Goal: Information Seeking & Learning: Learn about a topic

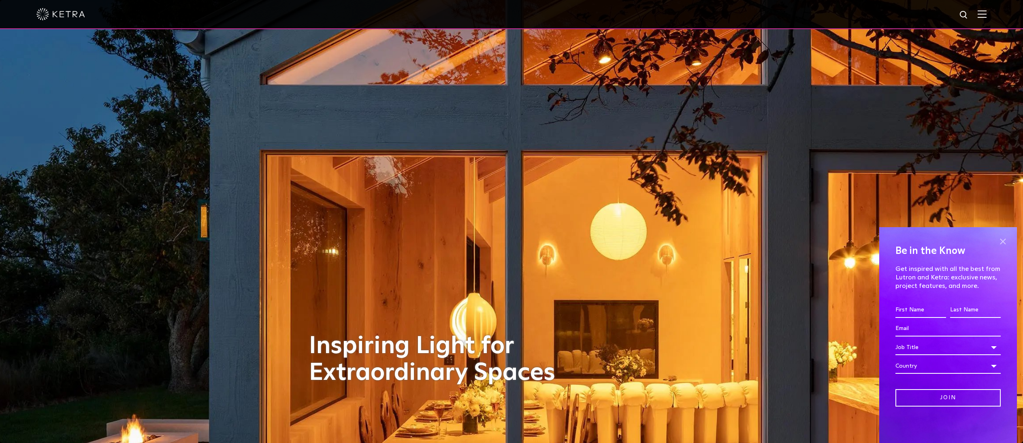
click at [1002, 239] on span at bounding box center [1002, 241] width 12 height 12
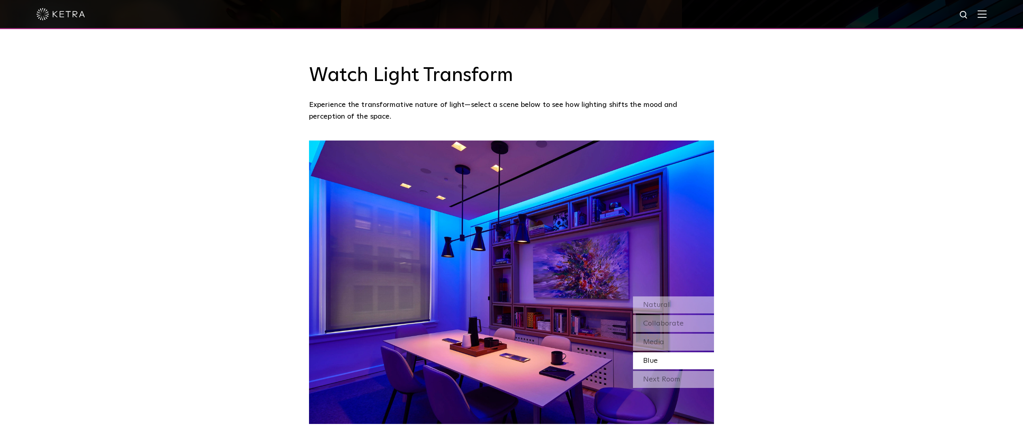
scroll to position [729, 0]
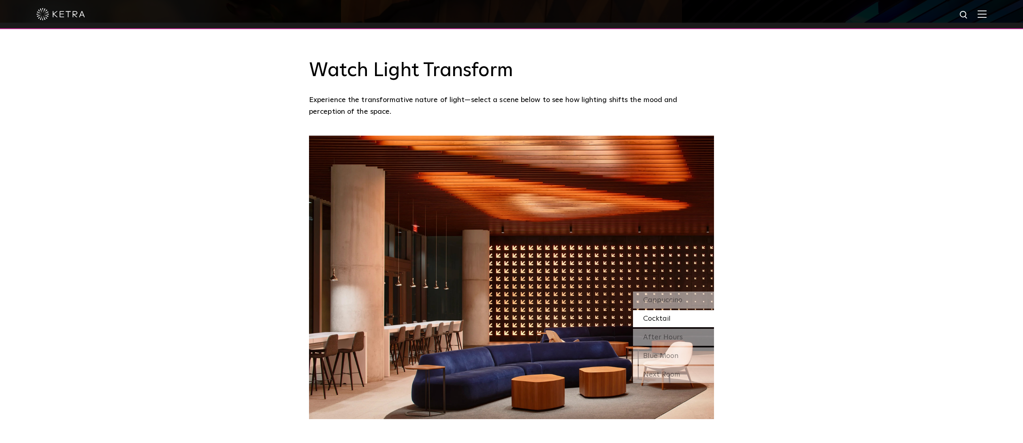
click at [557, 244] on img at bounding box center [511, 277] width 405 height 283
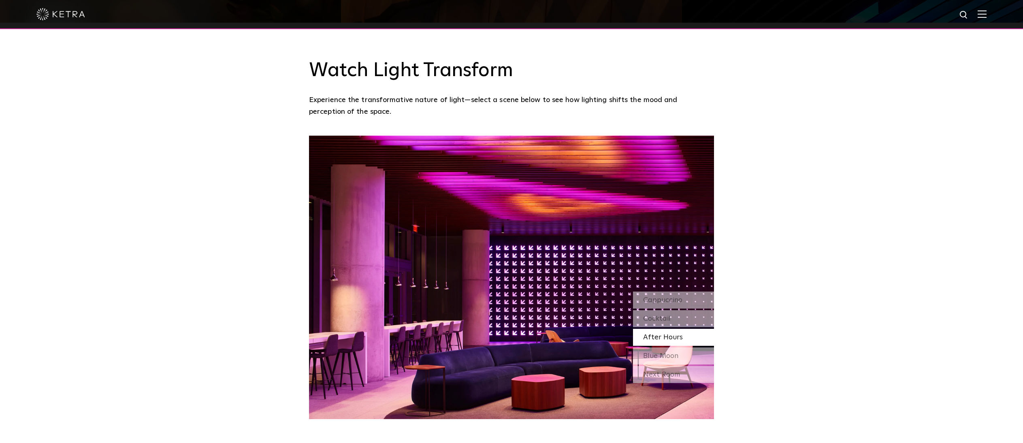
click at [668, 296] on span "Cappuccino" at bounding box center [662, 299] width 39 height 7
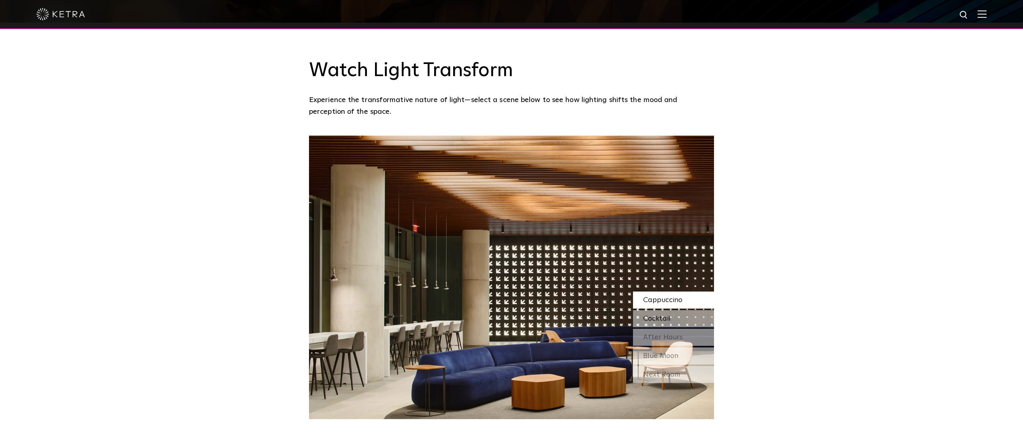
click at [655, 296] on span "Cappuccino" at bounding box center [662, 299] width 39 height 7
click at [671, 310] on div "Cocktail" at bounding box center [673, 318] width 81 height 17
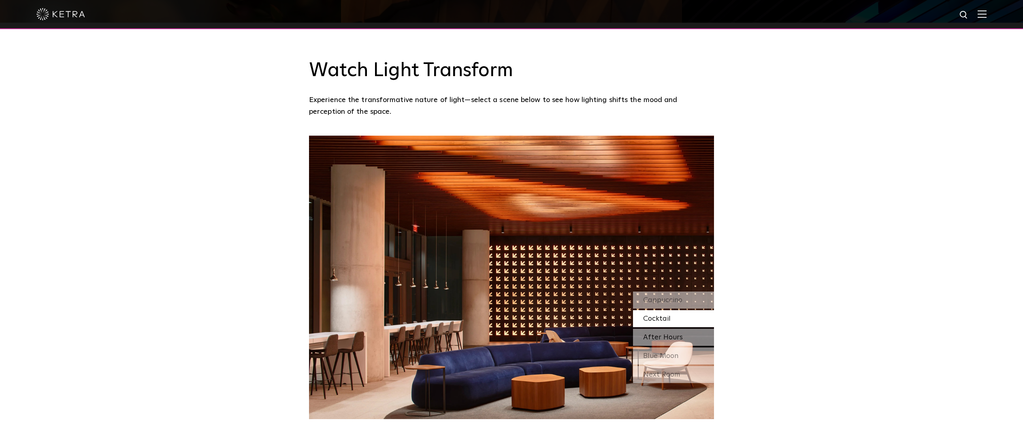
click at [658, 334] on span "After Hours" at bounding box center [663, 337] width 40 height 7
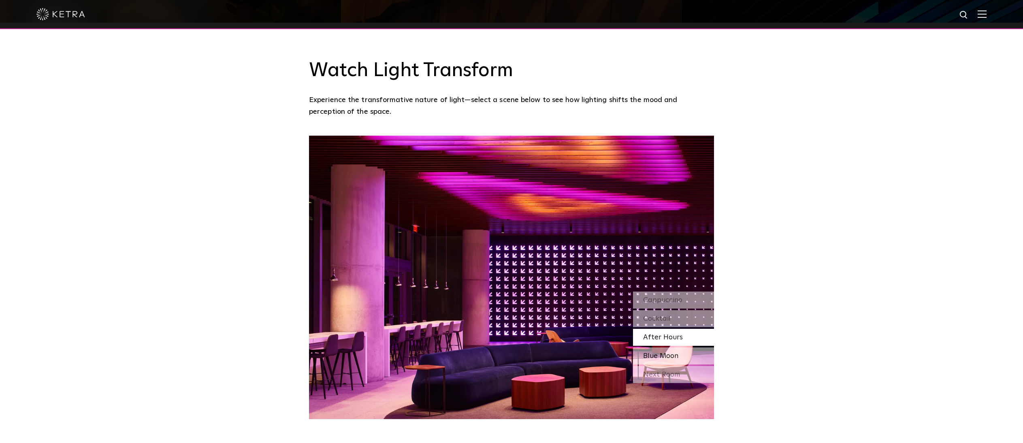
click at [664, 352] on span "Blue Moon" at bounding box center [660, 355] width 35 height 7
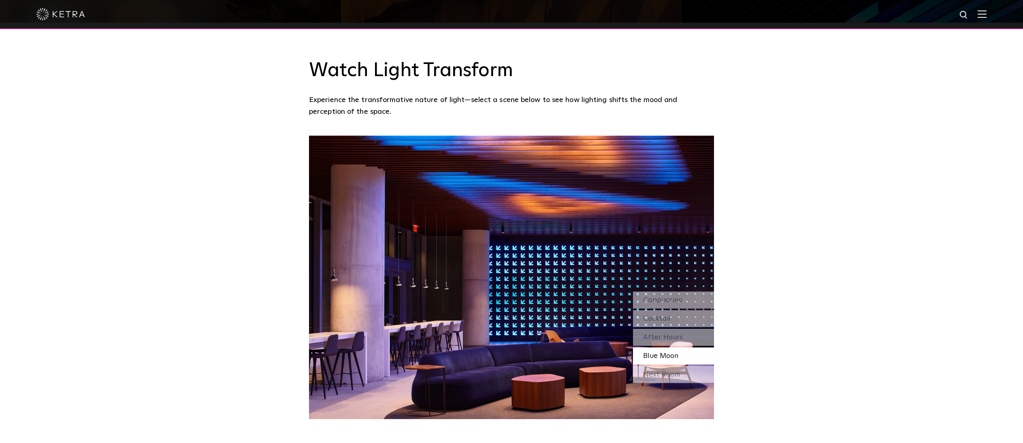
click at [666, 366] on div "Next Room" at bounding box center [673, 374] width 81 height 17
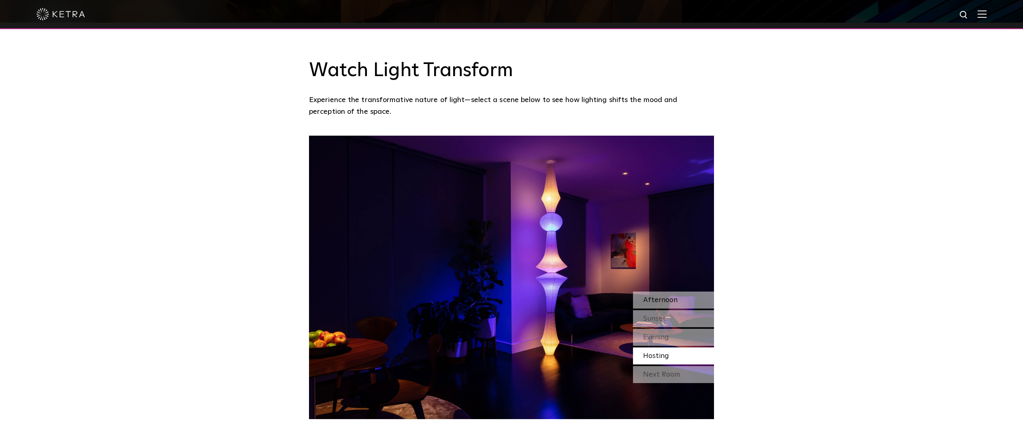
click at [658, 296] on span "Afternoon" at bounding box center [660, 299] width 34 height 7
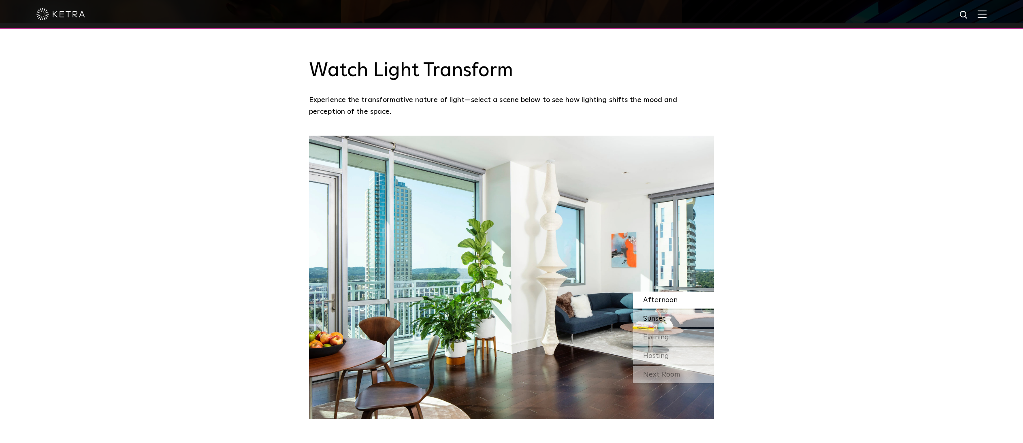
click at [656, 315] on span "Sunset" at bounding box center [654, 318] width 23 height 7
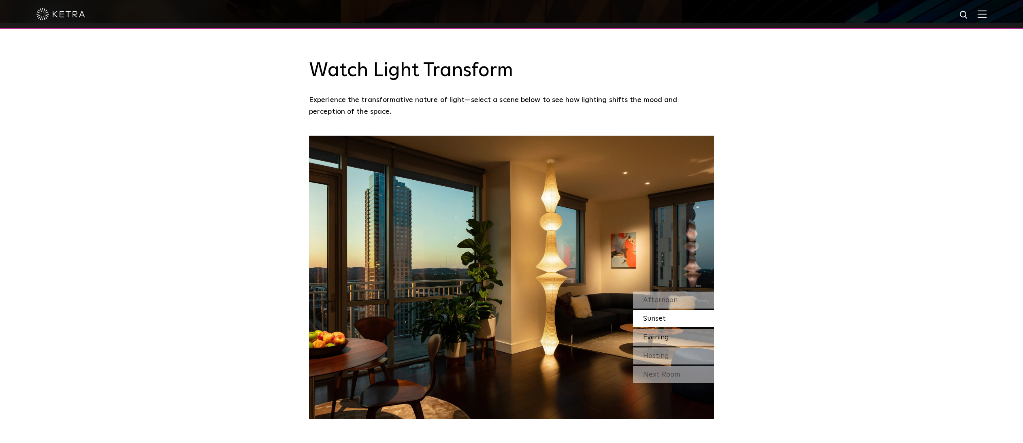
click at [653, 329] on div "Evening" at bounding box center [673, 337] width 81 height 17
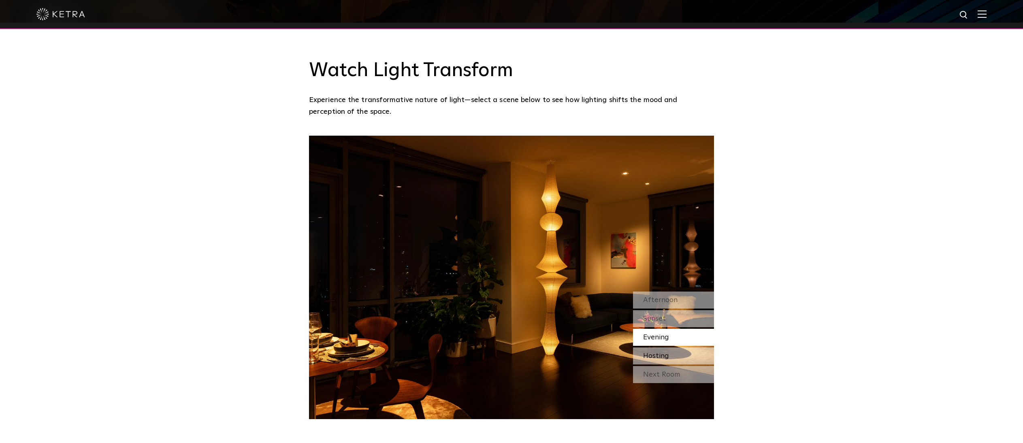
click at [661, 352] on span "Hosting" at bounding box center [656, 355] width 26 height 7
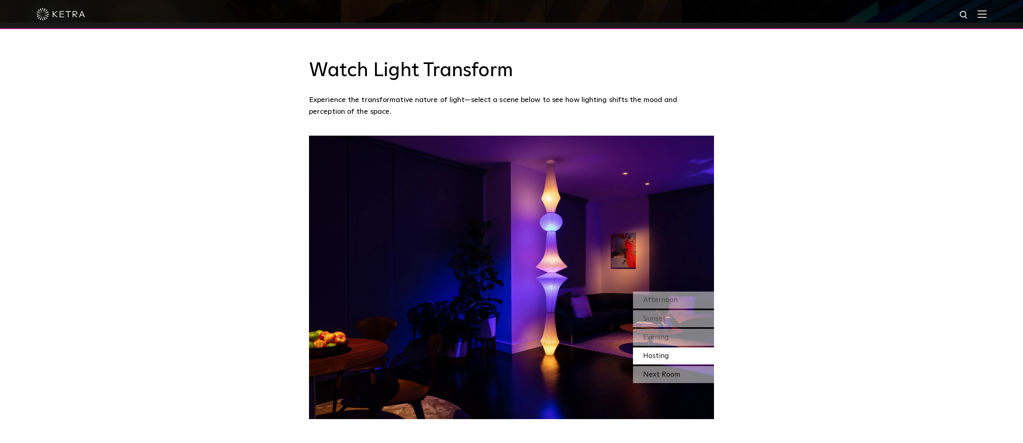
click at [654, 366] on div "Next Room" at bounding box center [673, 374] width 81 height 17
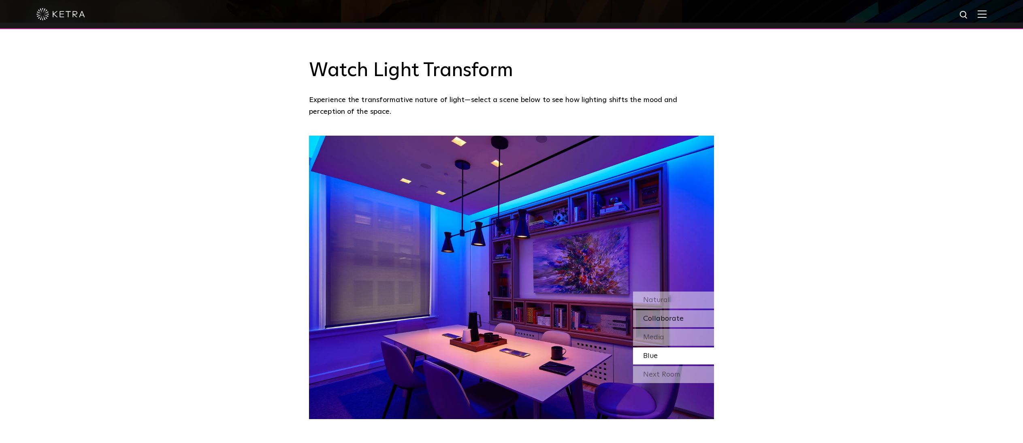
click at [662, 315] on span "Collaborate" at bounding box center [663, 318] width 40 height 7
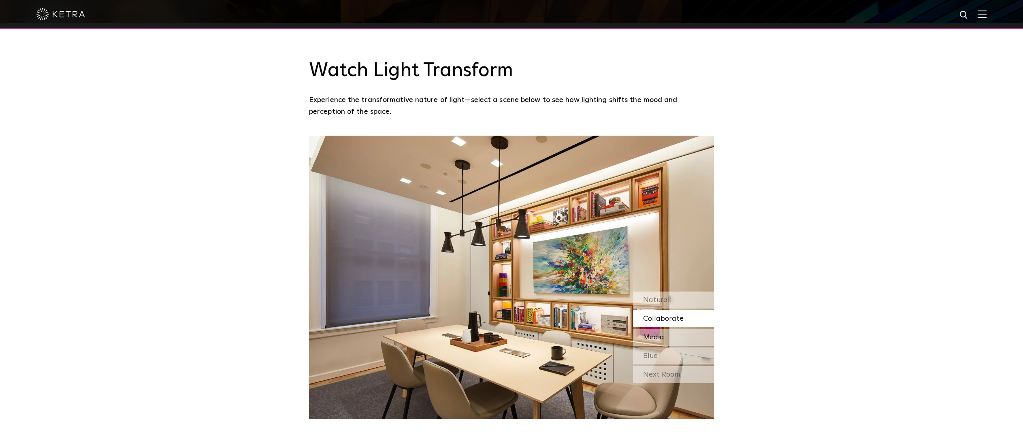
click at [657, 334] on span "Media" at bounding box center [653, 337] width 21 height 7
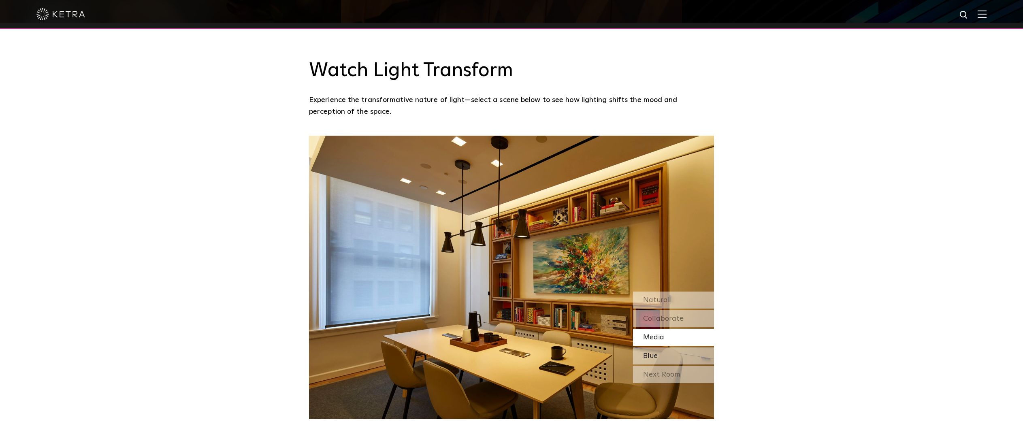
click at [657, 347] on div "Blue" at bounding box center [673, 355] width 81 height 17
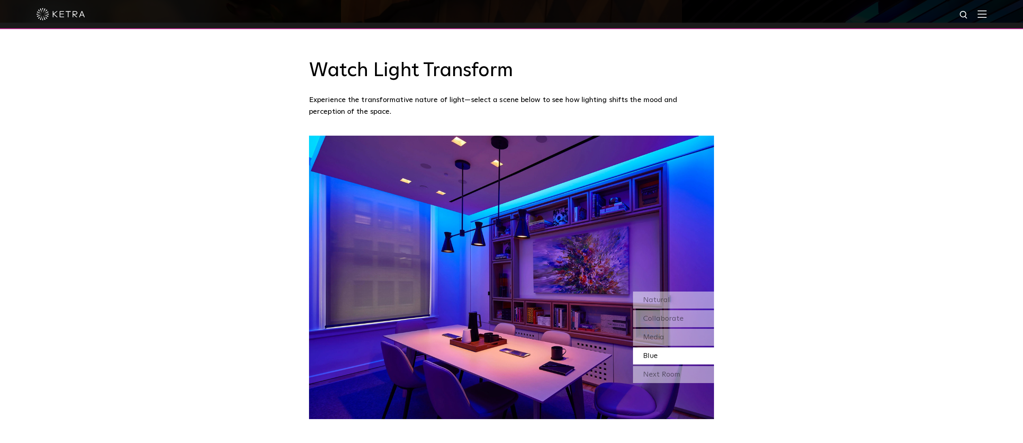
click at [680, 366] on div "Next Room" at bounding box center [673, 374] width 81 height 17
click at [654, 366] on div "Next Room" at bounding box center [673, 374] width 81 height 17
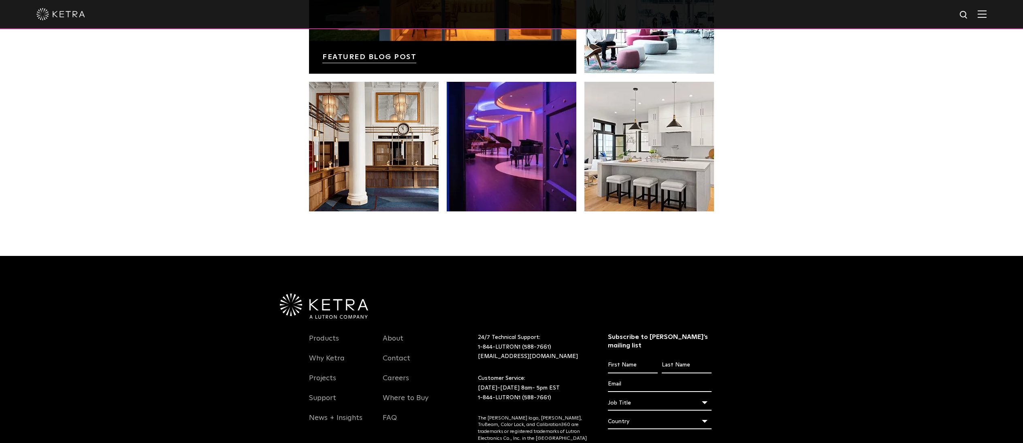
scroll to position [1700, 0]
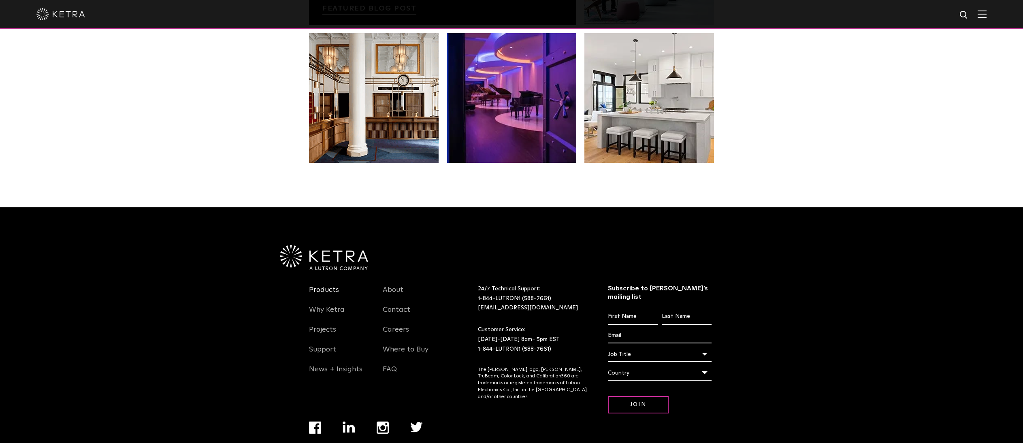
click at [316, 285] on link "Products" at bounding box center [324, 294] width 30 height 19
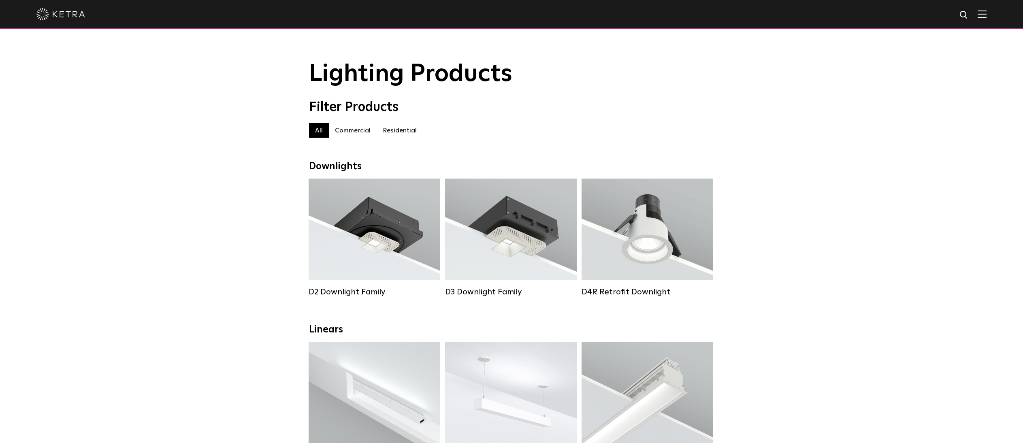
click at [405, 131] on label "Residential" at bounding box center [399, 130] width 46 height 15
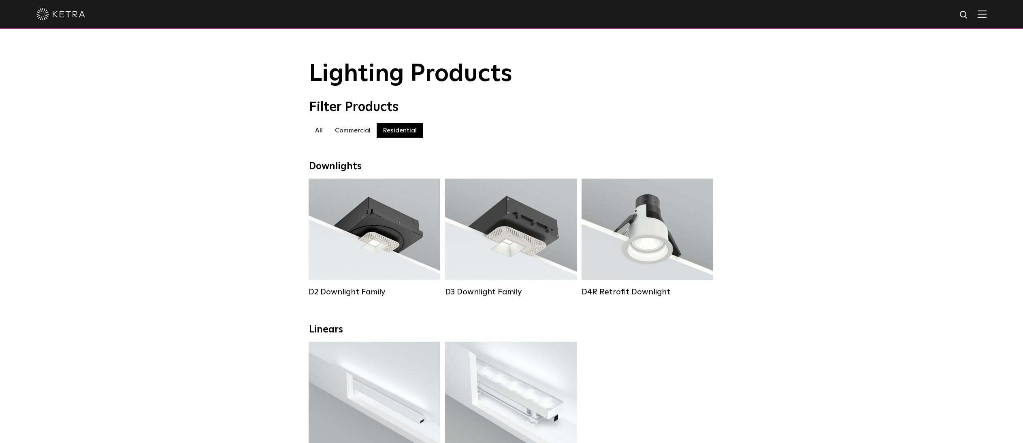
click at [73, 12] on img at bounding box center [60, 14] width 49 height 12
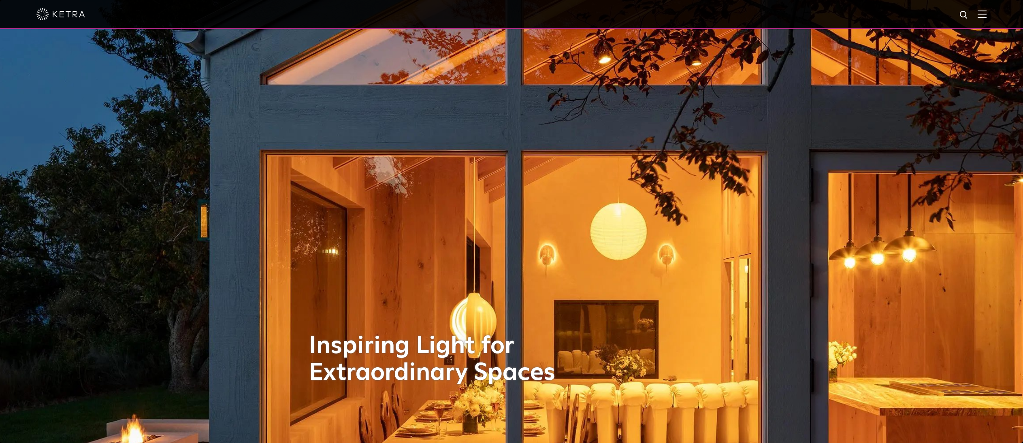
click at [986, 17] on img at bounding box center [981, 14] width 9 height 8
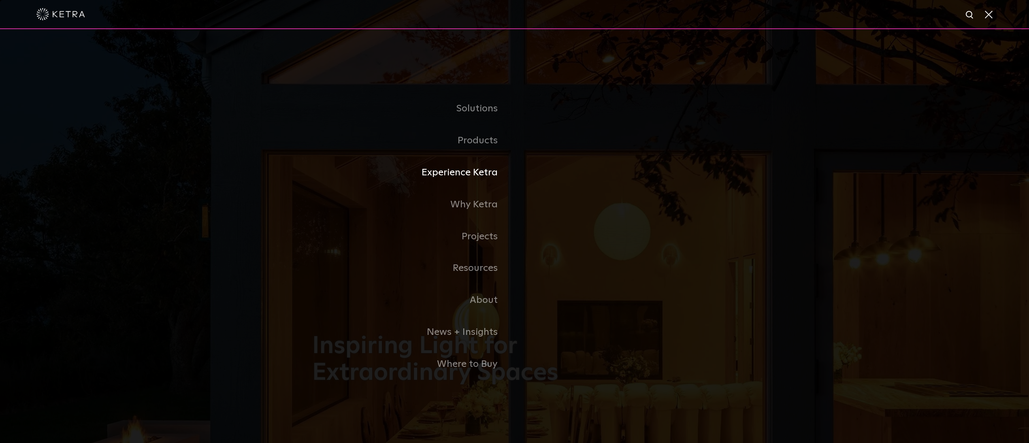
click at [459, 170] on link "Experience Ketra" at bounding box center [413, 173] width 202 height 32
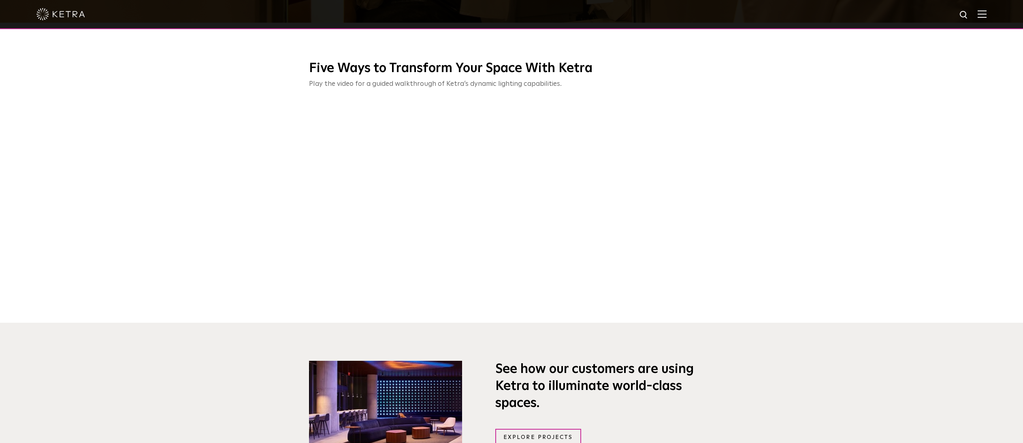
scroll to position [389, 0]
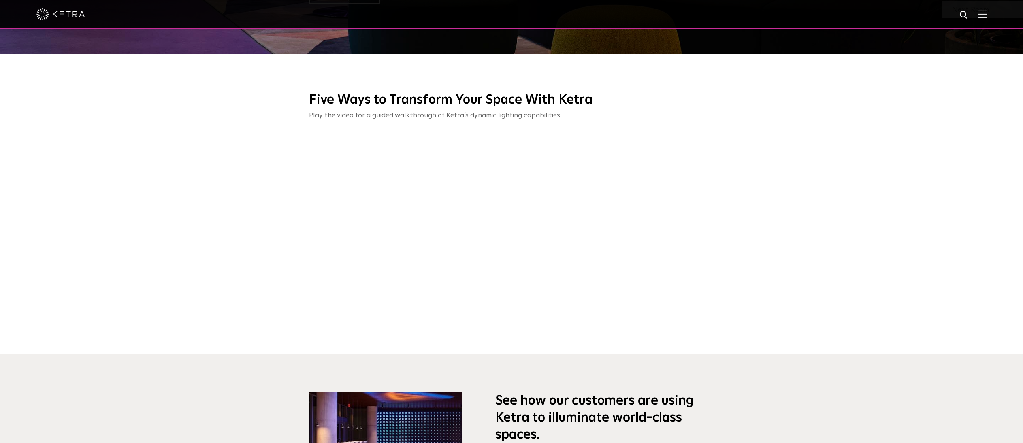
click at [984, 17] on img at bounding box center [981, 14] width 9 height 8
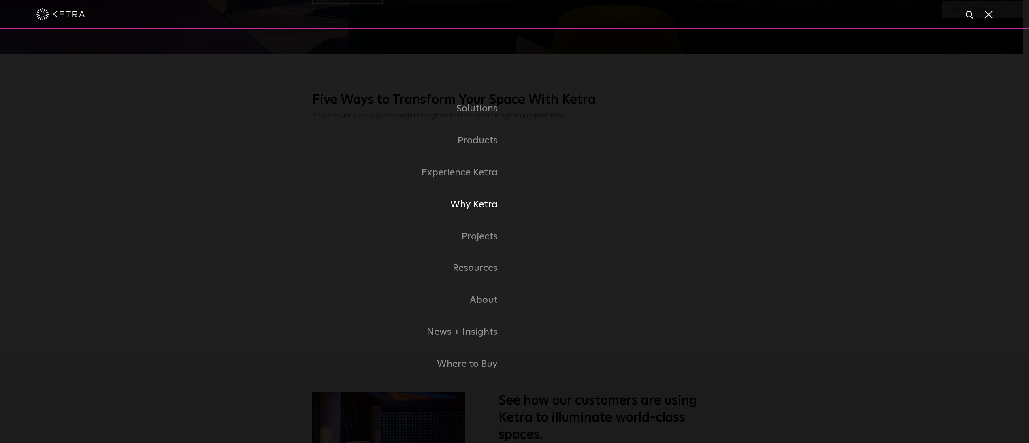
click at [482, 205] on link "Why Ketra" at bounding box center [413, 205] width 202 height 32
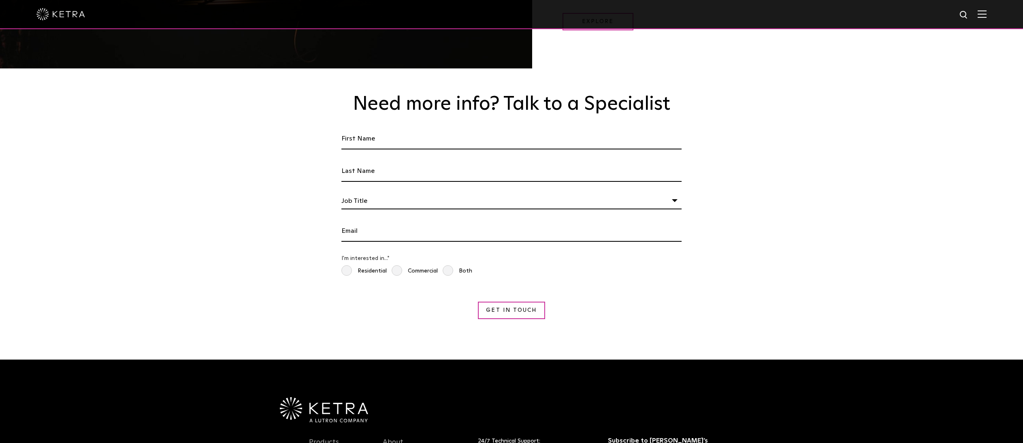
scroll to position [1524, 0]
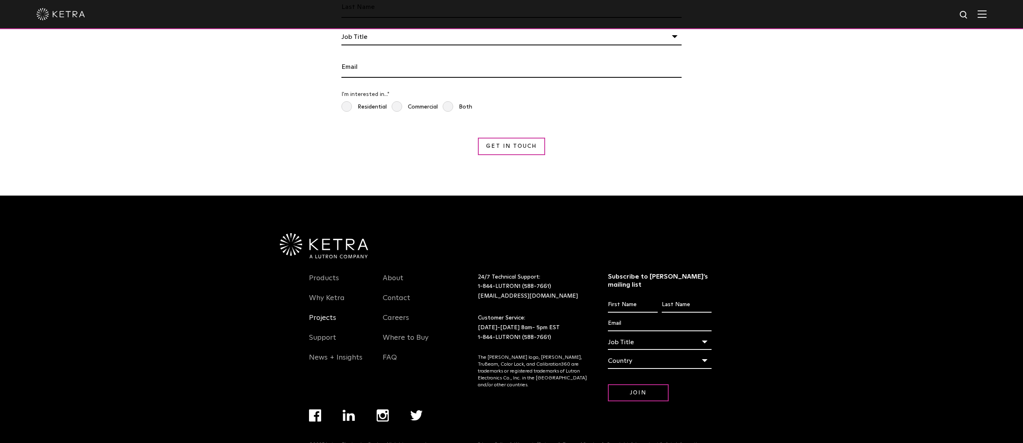
click at [314, 313] on link "Projects" at bounding box center [322, 322] width 27 height 19
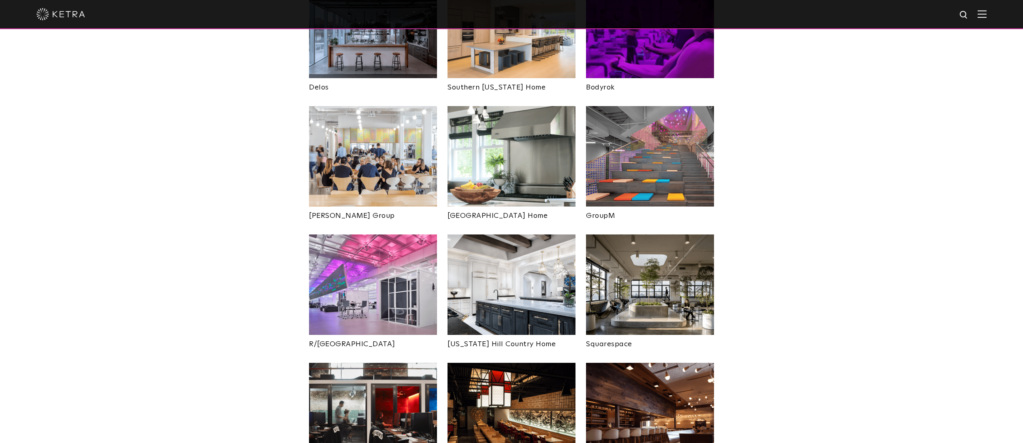
scroll to position [1312, 0]
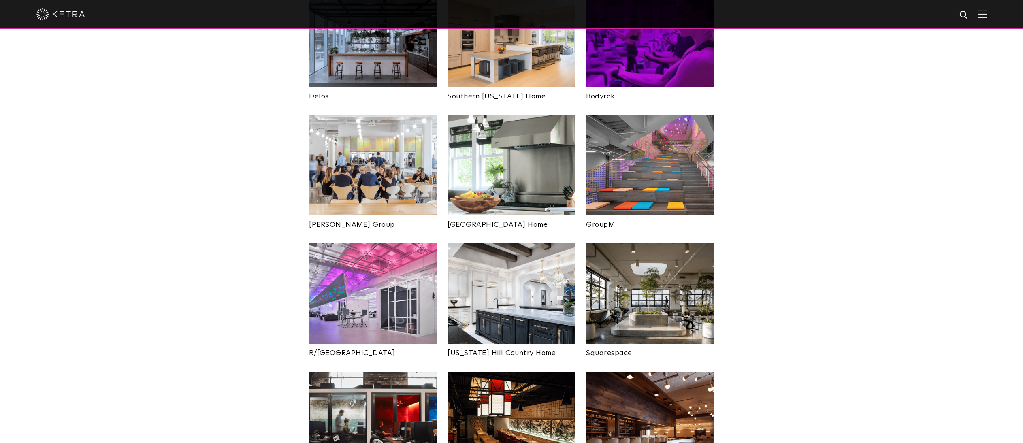
click at [493, 243] on img at bounding box center [511, 293] width 128 height 100
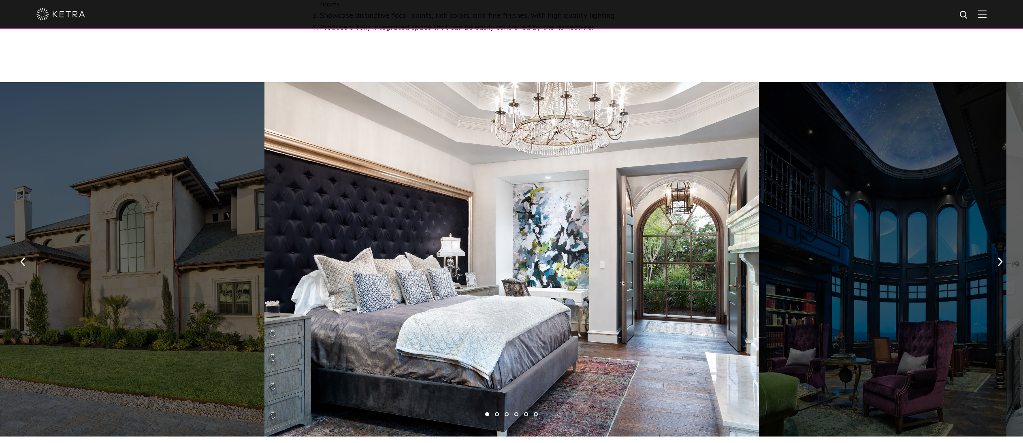
scroll to position [534, 0]
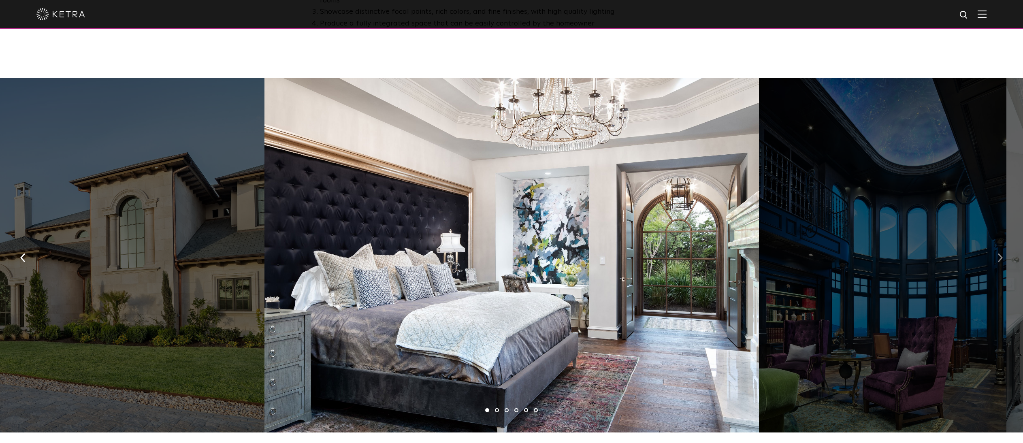
click at [1002, 253] on img "button" at bounding box center [999, 257] width 5 height 9
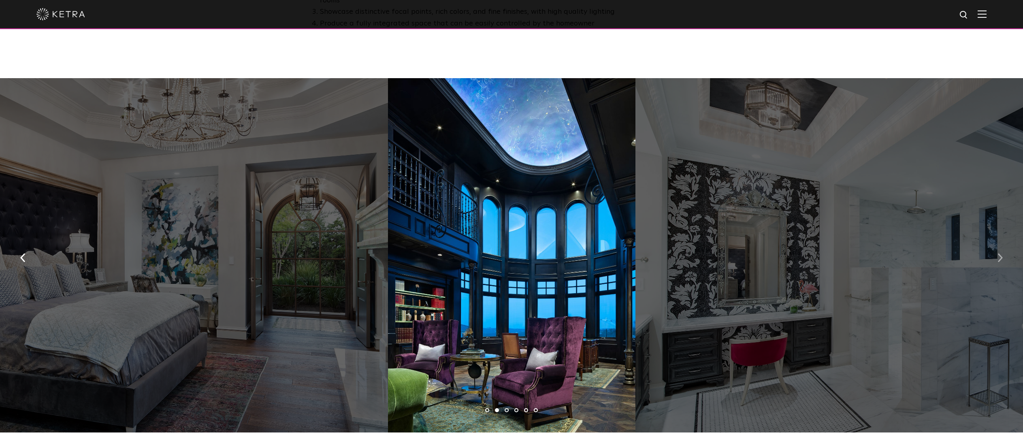
click at [1002, 253] on img "button" at bounding box center [999, 257] width 5 height 9
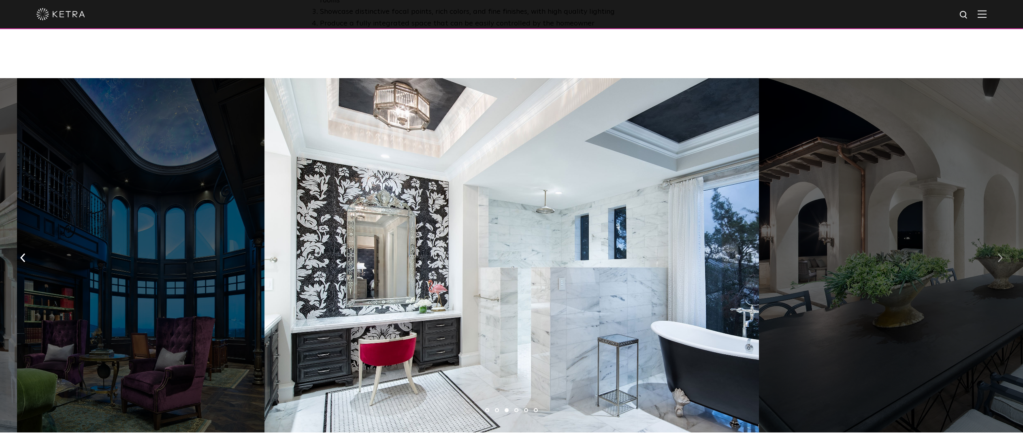
click at [1002, 253] on img "button" at bounding box center [999, 257] width 5 height 9
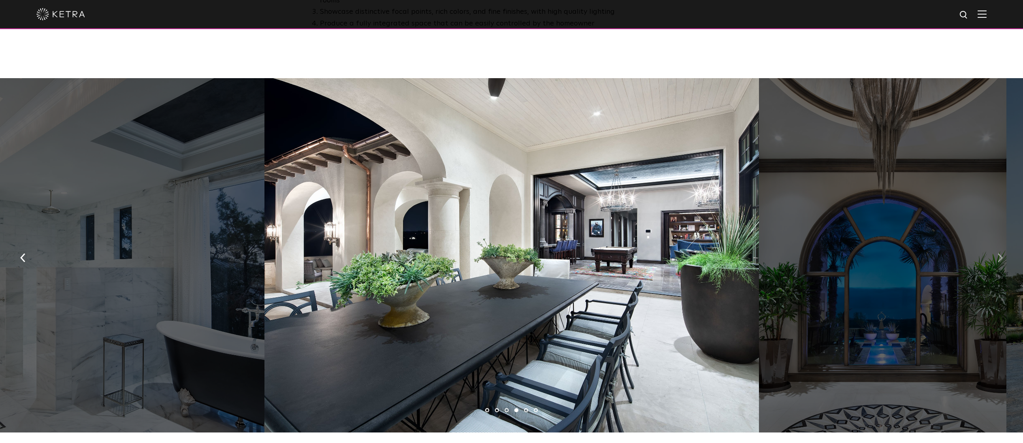
click at [1002, 253] on img "button" at bounding box center [999, 257] width 5 height 9
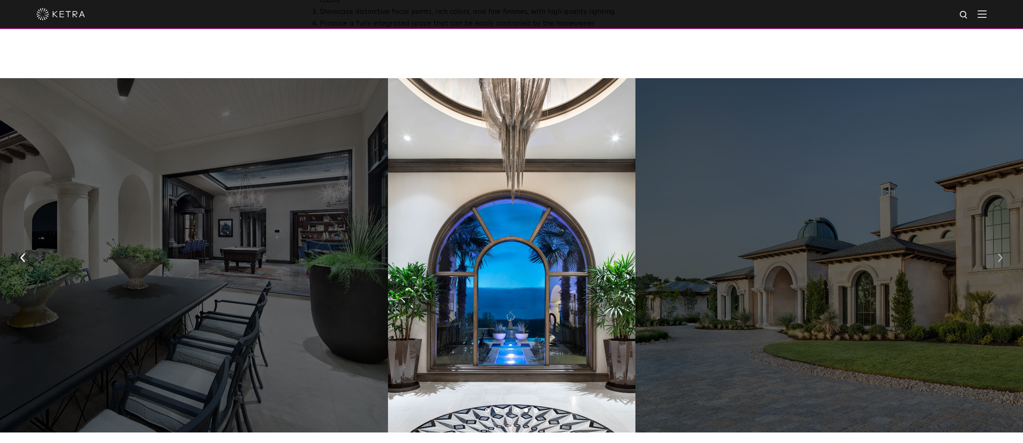
click at [1002, 253] on img "button" at bounding box center [999, 257] width 5 height 9
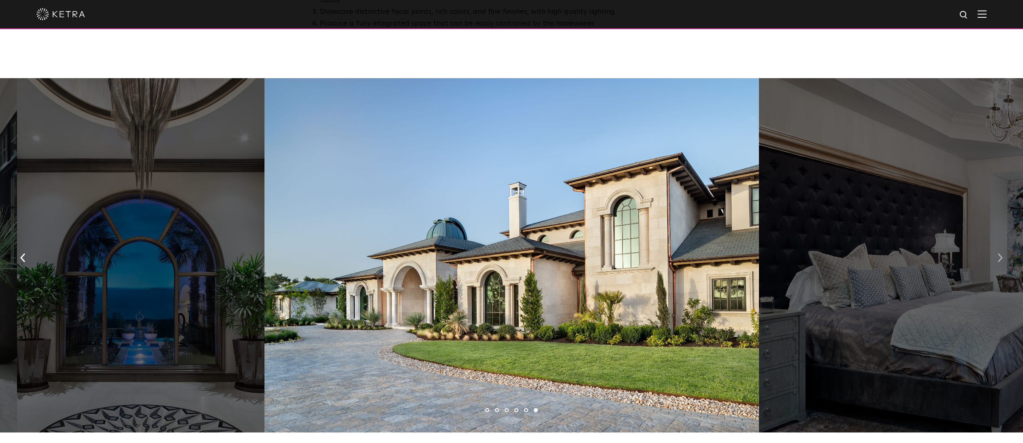
click at [1002, 253] on img "button" at bounding box center [999, 257] width 5 height 9
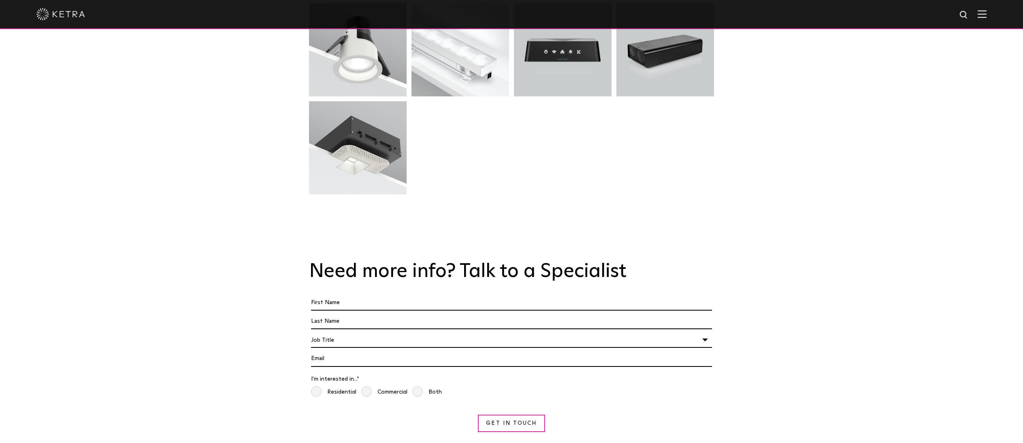
scroll to position [1749, 0]
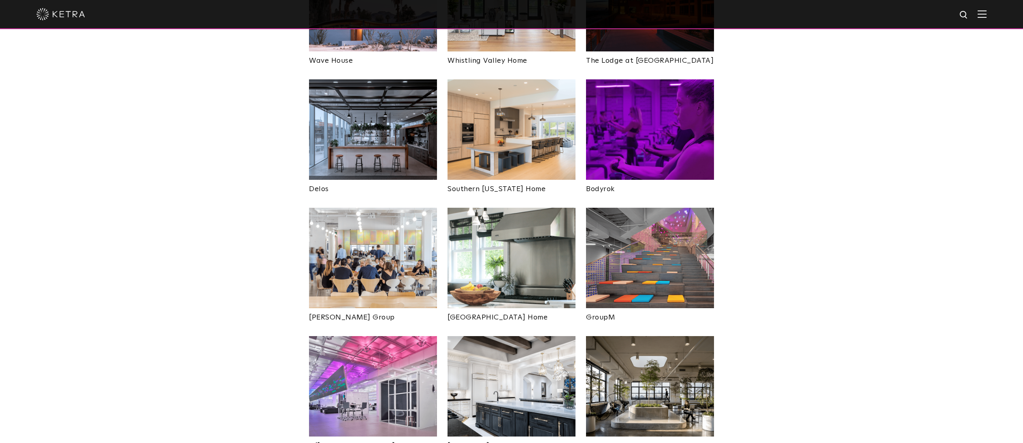
scroll to position [1214, 0]
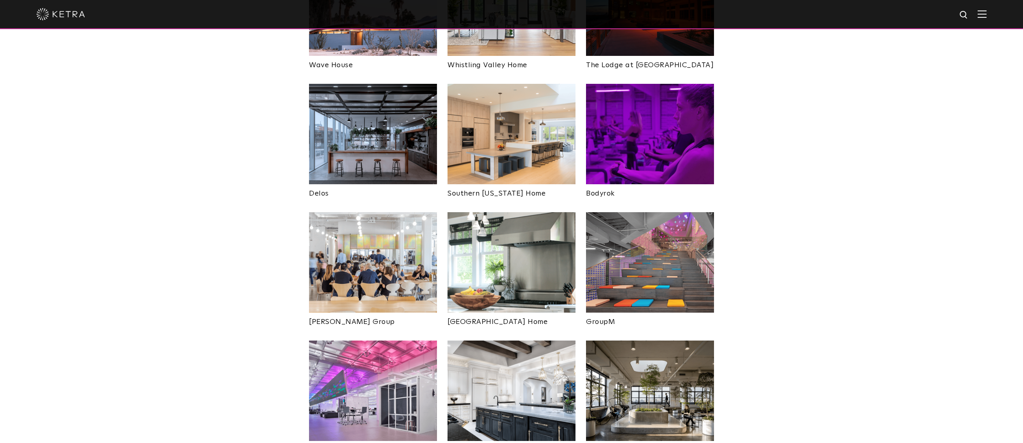
click at [503, 217] on img at bounding box center [511, 262] width 128 height 100
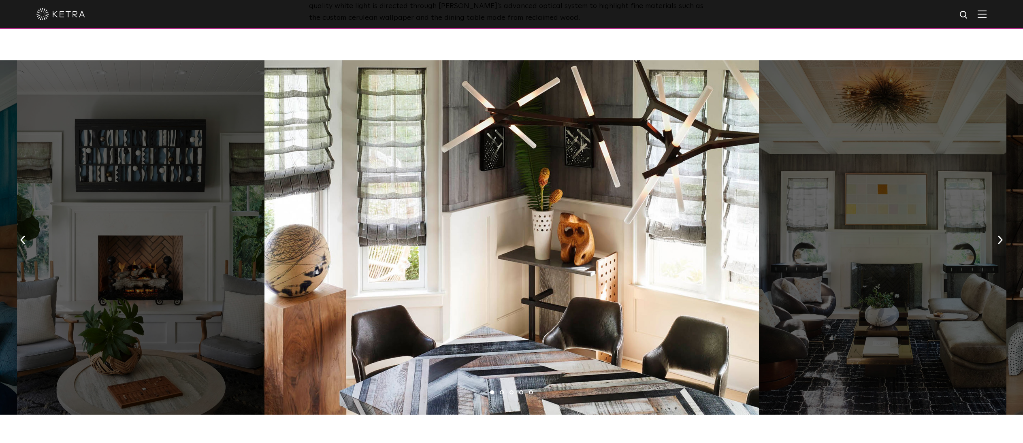
scroll to position [583, 0]
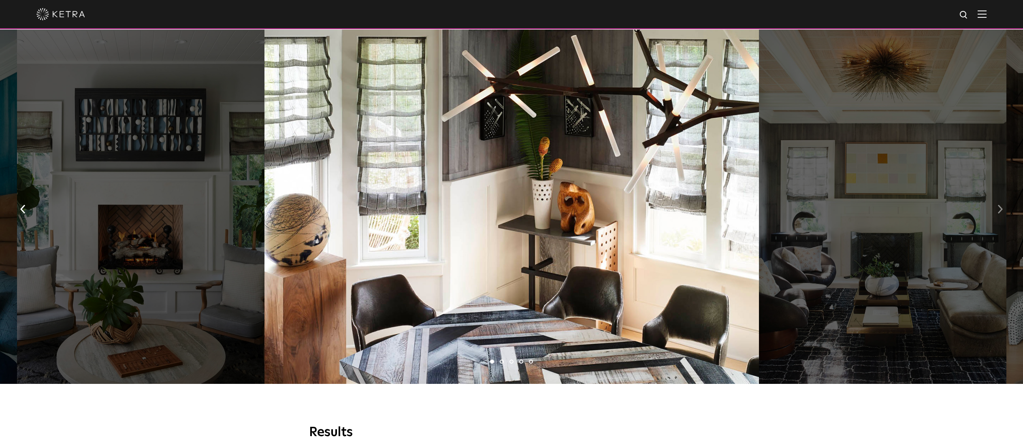
click at [1000, 205] on img "button" at bounding box center [999, 209] width 5 height 9
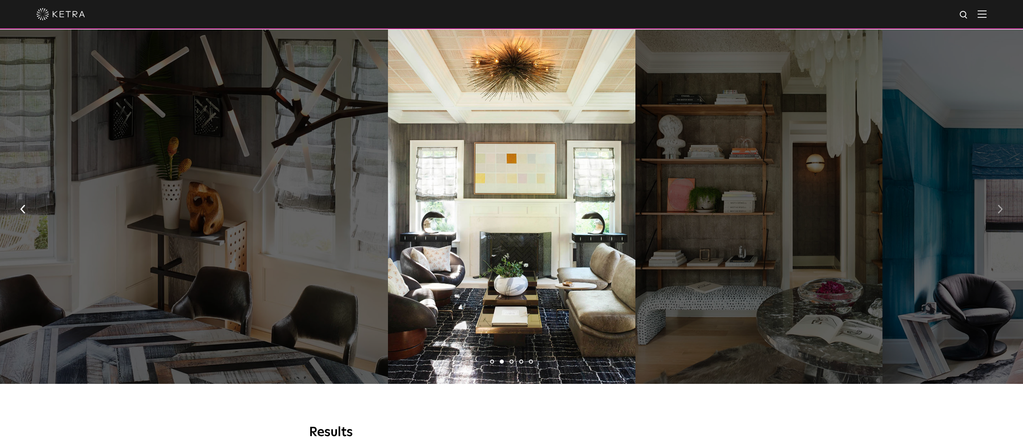
click at [1000, 205] on img "button" at bounding box center [999, 209] width 5 height 9
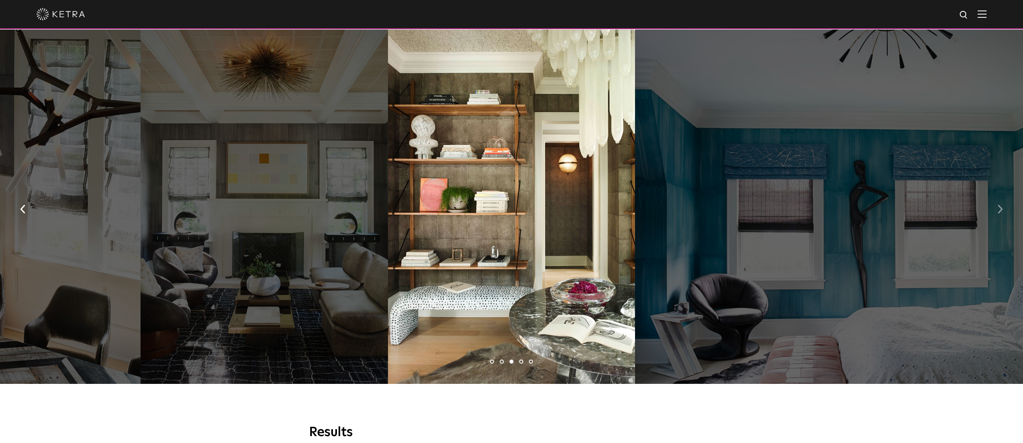
click at [1000, 205] on img "button" at bounding box center [999, 209] width 5 height 9
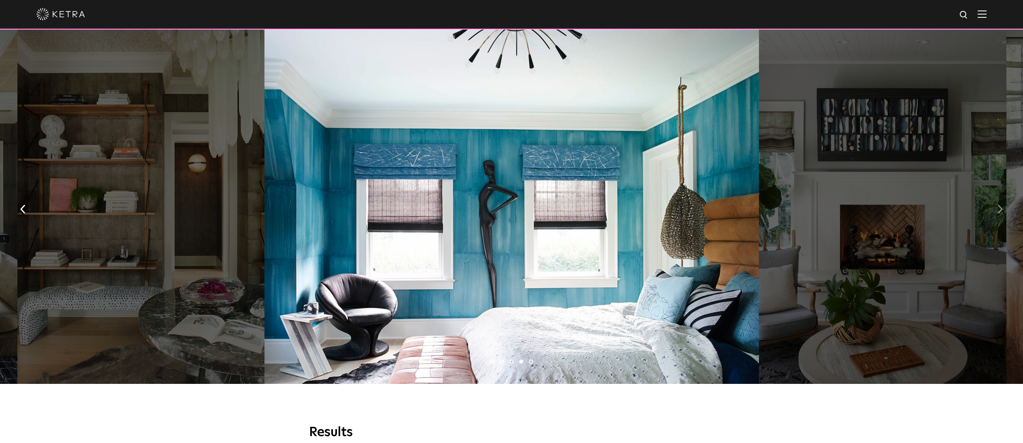
click at [1000, 205] on img "button" at bounding box center [999, 209] width 5 height 9
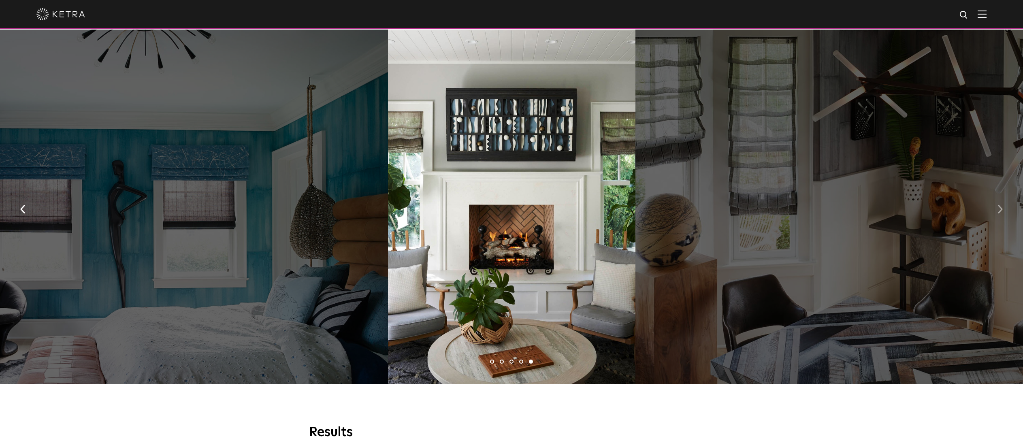
click at [1000, 205] on img "button" at bounding box center [999, 209] width 5 height 9
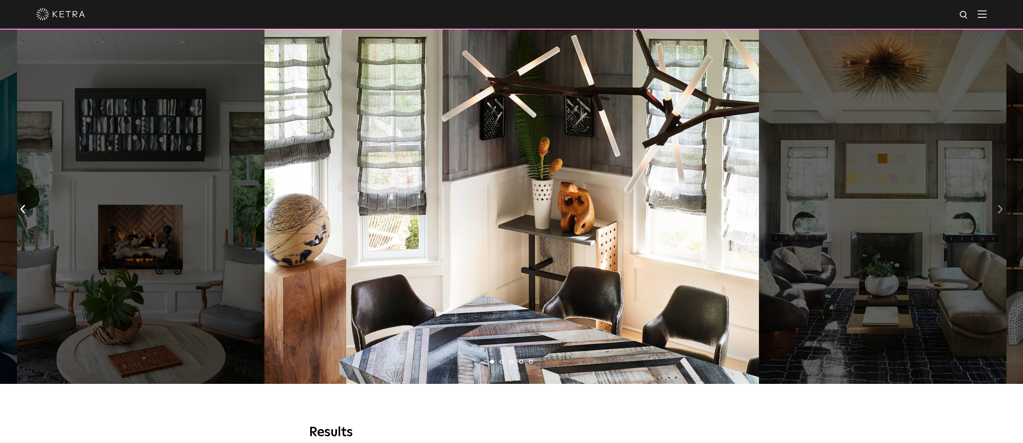
click at [1000, 205] on img "button" at bounding box center [999, 209] width 5 height 9
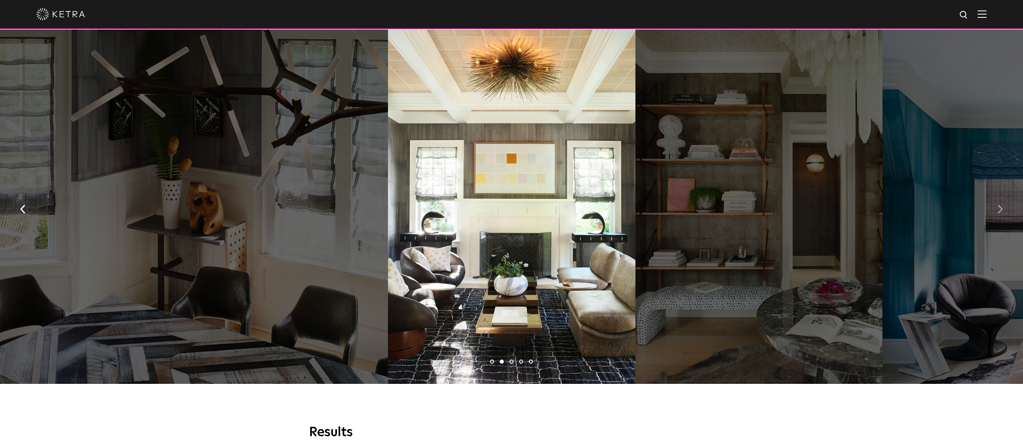
click at [1000, 205] on img "button" at bounding box center [999, 209] width 5 height 9
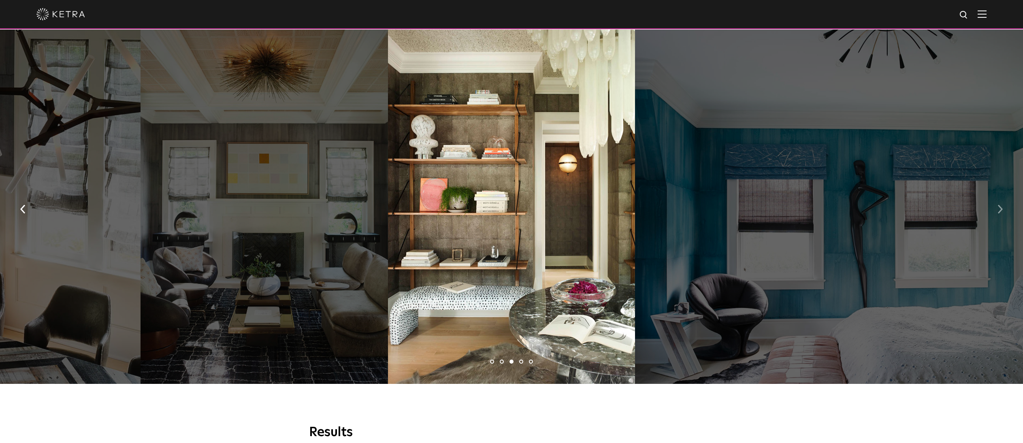
click at [1000, 205] on img "button" at bounding box center [999, 209] width 5 height 9
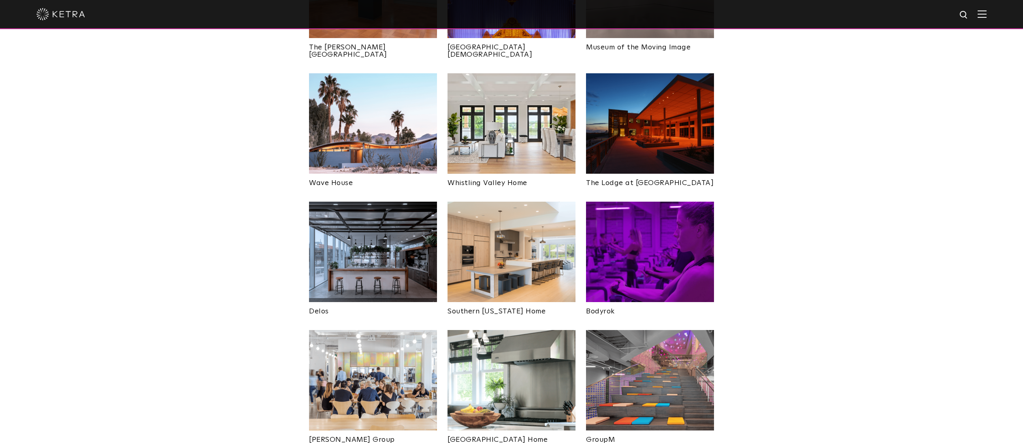
scroll to position [1069, 0]
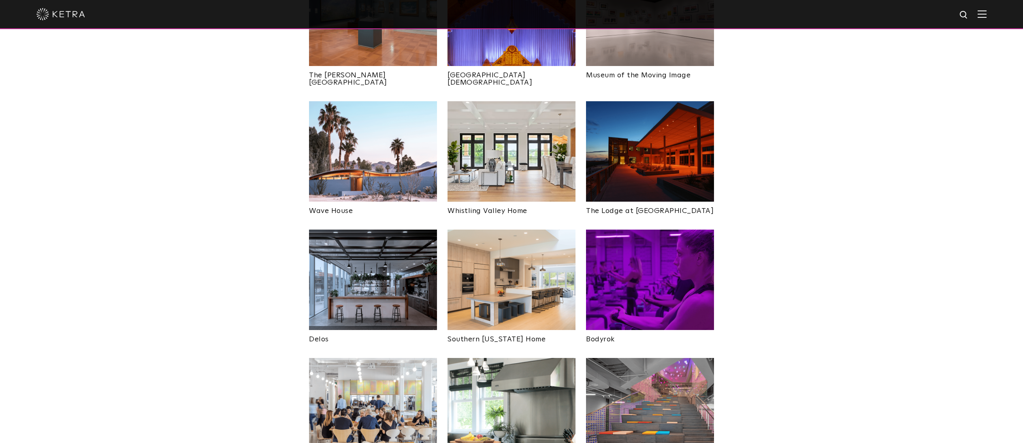
click at [349, 245] on img at bounding box center [373, 280] width 128 height 100
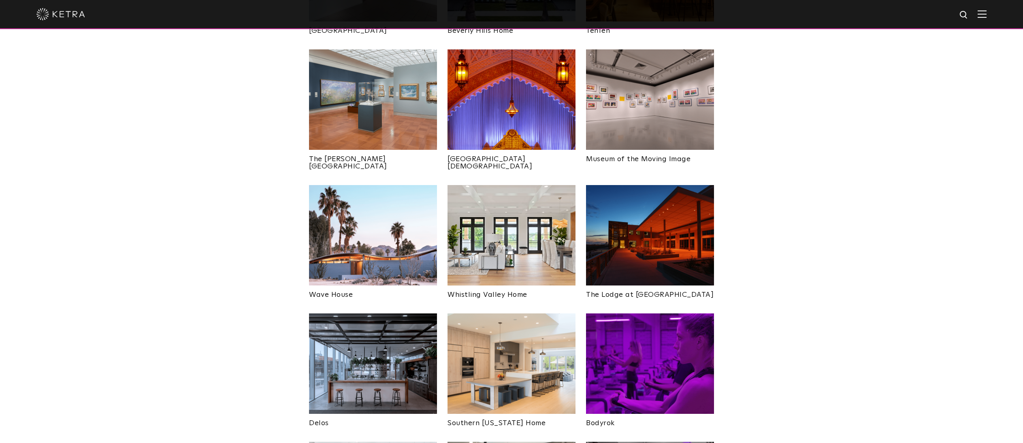
scroll to position [972, 0]
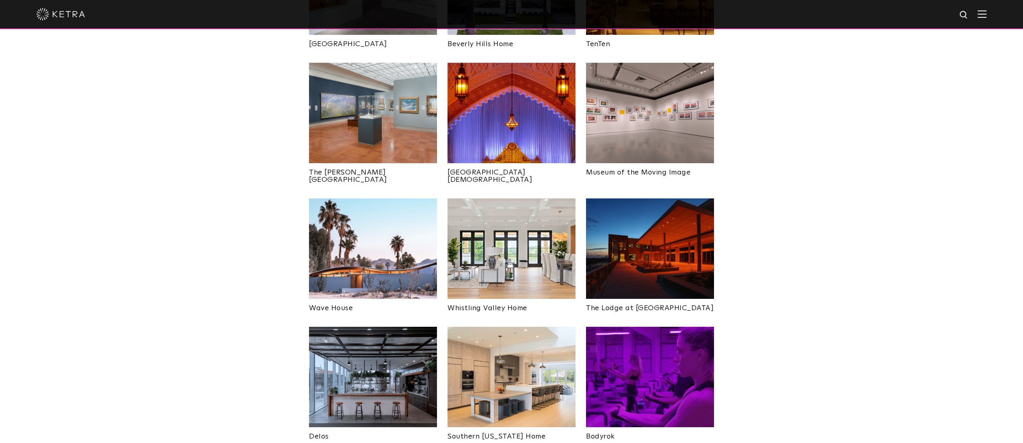
click at [493, 198] on img at bounding box center [511, 248] width 128 height 100
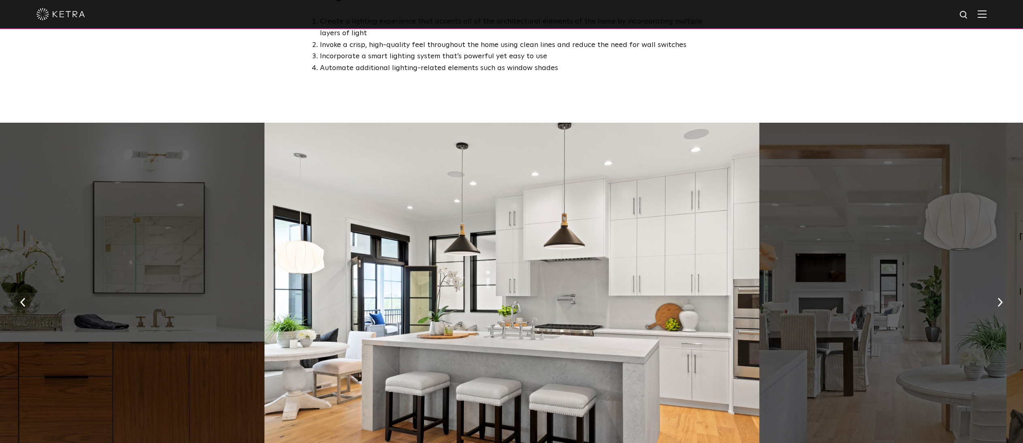
scroll to position [583, 0]
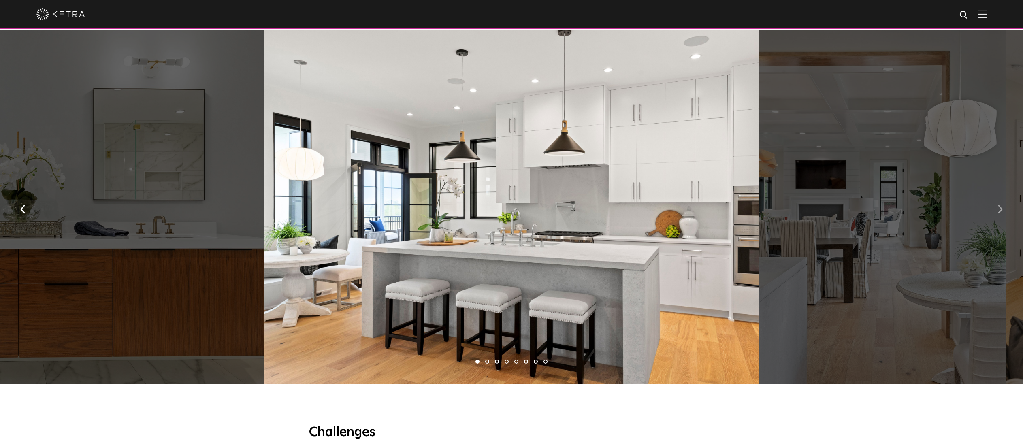
click at [997, 210] on button "button" at bounding box center [999, 209] width 17 height 28
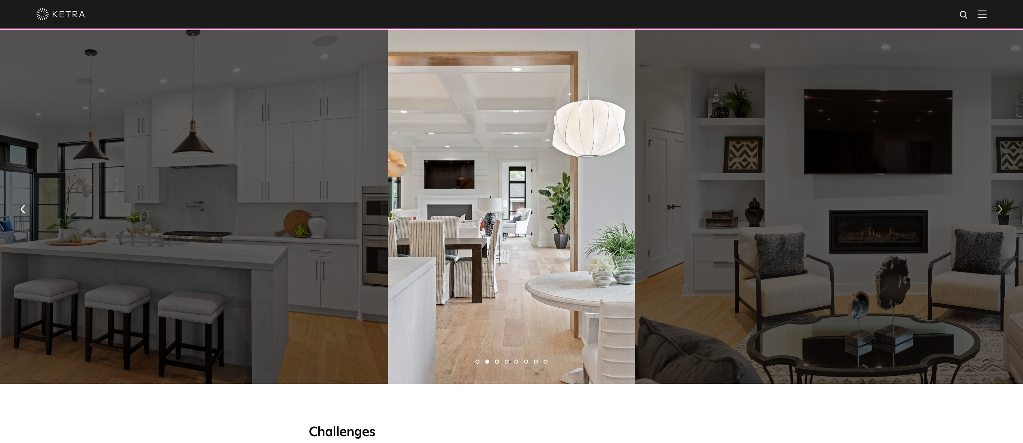
click at [997, 210] on button "button" at bounding box center [999, 209] width 17 height 28
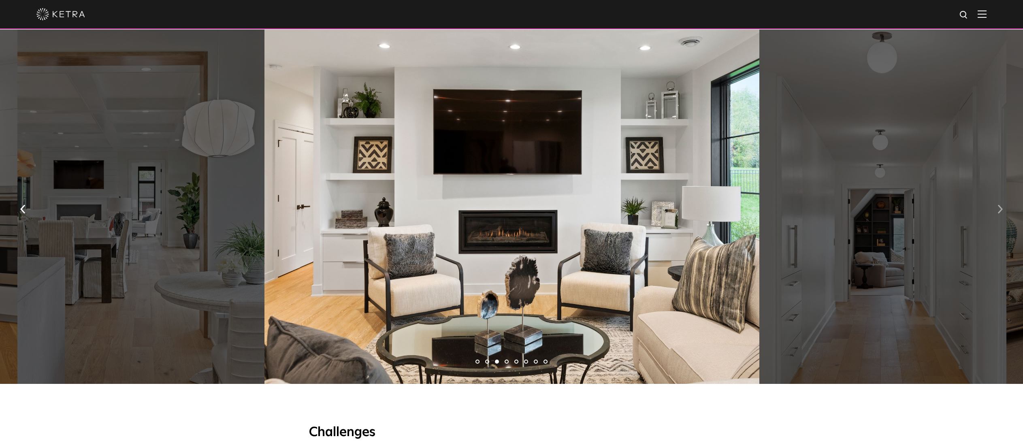
click at [997, 210] on button "button" at bounding box center [999, 209] width 17 height 28
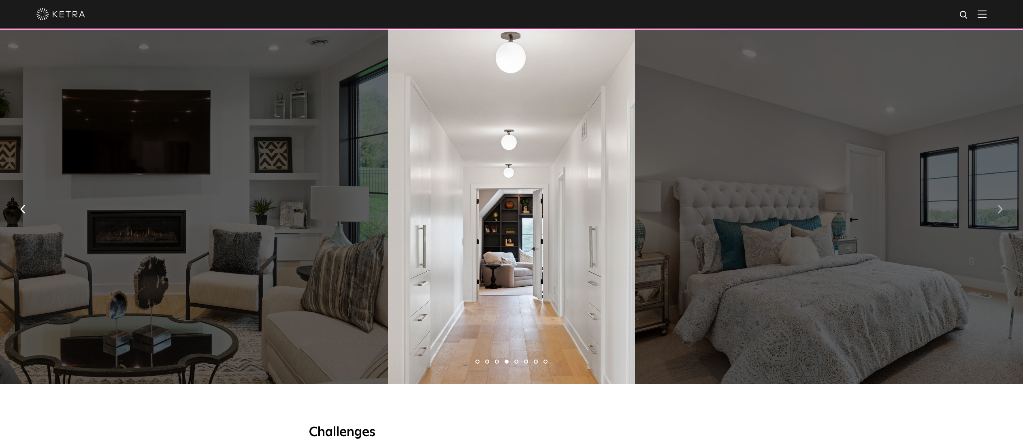
click at [997, 210] on button "button" at bounding box center [999, 209] width 17 height 28
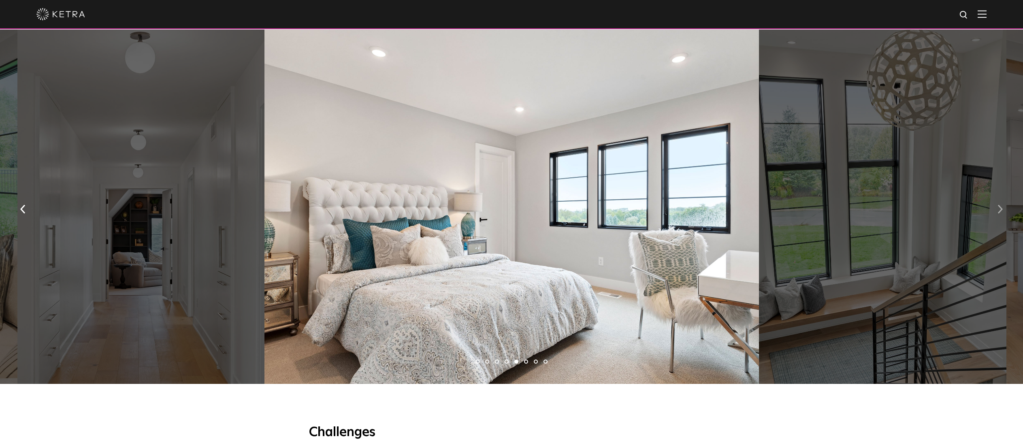
click at [997, 210] on button "button" at bounding box center [999, 209] width 17 height 28
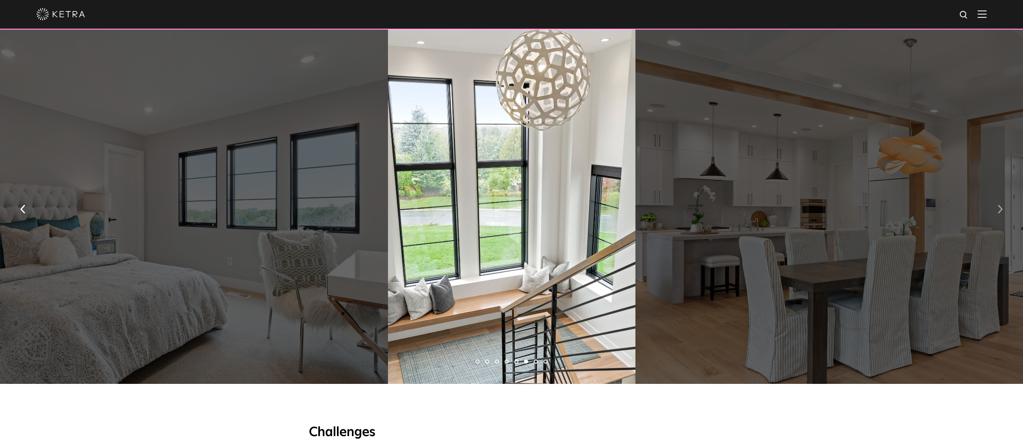
click at [997, 210] on button "button" at bounding box center [999, 209] width 17 height 28
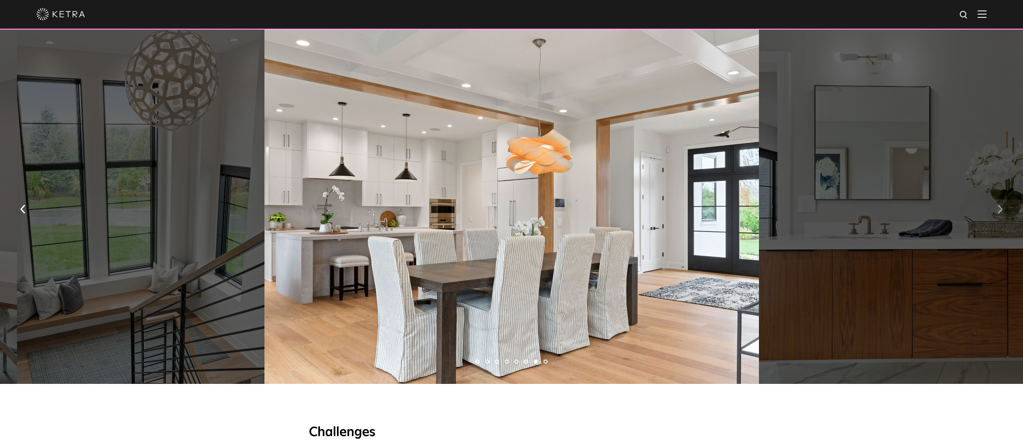
click at [997, 210] on button "button" at bounding box center [999, 209] width 17 height 28
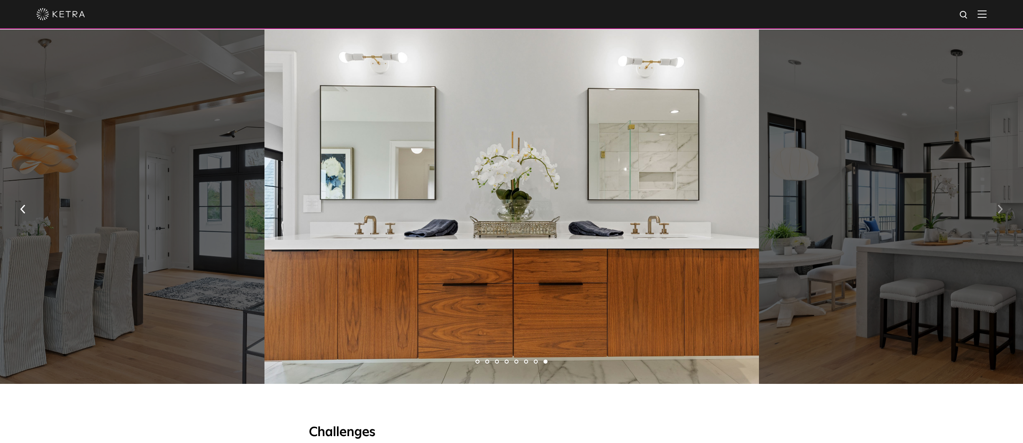
click at [997, 210] on button "button" at bounding box center [999, 209] width 17 height 28
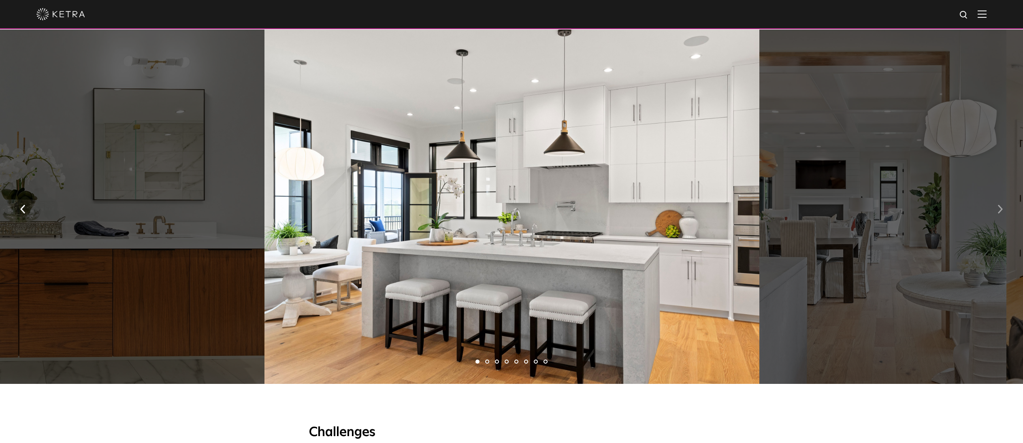
click at [997, 210] on button "button" at bounding box center [999, 209] width 17 height 28
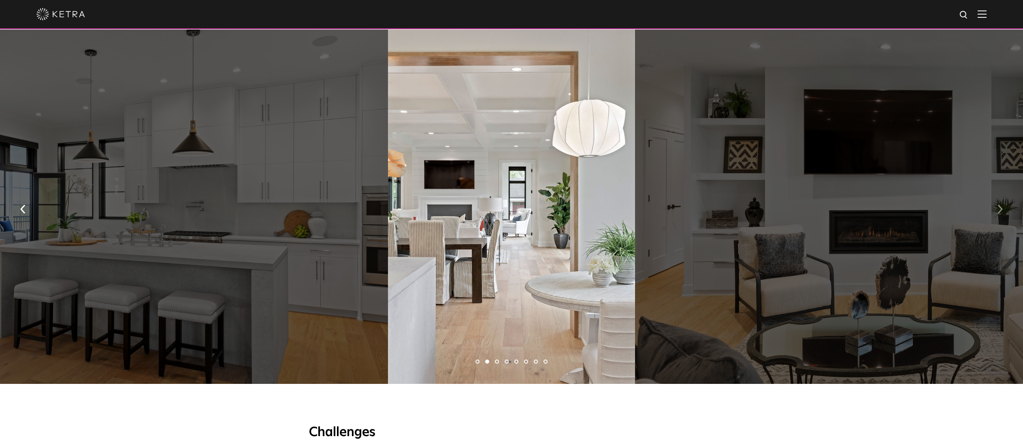
click at [997, 210] on button "button" at bounding box center [999, 209] width 17 height 28
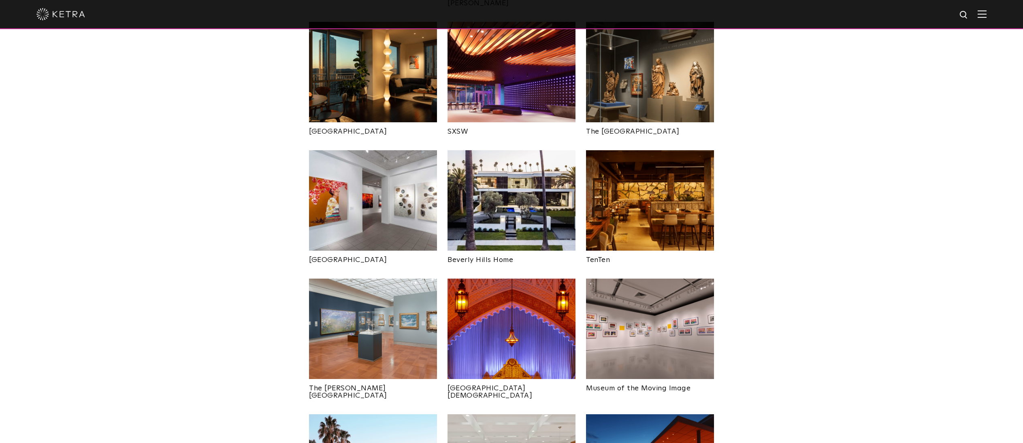
scroll to position [729, 0]
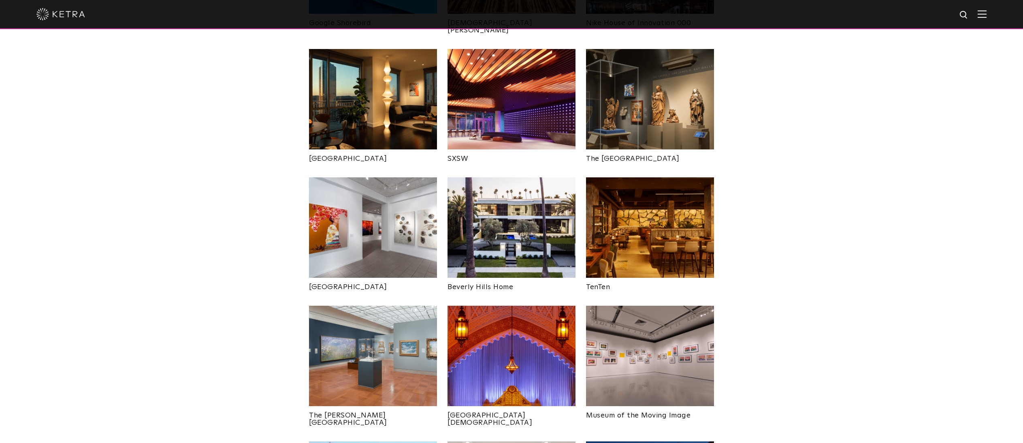
click at [528, 194] on img at bounding box center [511, 227] width 128 height 100
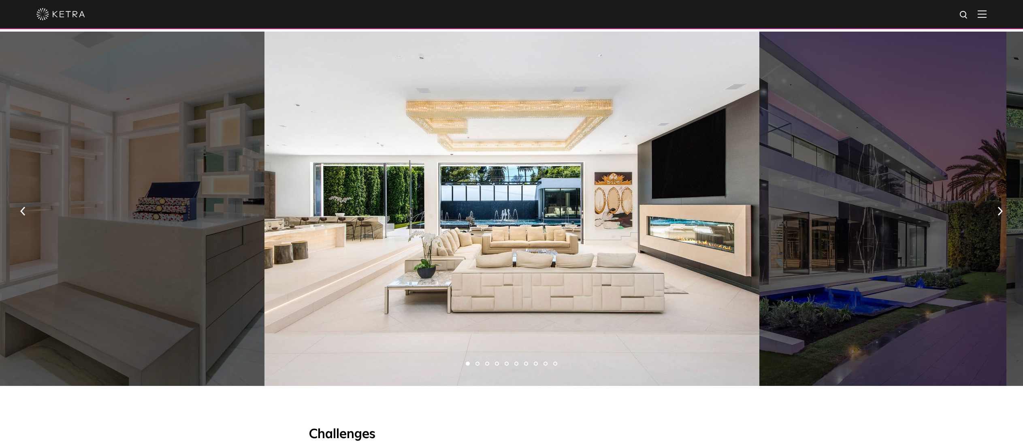
scroll to position [534, 0]
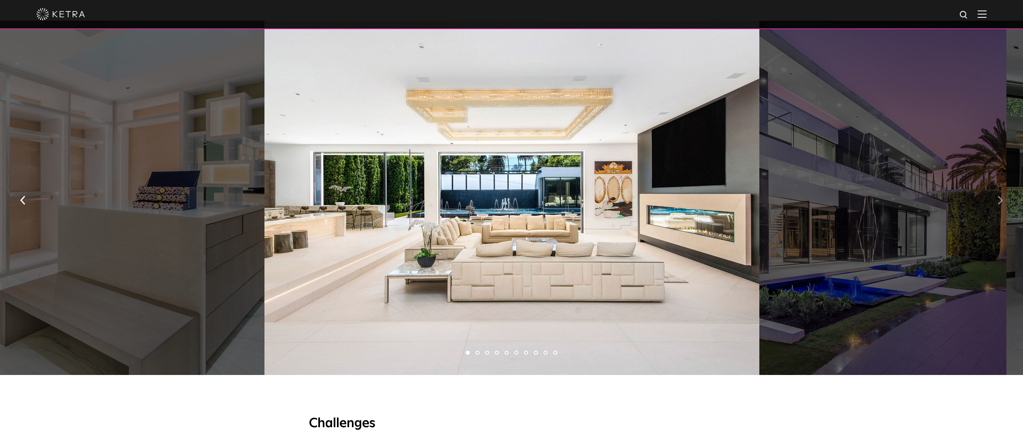
click at [999, 200] on img "button" at bounding box center [999, 200] width 5 height 9
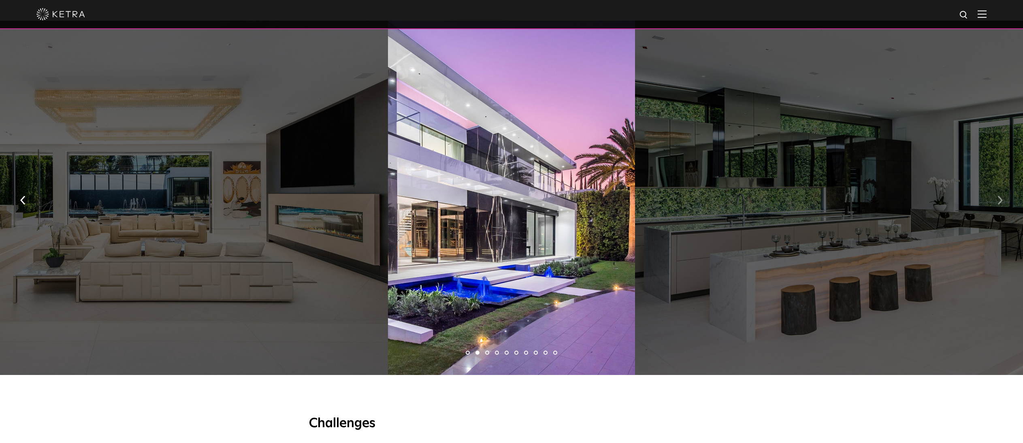
click at [999, 200] on img "button" at bounding box center [999, 200] width 5 height 9
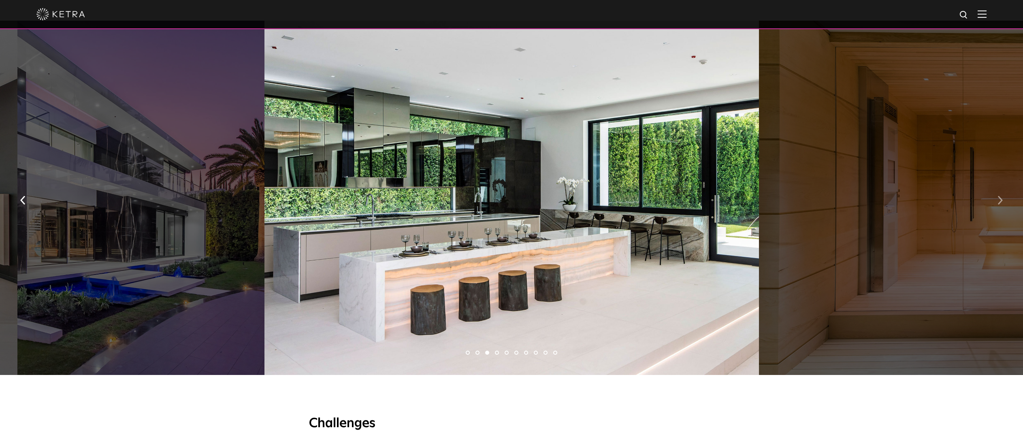
click at [999, 200] on img "button" at bounding box center [999, 200] width 5 height 9
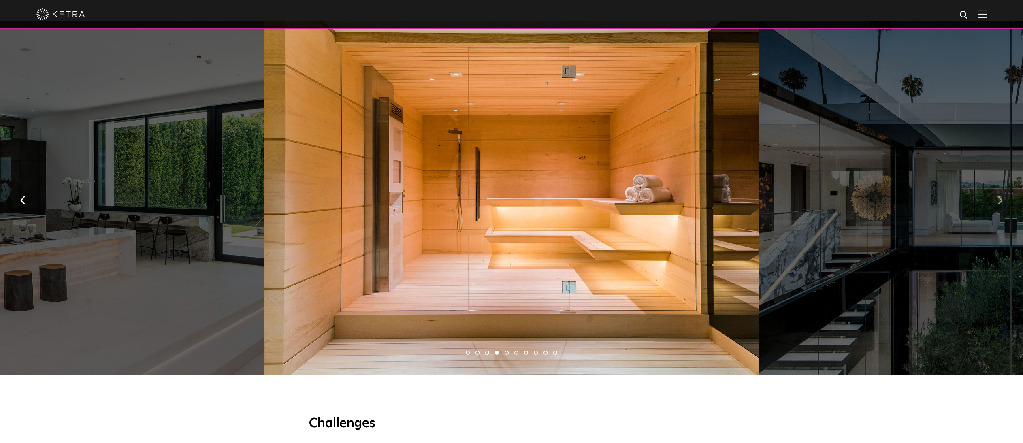
click at [999, 200] on img "button" at bounding box center [999, 200] width 5 height 9
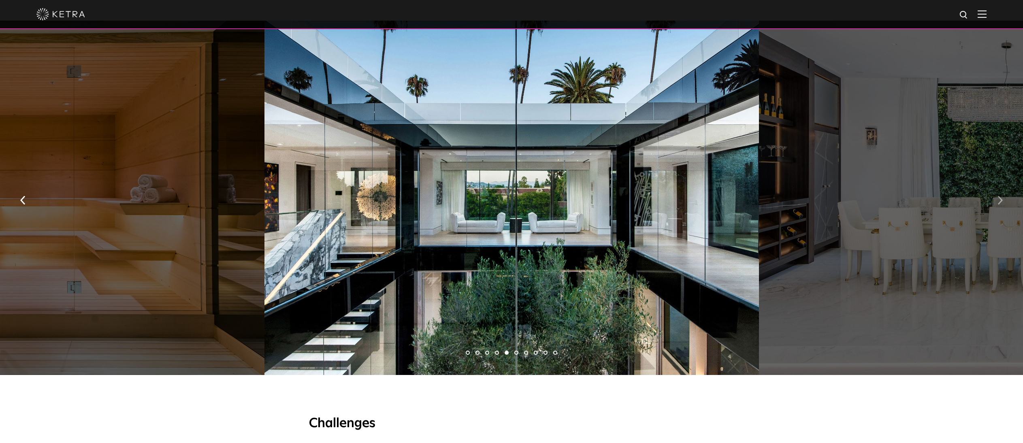
click at [999, 200] on img "button" at bounding box center [999, 200] width 5 height 9
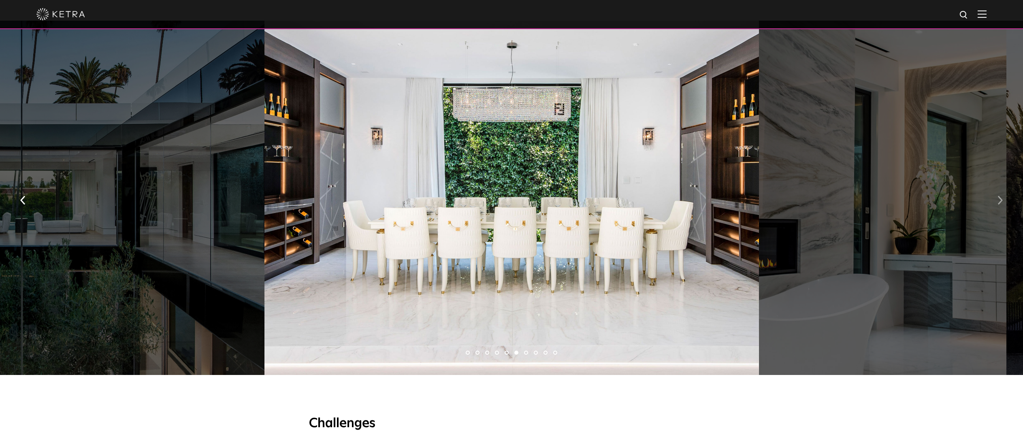
click at [999, 200] on img "button" at bounding box center [999, 200] width 5 height 9
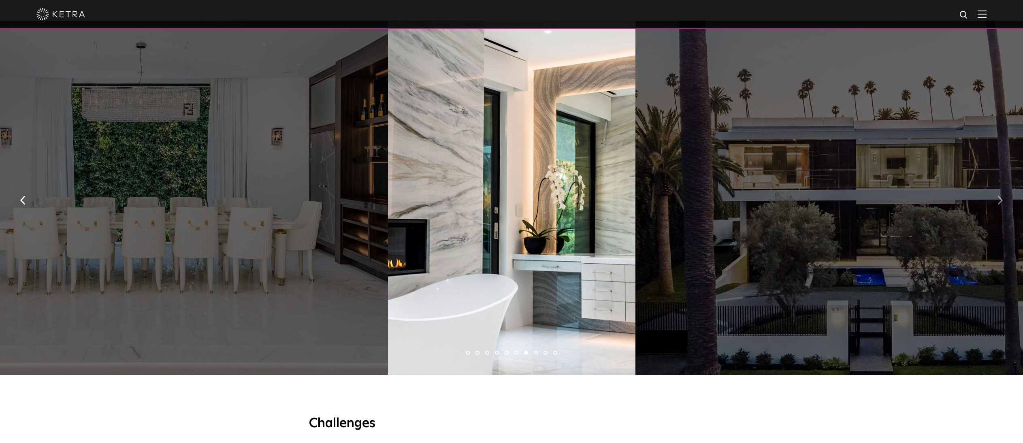
click at [999, 200] on img "button" at bounding box center [999, 200] width 5 height 9
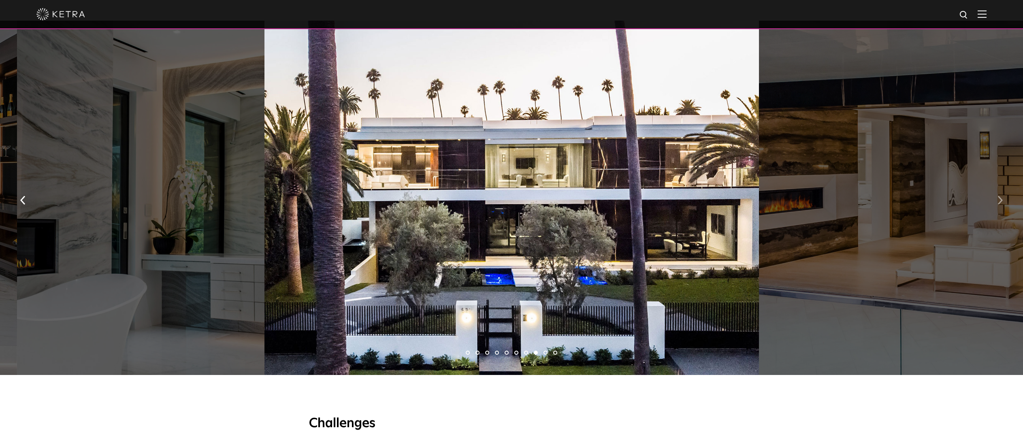
click at [999, 200] on img "button" at bounding box center [999, 200] width 5 height 9
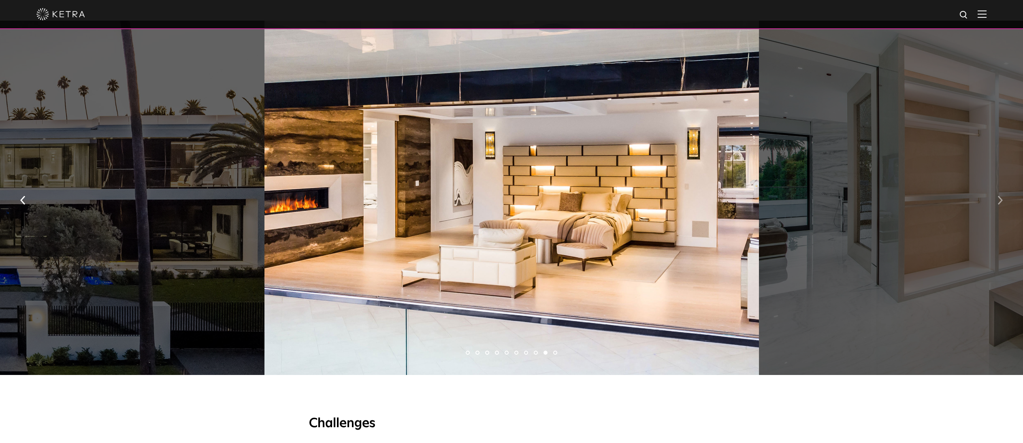
click at [999, 200] on img "button" at bounding box center [999, 200] width 5 height 9
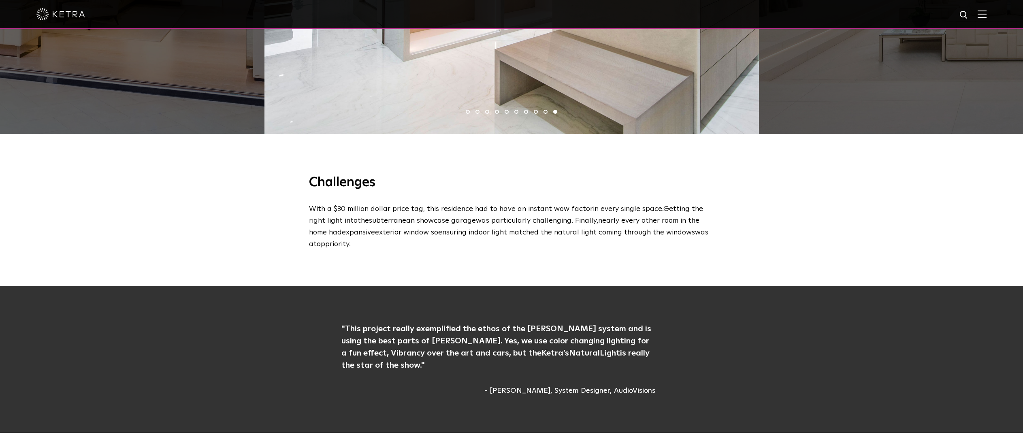
scroll to position [777, 0]
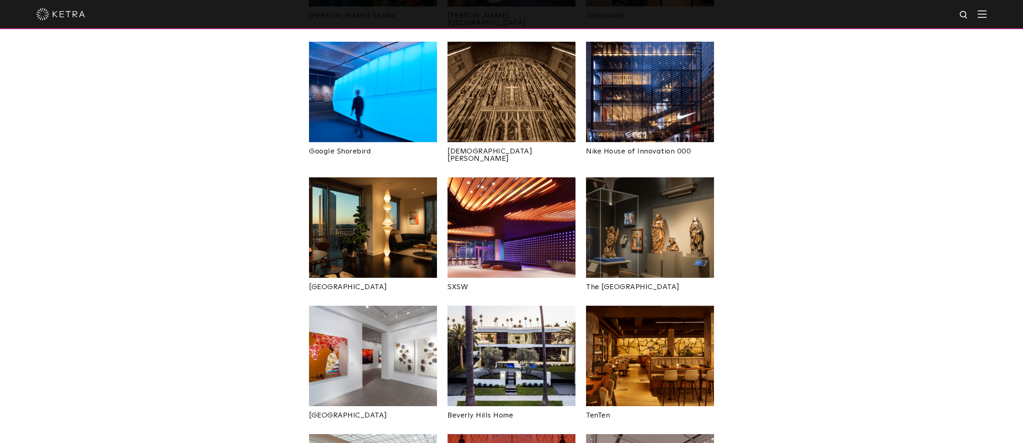
scroll to position [577, 0]
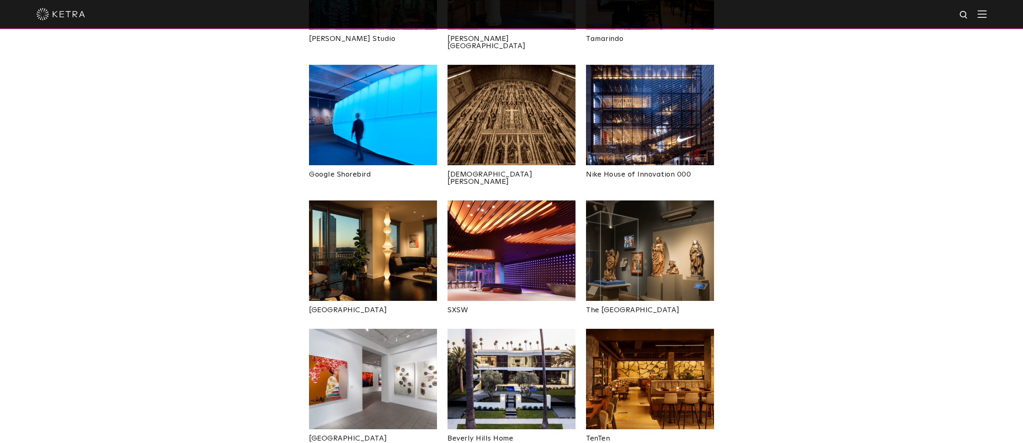
click at [359, 202] on img at bounding box center [373, 250] width 128 height 100
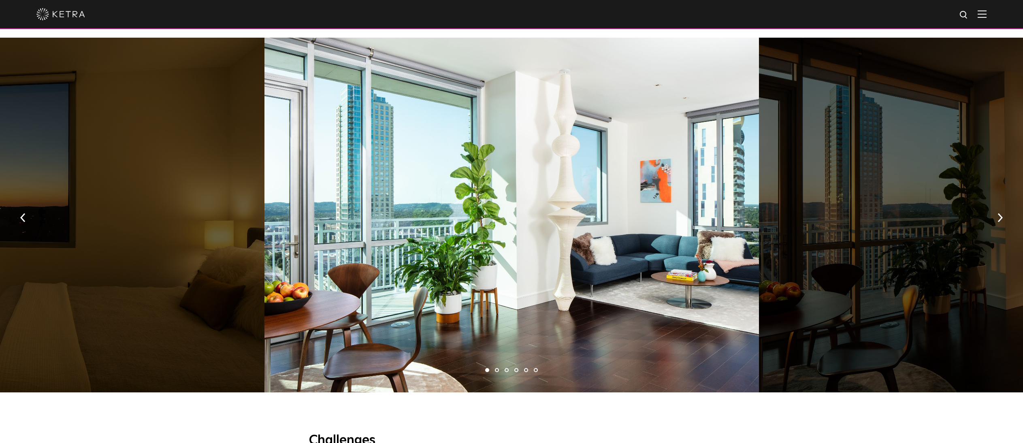
scroll to position [534, 0]
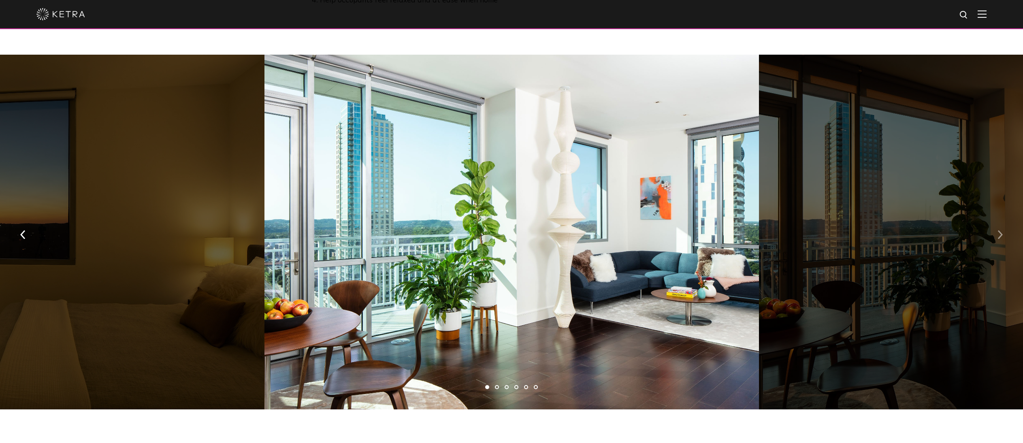
click at [1001, 230] on img "button" at bounding box center [999, 234] width 5 height 9
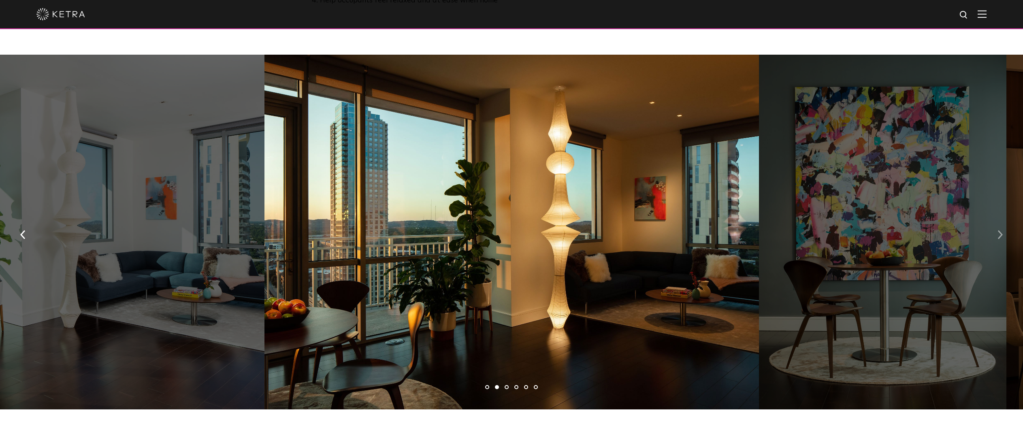
click at [1001, 230] on img "button" at bounding box center [999, 234] width 5 height 9
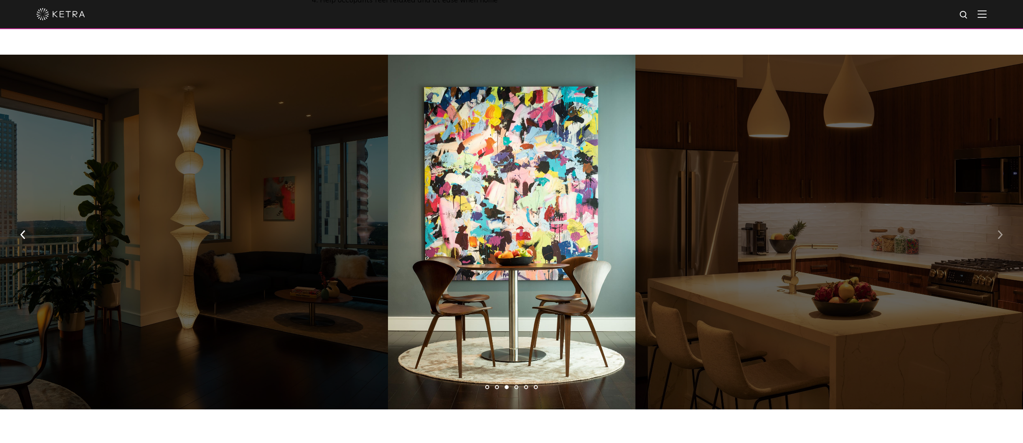
click at [995, 220] on button "button" at bounding box center [999, 234] width 17 height 28
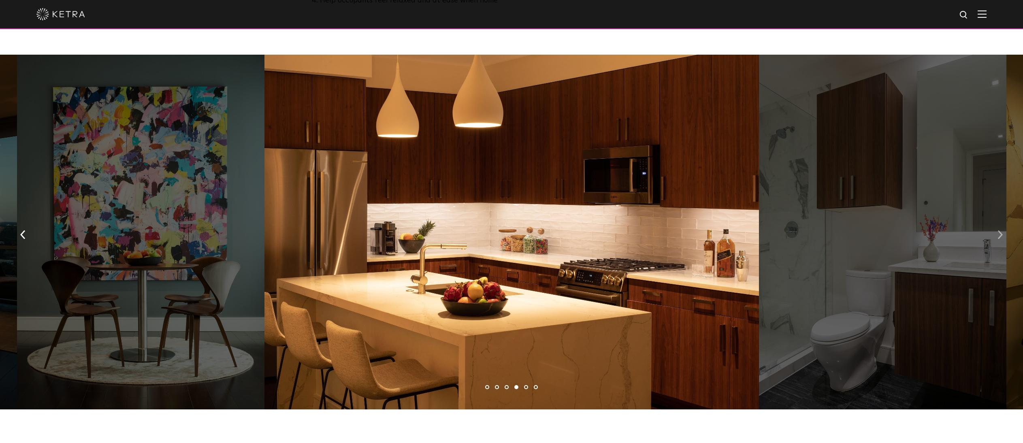
click at [995, 220] on button "button" at bounding box center [999, 234] width 17 height 28
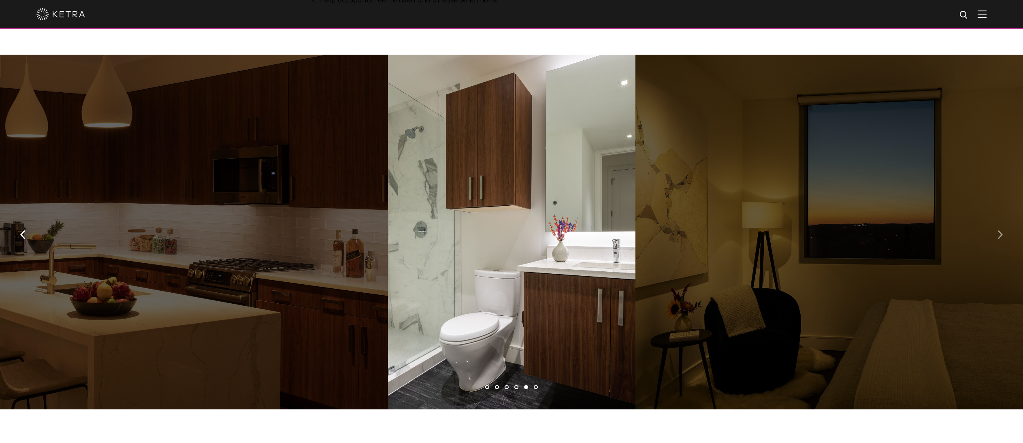
click at [995, 220] on button "button" at bounding box center [999, 234] width 17 height 28
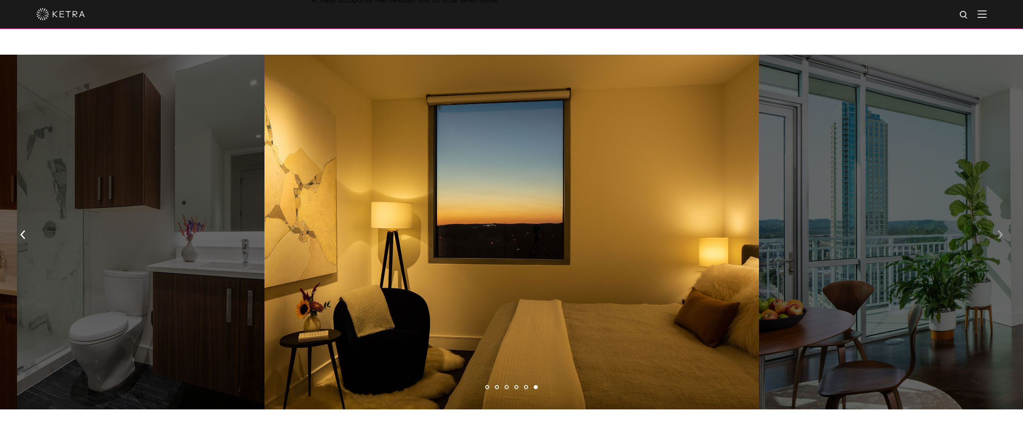
click at [995, 220] on button "button" at bounding box center [999, 234] width 17 height 28
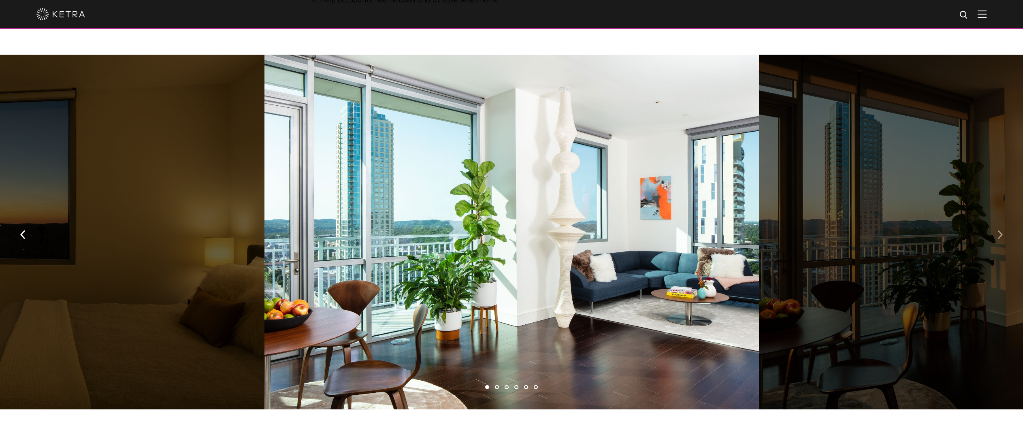
click at [995, 220] on button "button" at bounding box center [999, 234] width 17 height 28
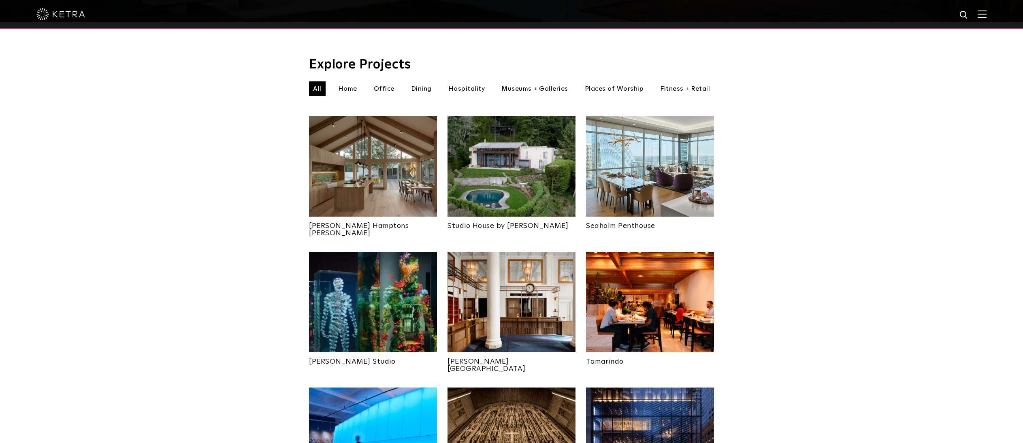
scroll to position [237, 0]
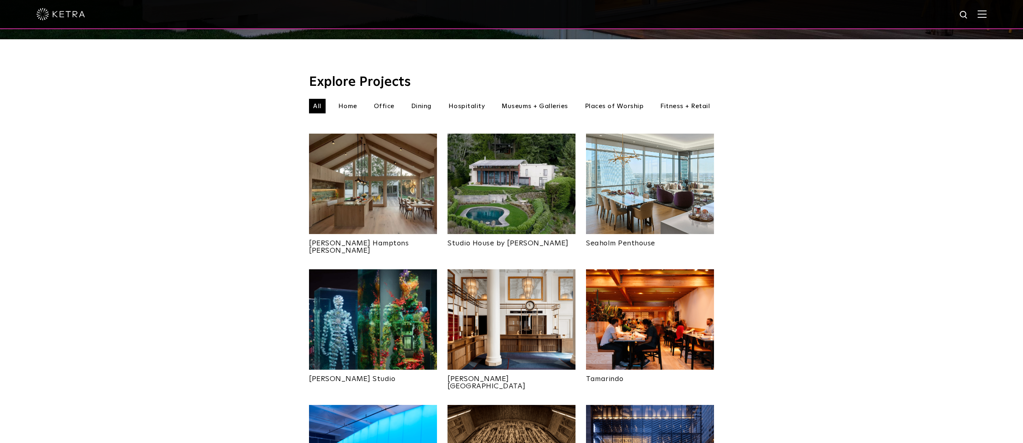
click at [497, 171] on img at bounding box center [511, 184] width 128 height 100
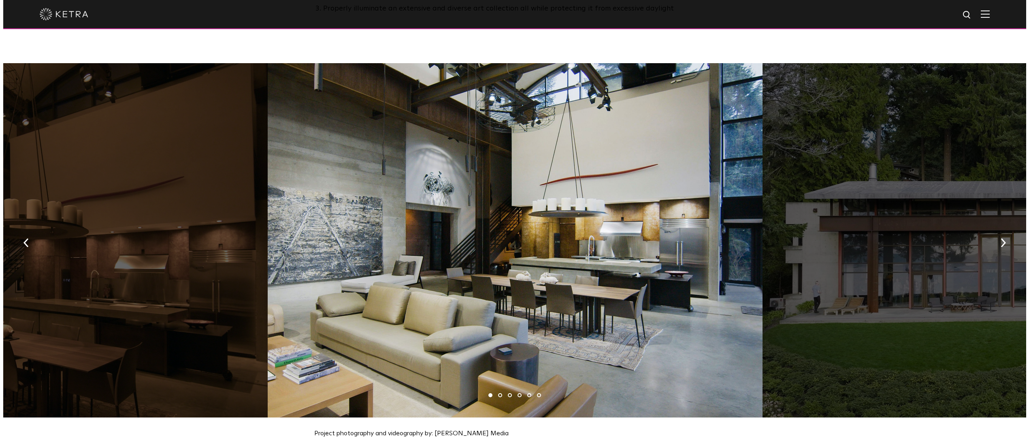
scroll to position [826, 0]
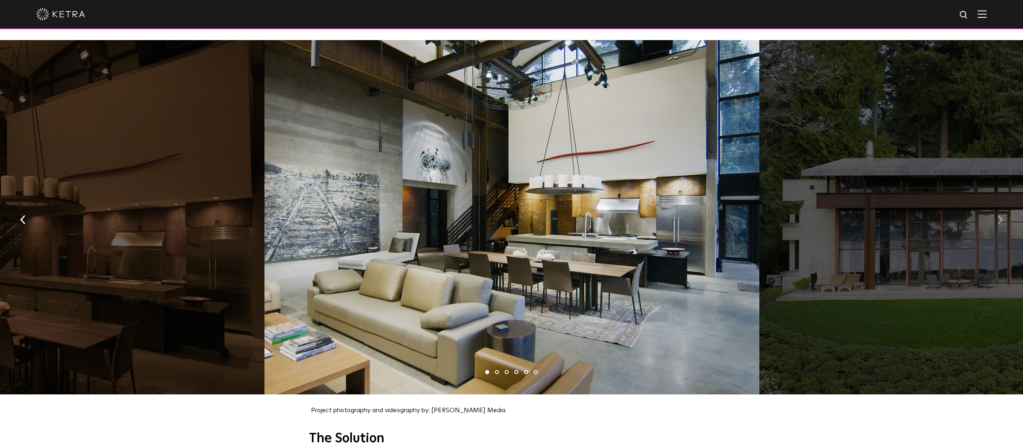
click at [1002, 215] on img "button" at bounding box center [999, 219] width 5 height 9
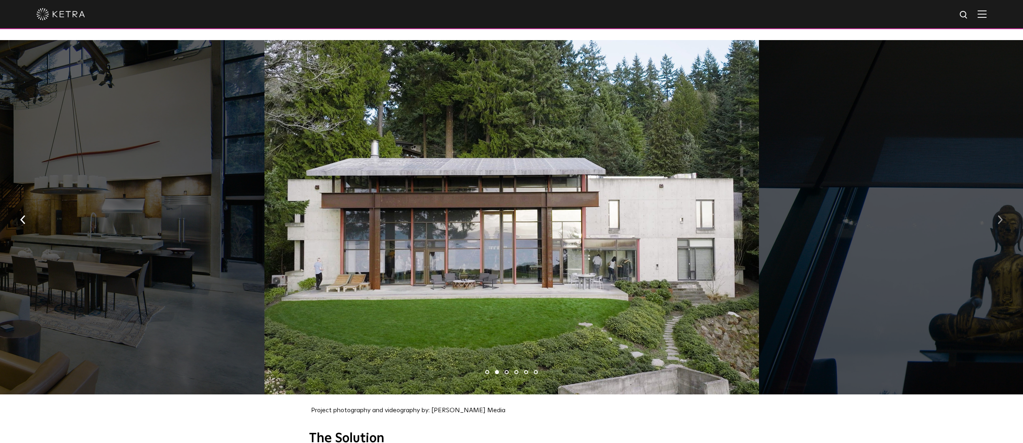
click at [1002, 215] on img "button" at bounding box center [999, 219] width 5 height 9
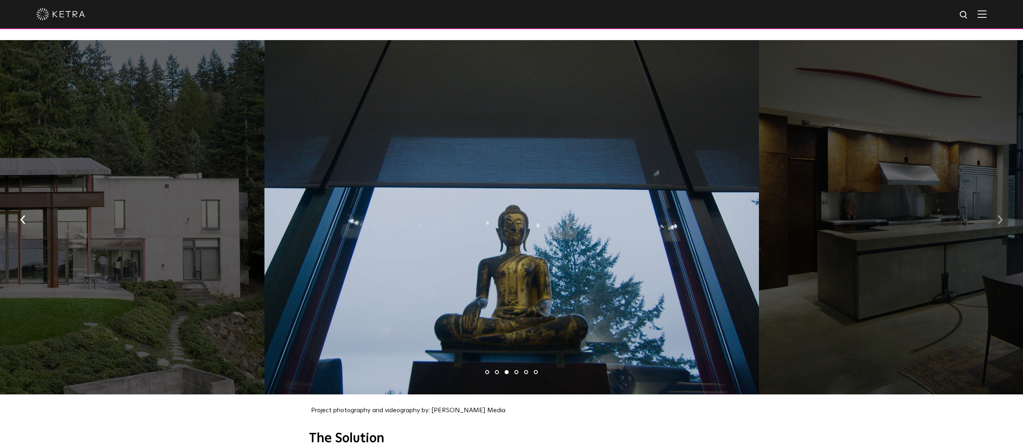
click at [1002, 215] on img "button" at bounding box center [999, 219] width 5 height 9
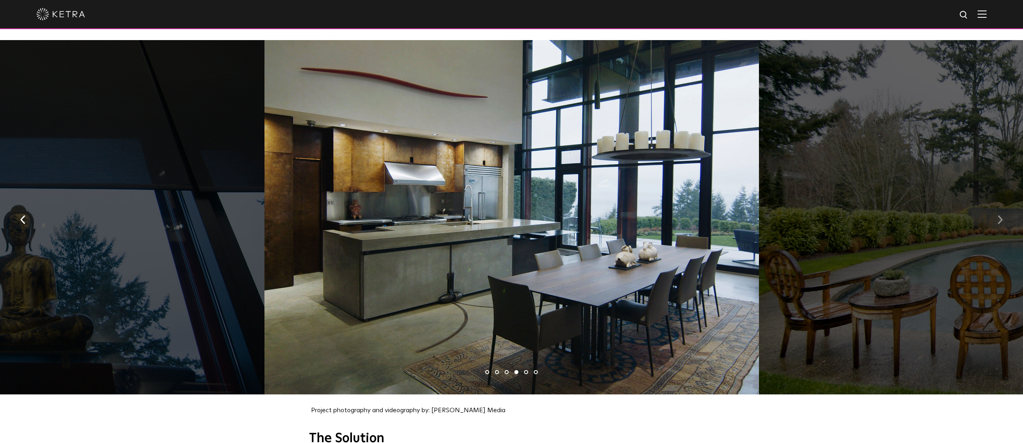
click at [1002, 215] on img "button" at bounding box center [999, 219] width 5 height 9
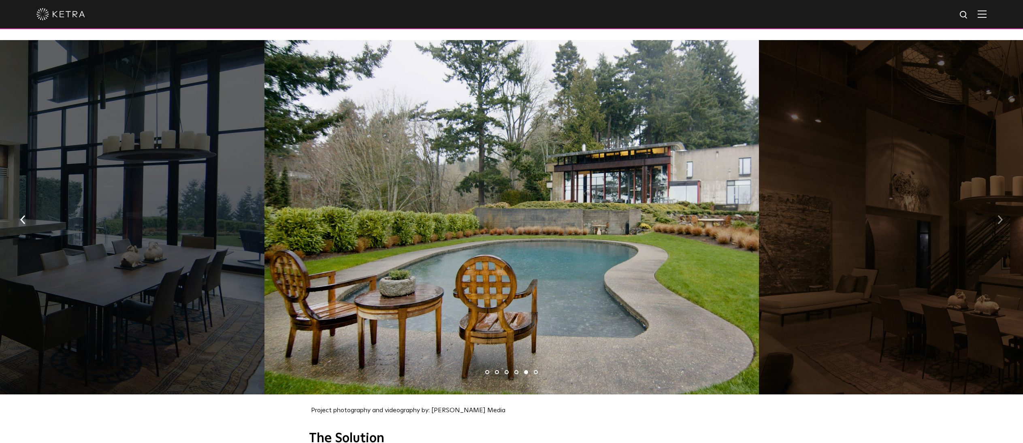
click at [1002, 215] on img "button" at bounding box center [999, 219] width 5 height 9
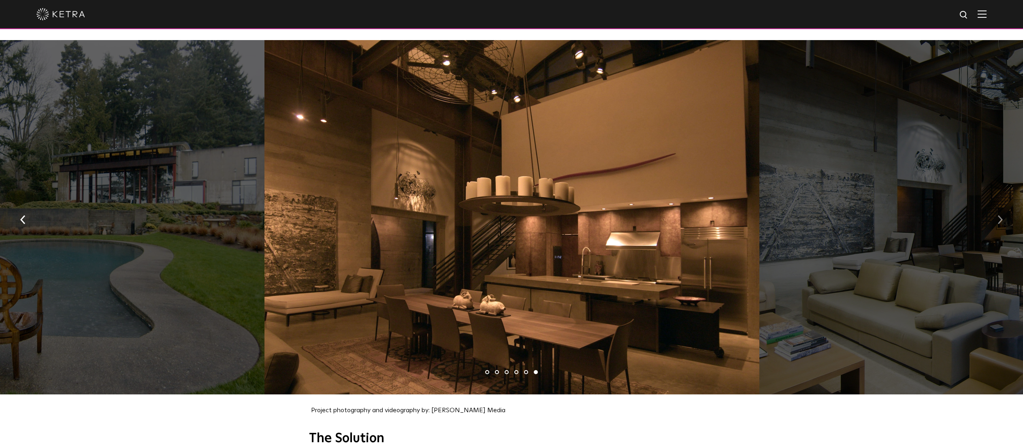
click at [1002, 215] on img "button" at bounding box center [999, 219] width 5 height 9
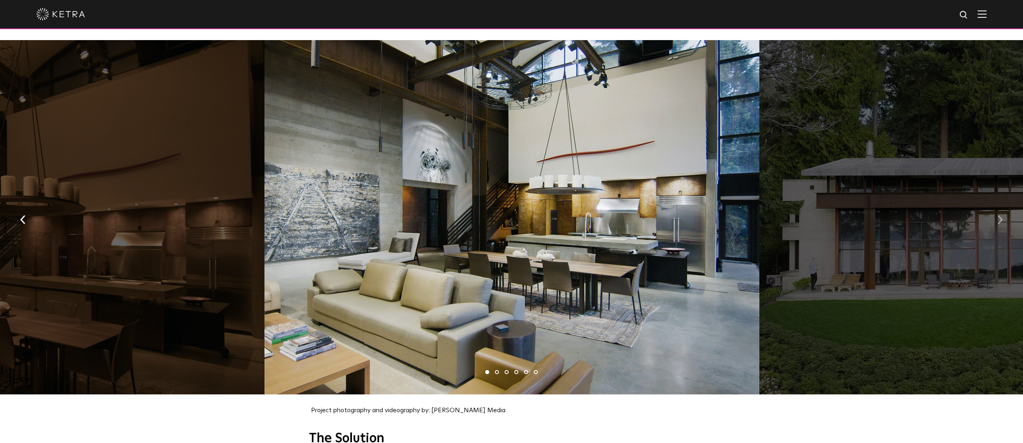
click at [1002, 215] on img "button" at bounding box center [999, 219] width 5 height 9
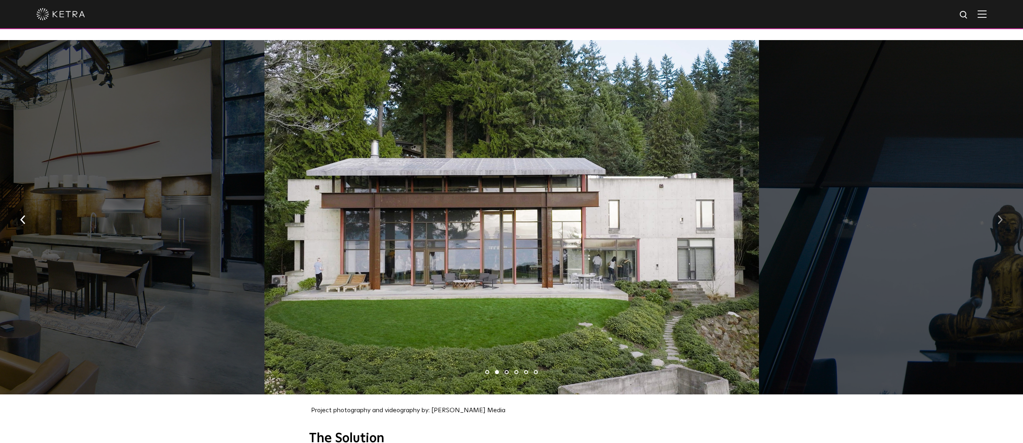
click at [1002, 215] on img "button" at bounding box center [999, 219] width 5 height 9
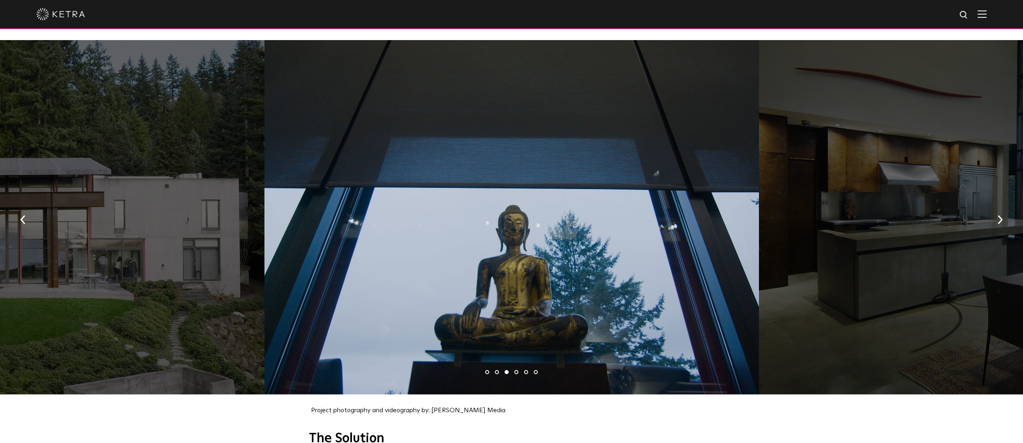
click at [986, 15] on img at bounding box center [981, 14] width 9 height 8
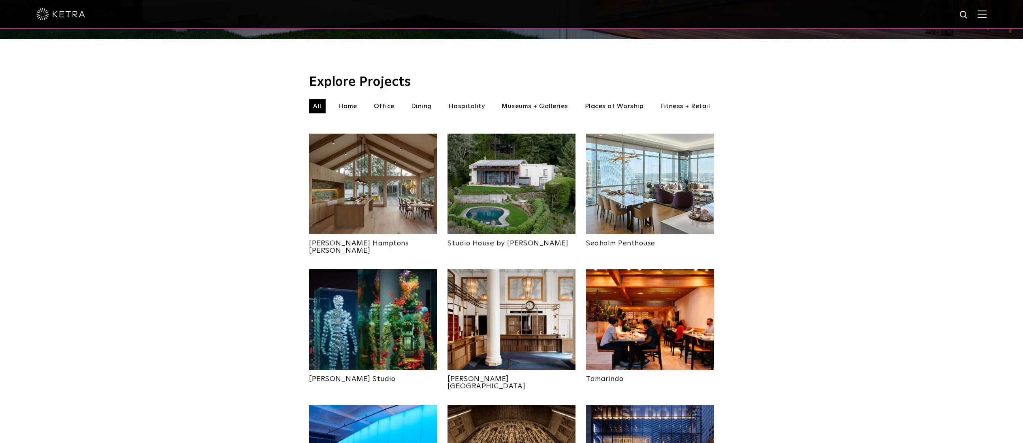
click at [986, 13] on img at bounding box center [981, 14] width 9 height 8
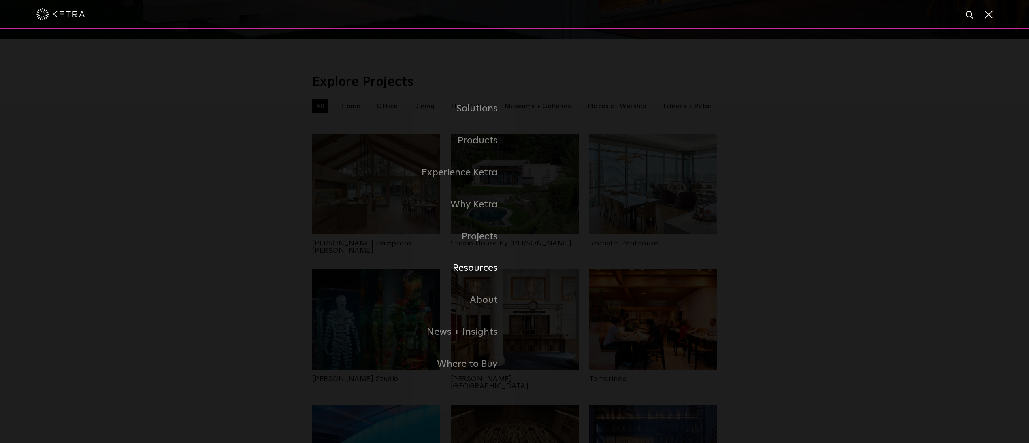
click at [466, 270] on link "Resources" at bounding box center [413, 268] width 202 height 32
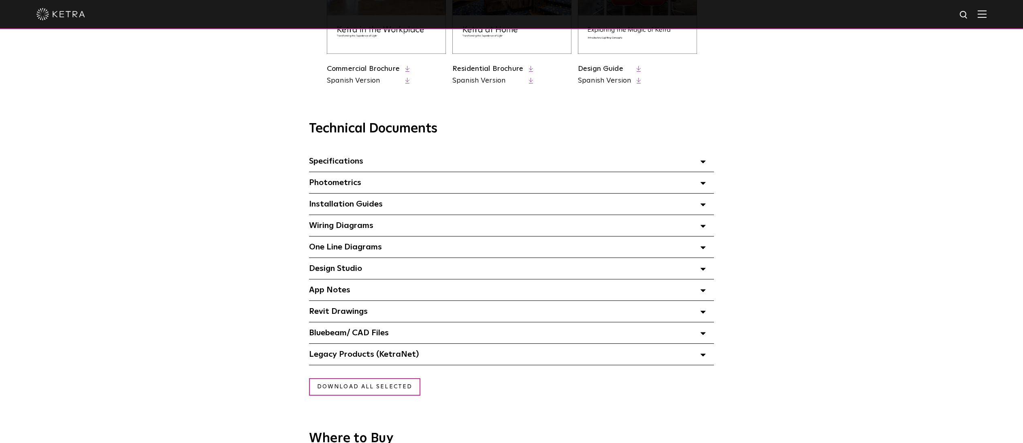
scroll to position [486, 0]
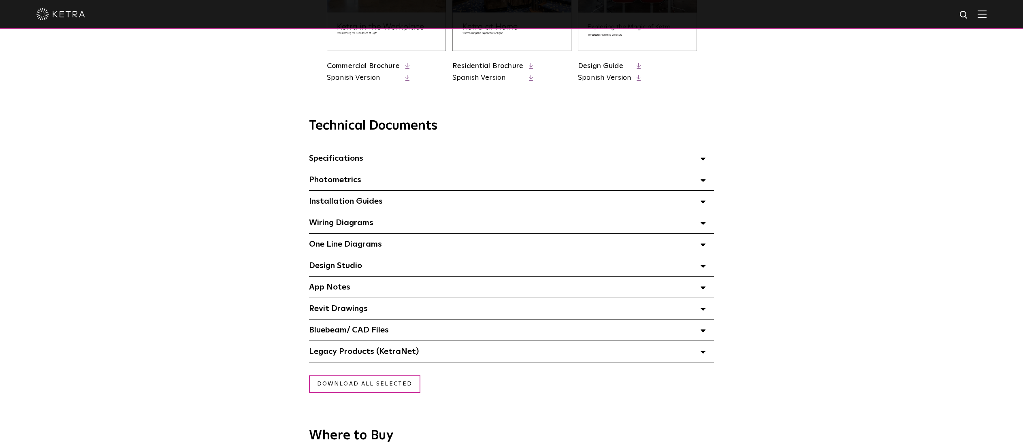
click at [704, 158] on polygon at bounding box center [702, 159] width 5 height 2
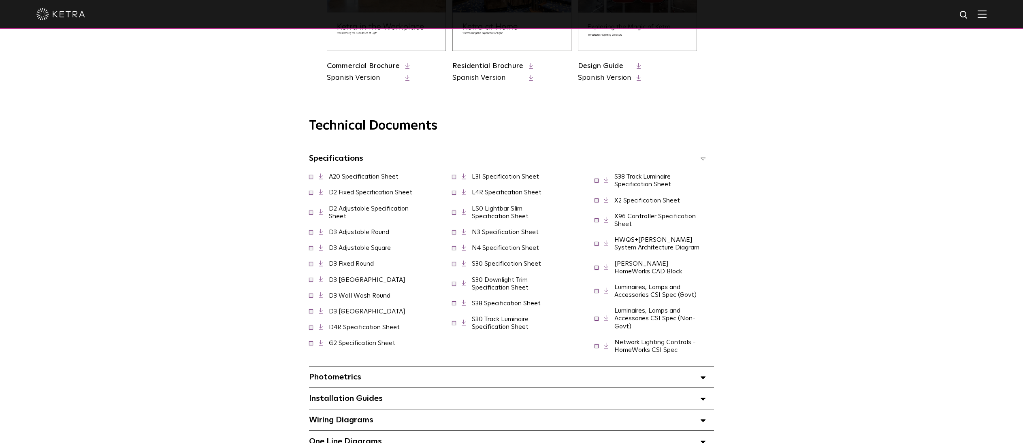
click at [357, 208] on link "D2 Adjustable Specification Sheet" at bounding box center [369, 212] width 80 height 14
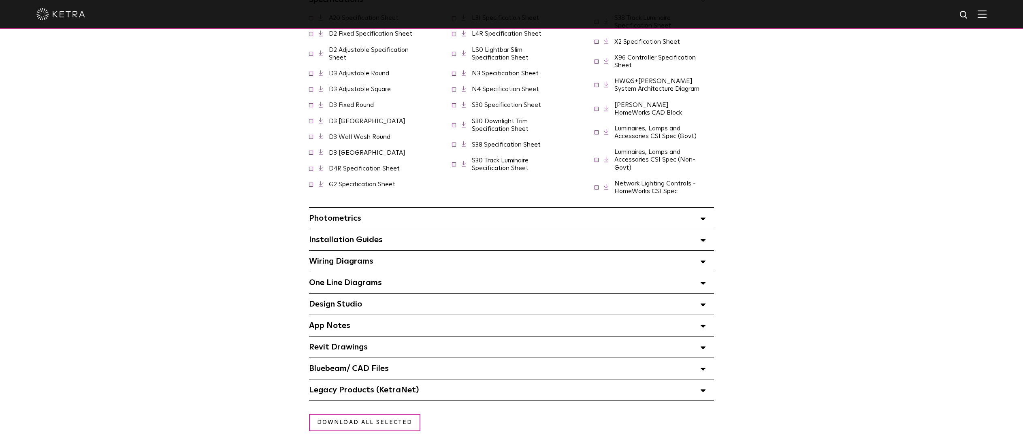
scroll to position [680, 0]
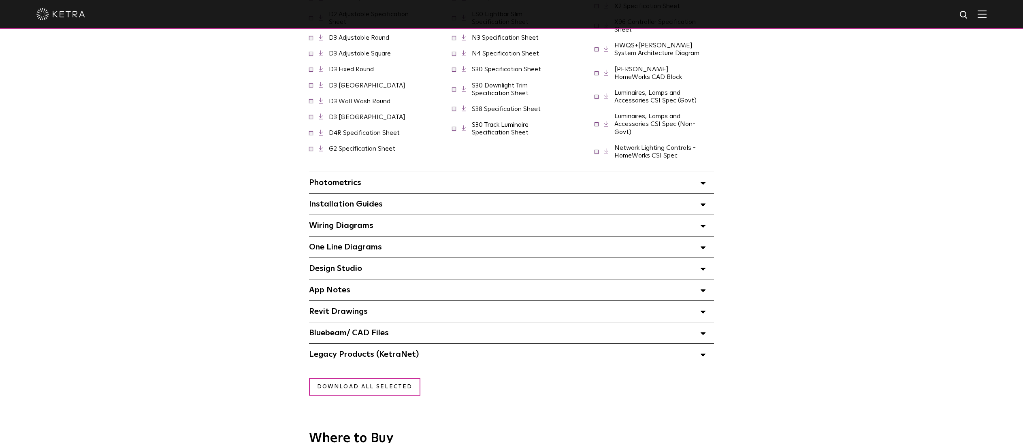
click at [704, 182] on polygon at bounding box center [702, 183] width 5 height 2
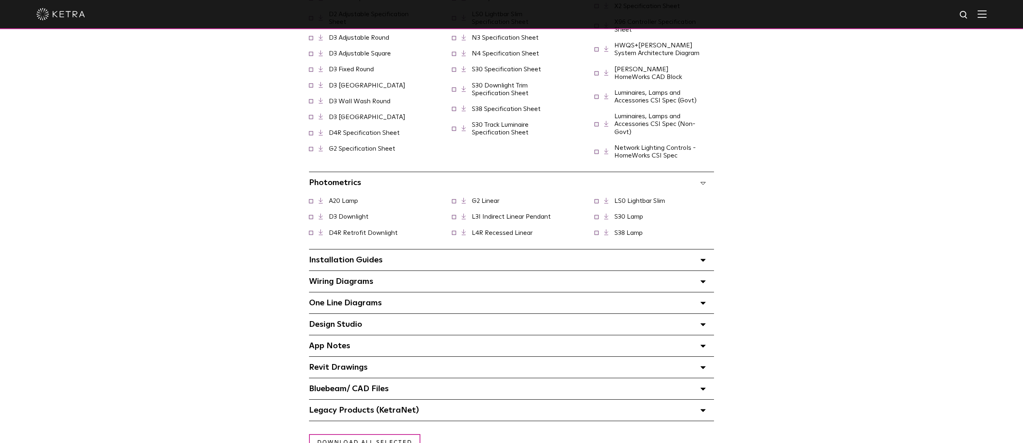
click at [704, 182] on icon at bounding box center [703, 183] width 6 height 3
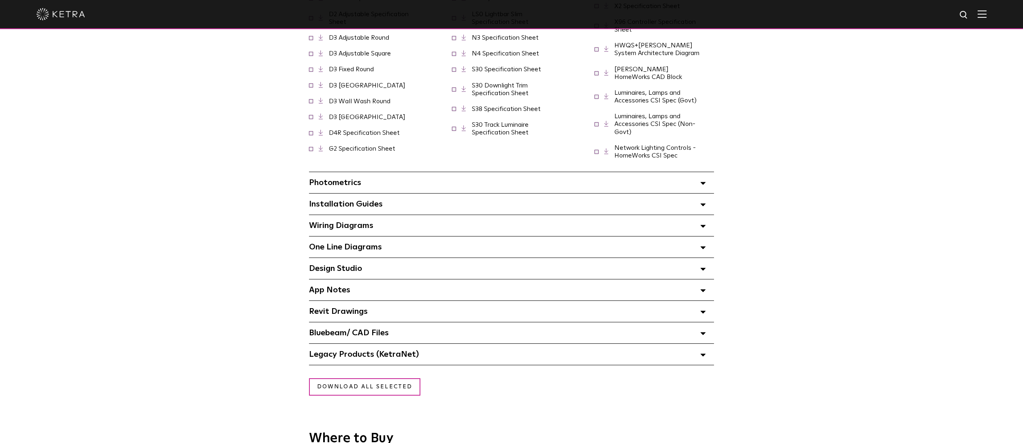
click at [701, 220] on span at bounding box center [703, 225] width 6 height 11
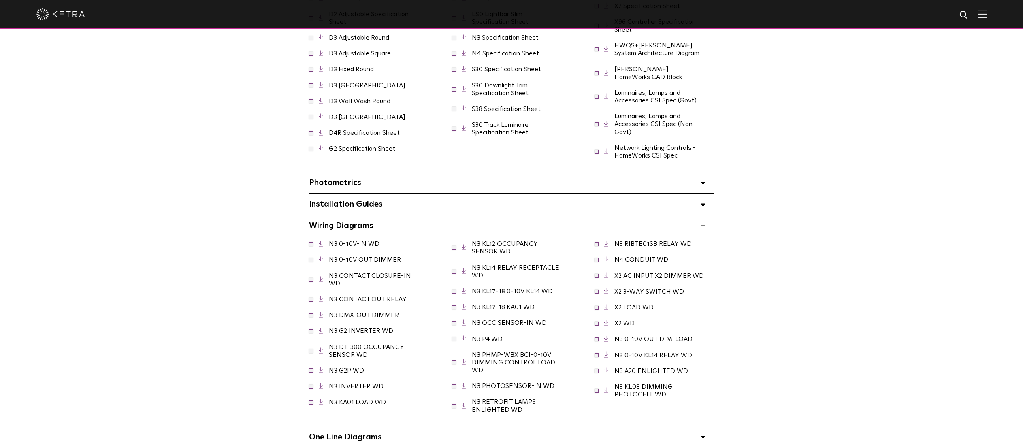
click at [704, 225] on icon at bounding box center [703, 226] width 6 height 3
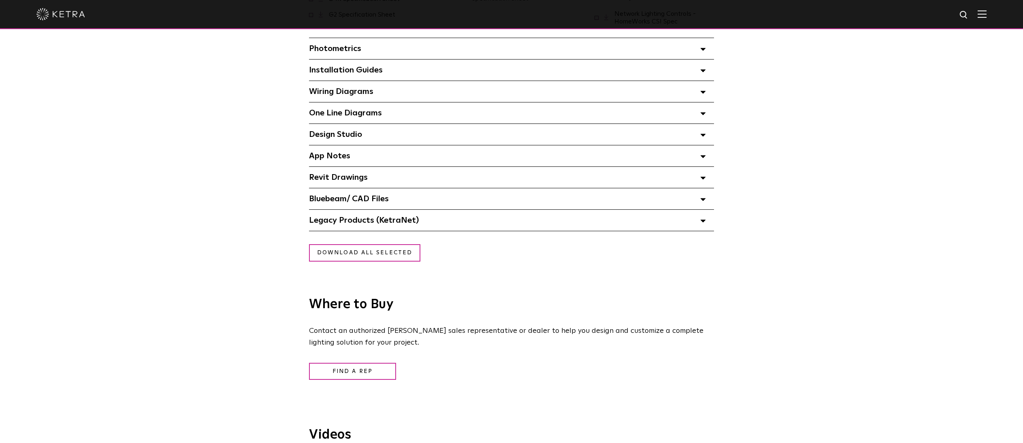
scroll to position [777, 0]
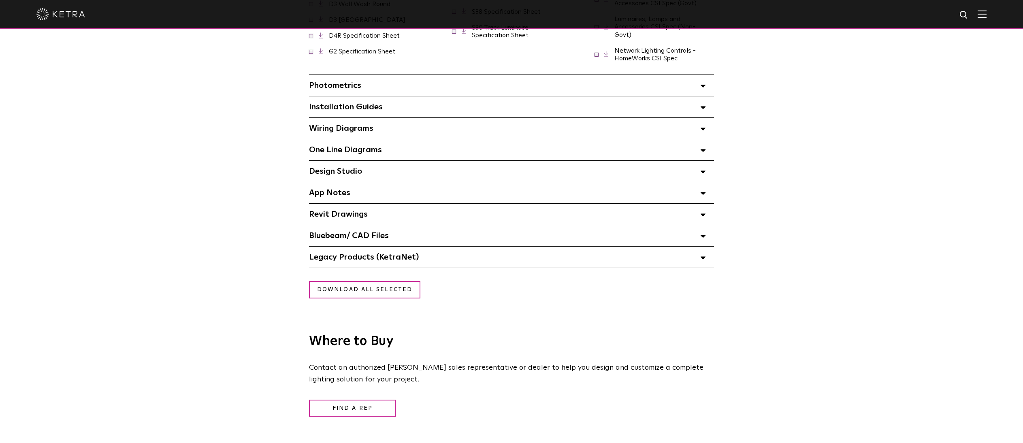
click at [700, 166] on span at bounding box center [703, 171] width 6 height 11
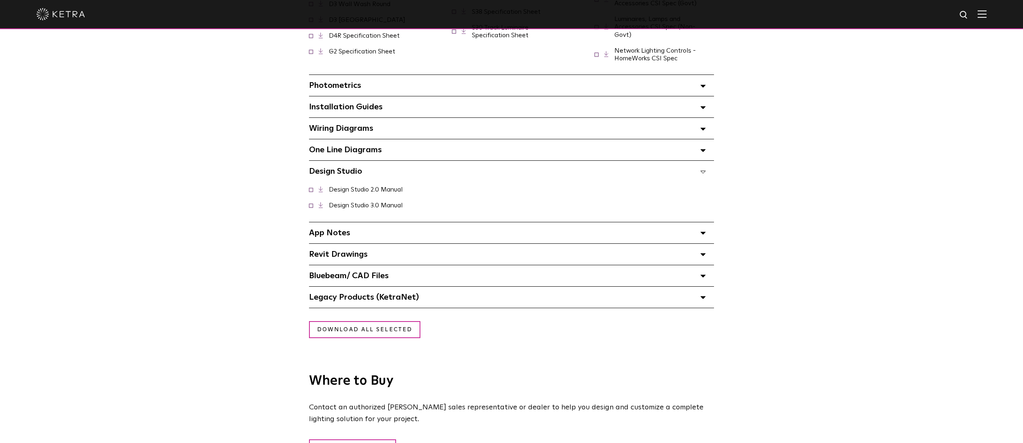
click at [704, 166] on span at bounding box center [703, 171] width 6 height 11
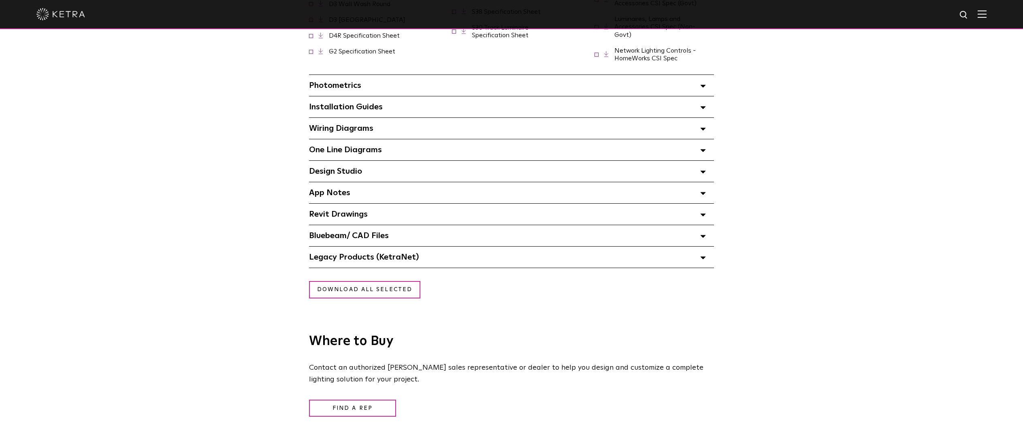
click at [702, 192] on polygon at bounding box center [702, 193] width 5 height 2
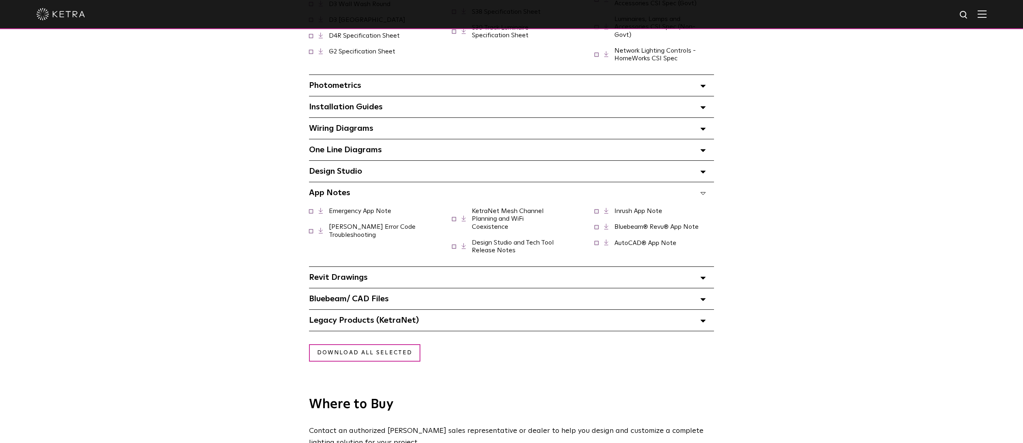
click at [702, 192] on icon at bounding box center [703, 193] width 6 height 3
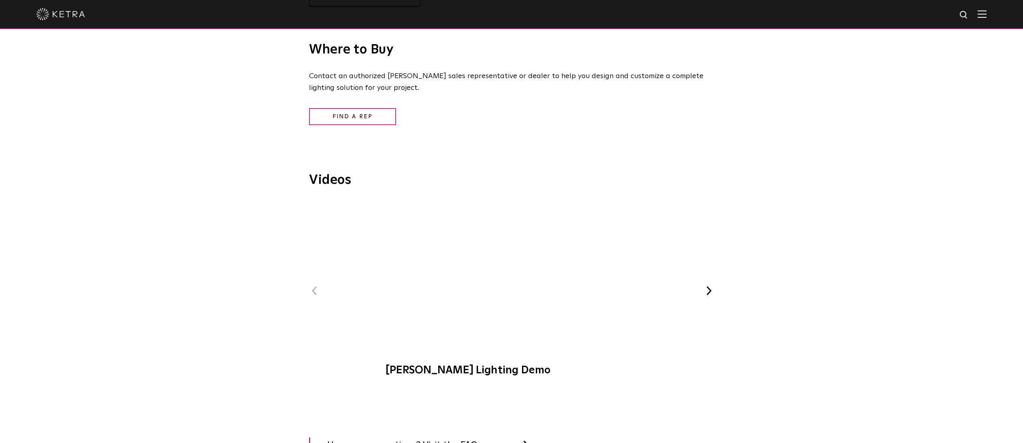
scroll to position [1312, 0]
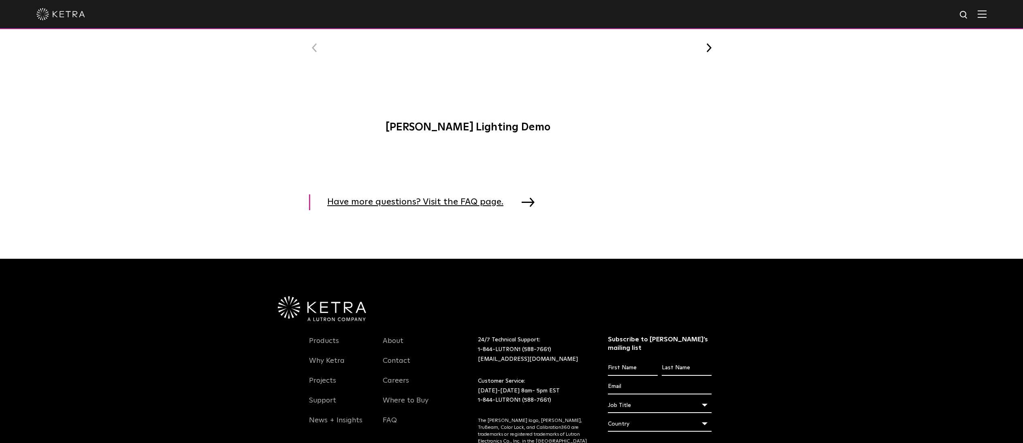
click at [459, 194] on span "Have more questions? Visit the FAQ page." at bounding box center [421, 202] width 188 height 16
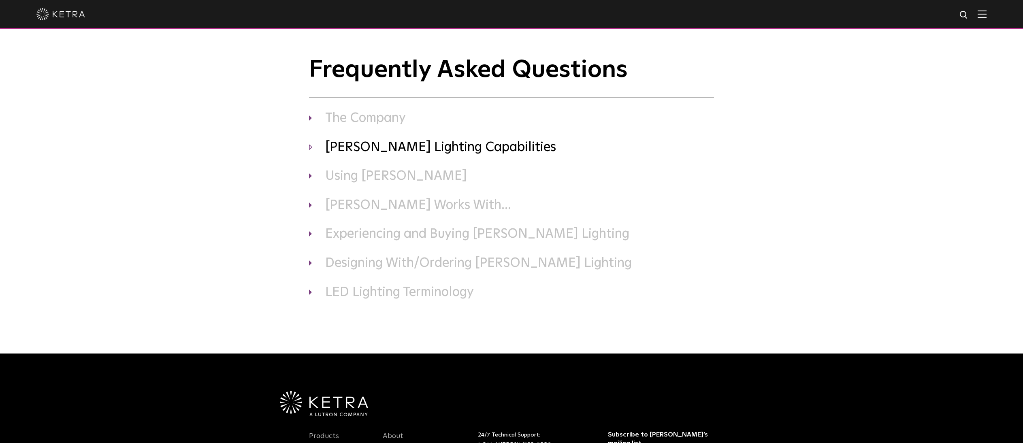
click at [370, 147] on h3 "[PERSON_NAME] Lighting Capabilities" at bounding box center [511, 147] width 405 height 17
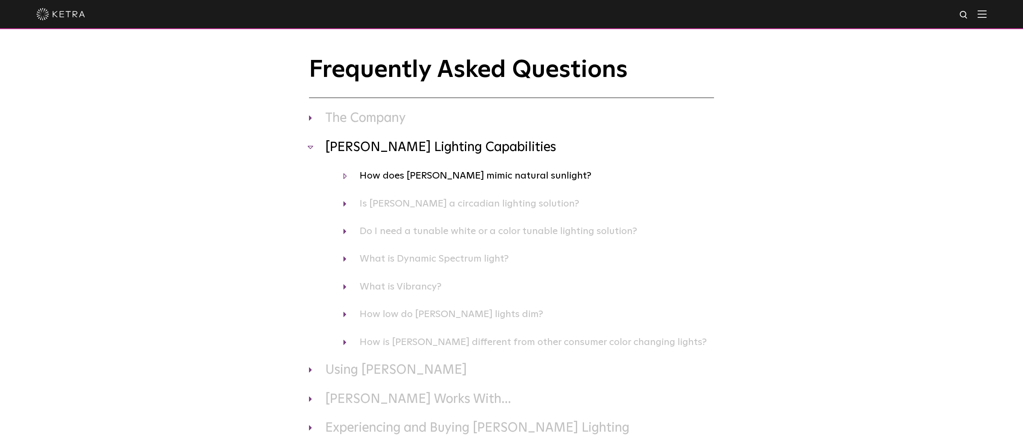
click at [487, 178] on h4 "How does [PERSON_NAME] mimic natural sunlight?" at bounding box center [528, 175] width 370 height 15
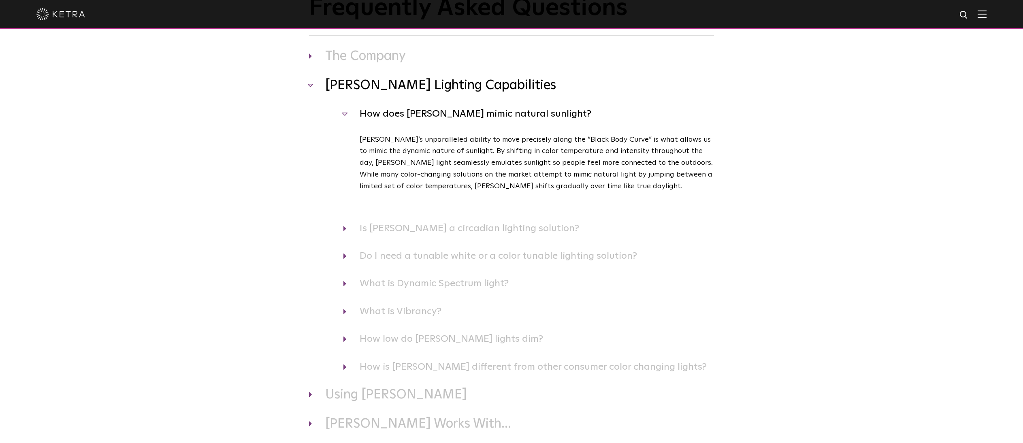
scroll to position [97, 0]
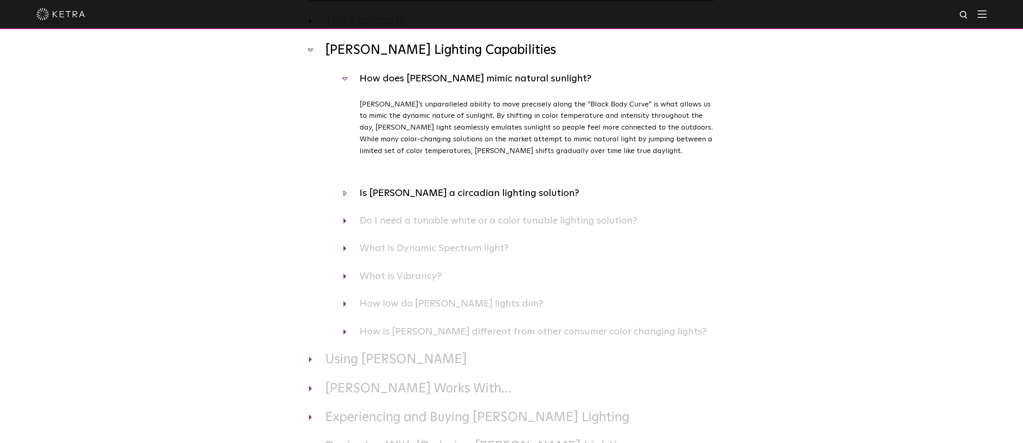
click at [497, 194] on h4 "Is [PERSON_NAME] a circadian lighting solution?" at bounding box center [528, 192] width 370 height 15
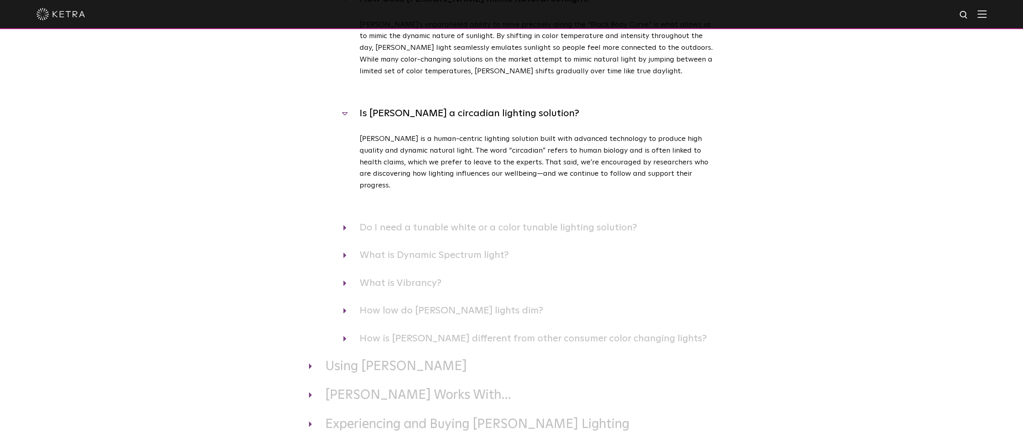
scroll to position [243, 0]
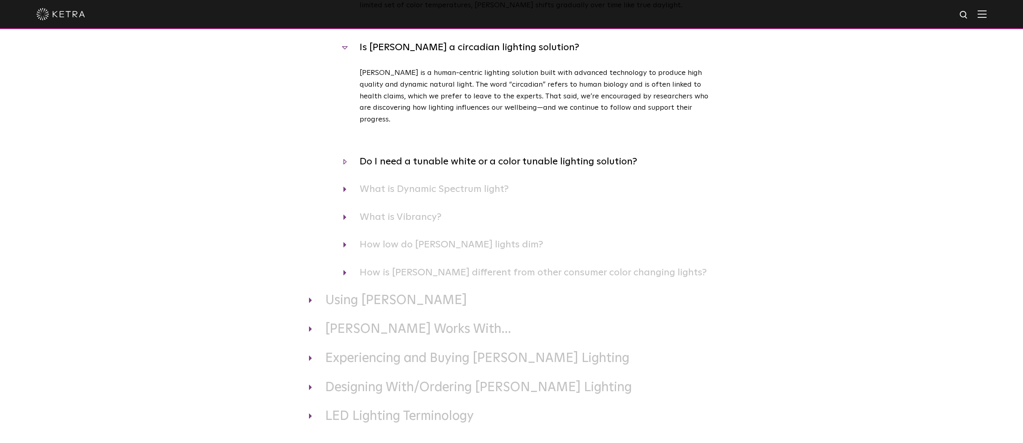
click at [494, 154] on h4 "Do I need a tunable white or a color tunable lighting solution?" at bounding box center [528, 161] width 370 height 15
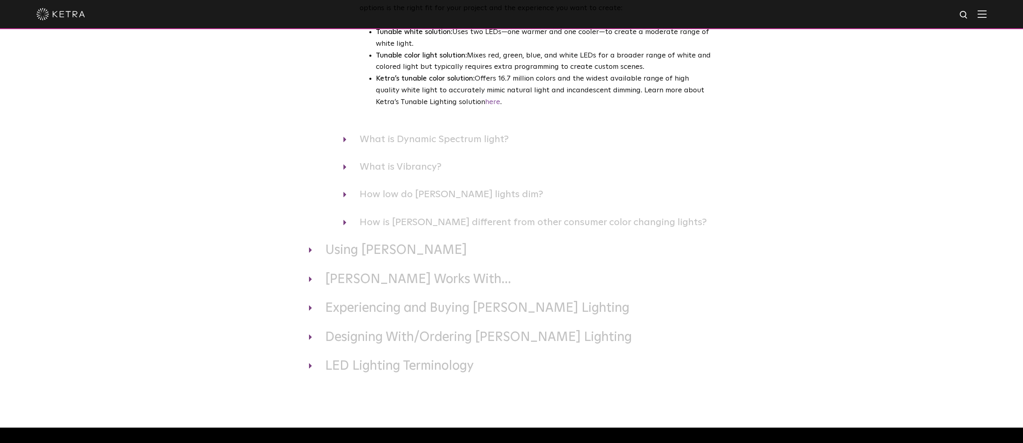
scroll to position [437, 0]
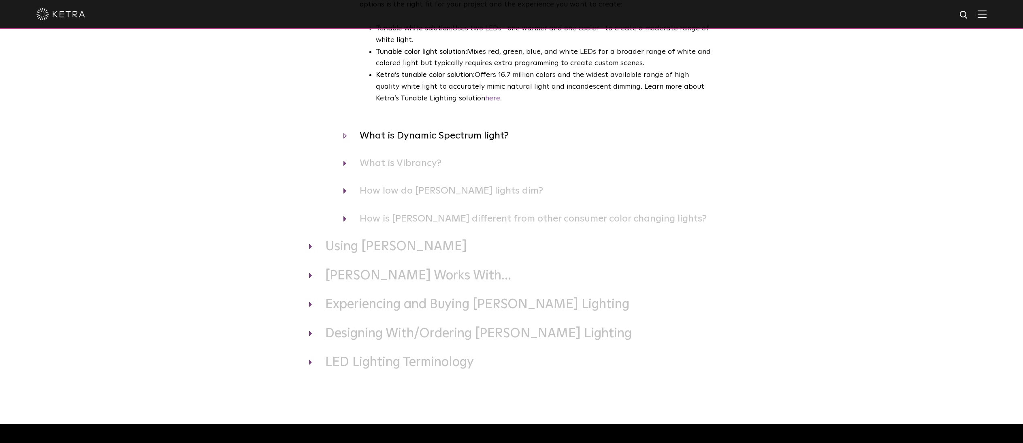
click at [345, 128] on h4 "What is Dynamic Spectrum light?" at bounding box center [528, 135] width 370 height 15
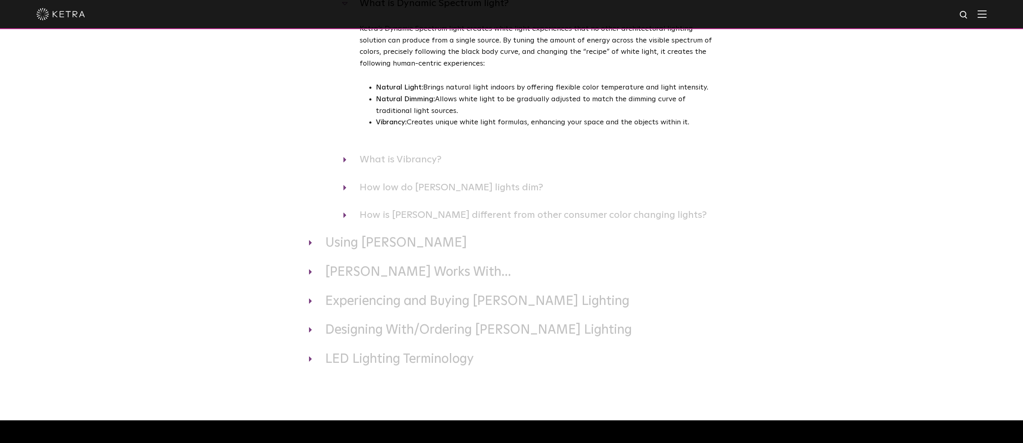
scroll to position [583, 0]
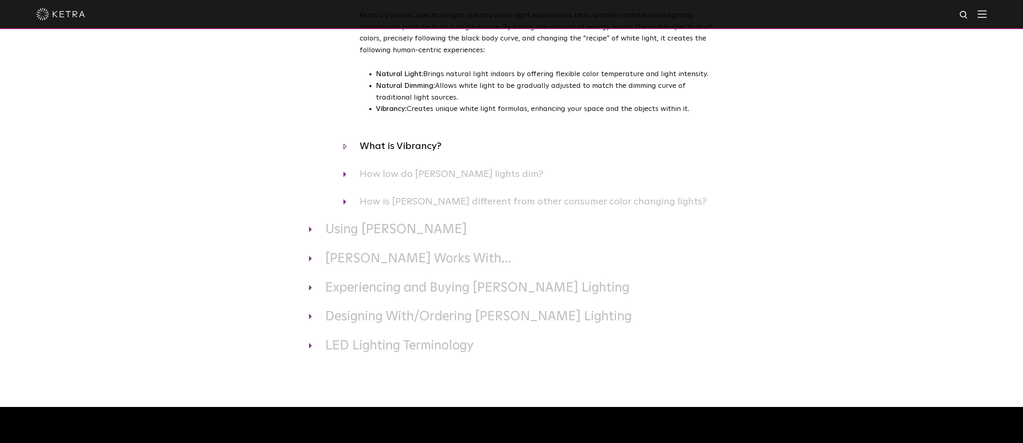
click at [344, 138] on h4 "What is Vibrancy?" at bounding box center [528, 145] width 370 height 15
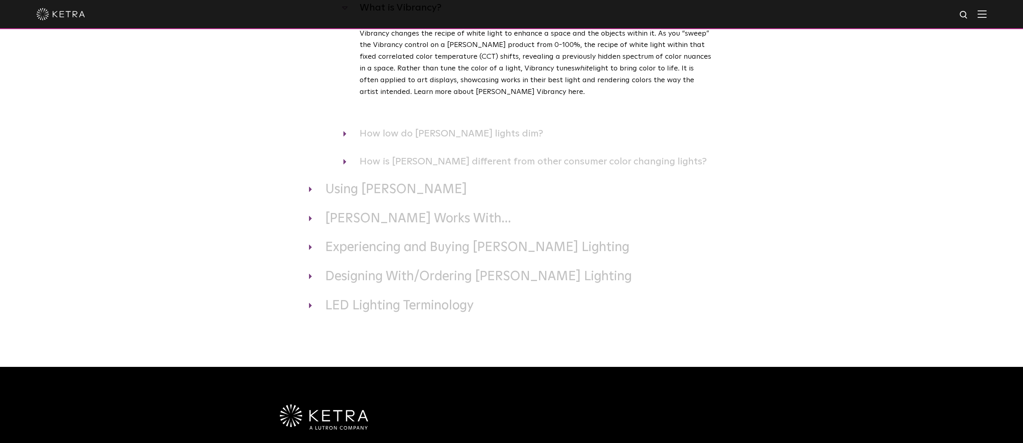
scroll to position [729, 0]
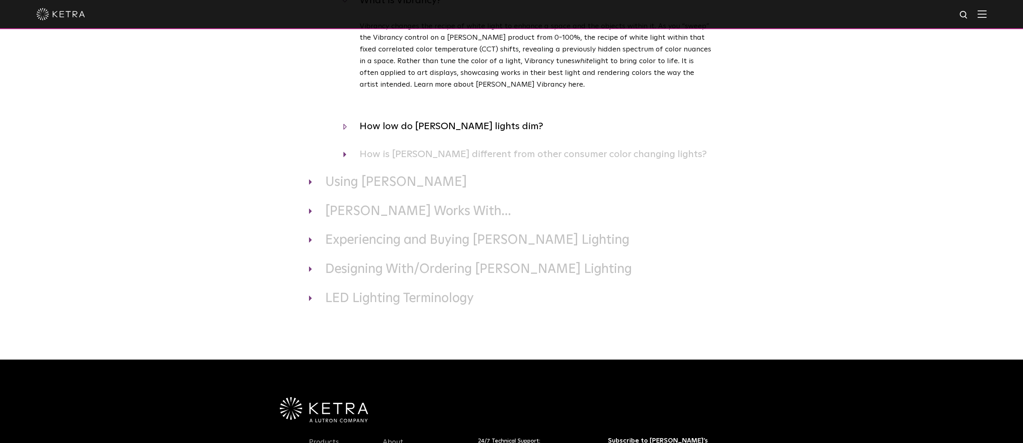
click at [347, 119] on h4 "How low do Ketra lights dim?" at bounding box center [528, 126] width 370 height 15
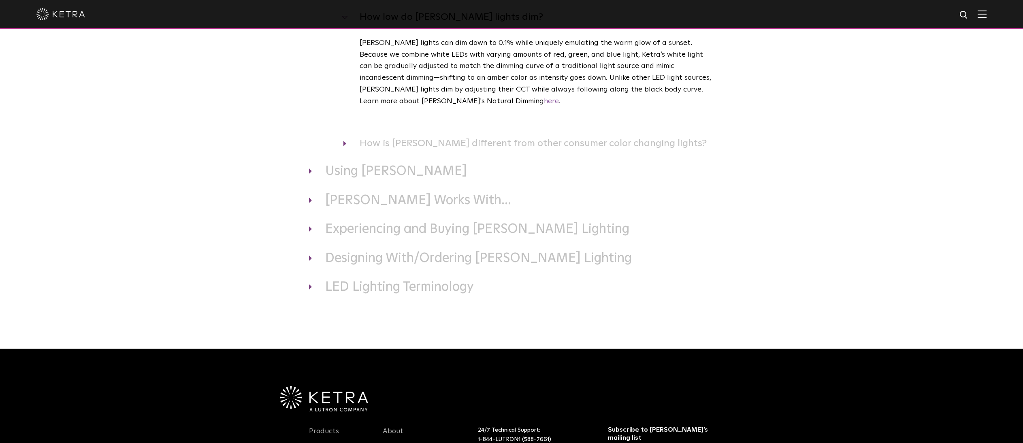
scroll to position [874, 0]
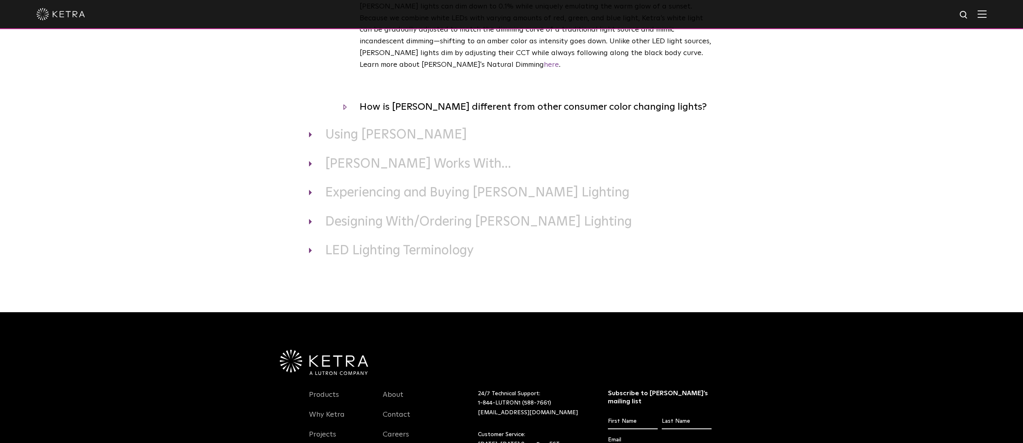
click at [347, 99] on h4 "How is Ketra different from other consumer color changing lights?" at bounding box center [528, 106] width 370 height 15
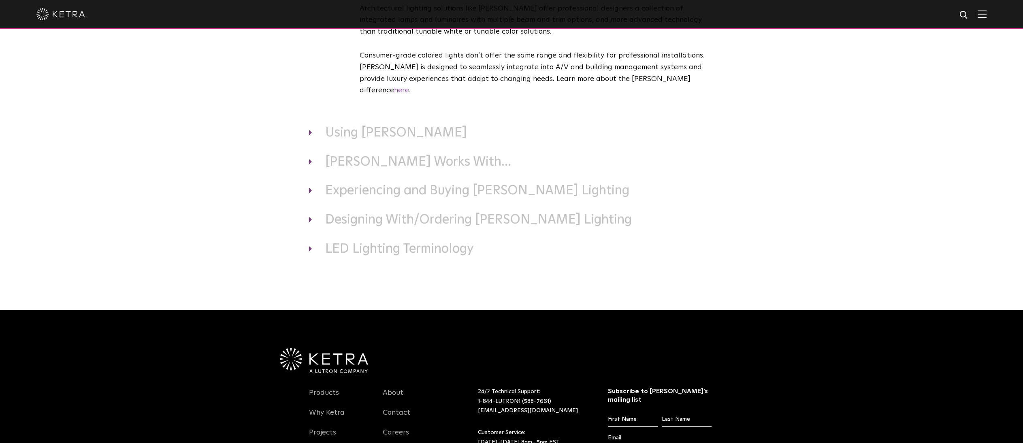
scroll to position [1069, 0]
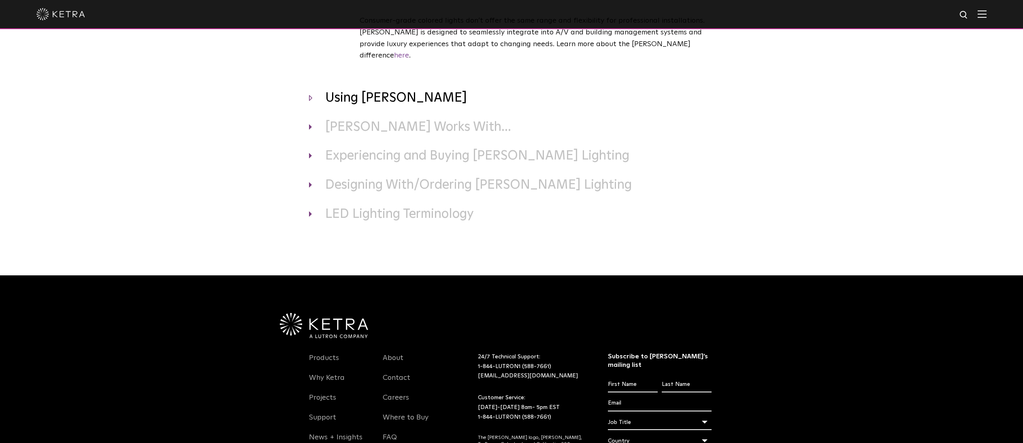
click at [310, 90] on h3 "Using Ketra" at bounding box center [511, 98] width 405 height 17
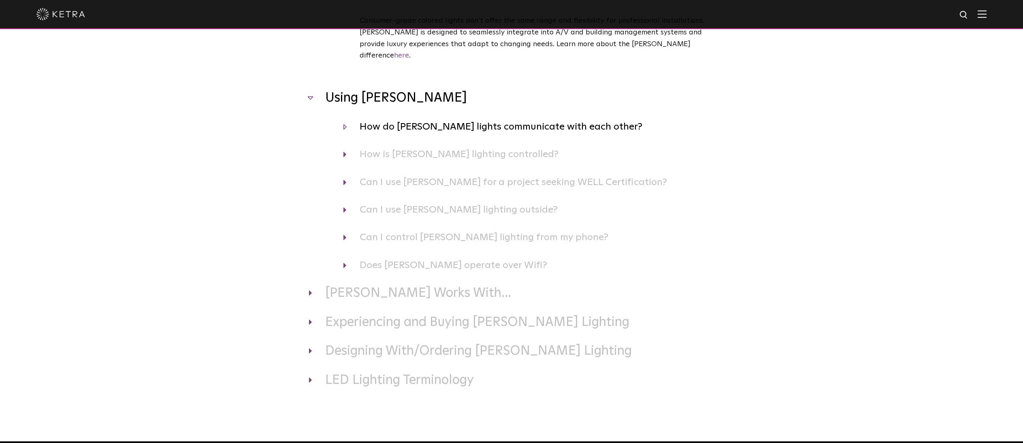
click at [344, 119] on h4 "How do Ketra lights communicate with each other?" at bounding box center [528, 126] width 370 height 15
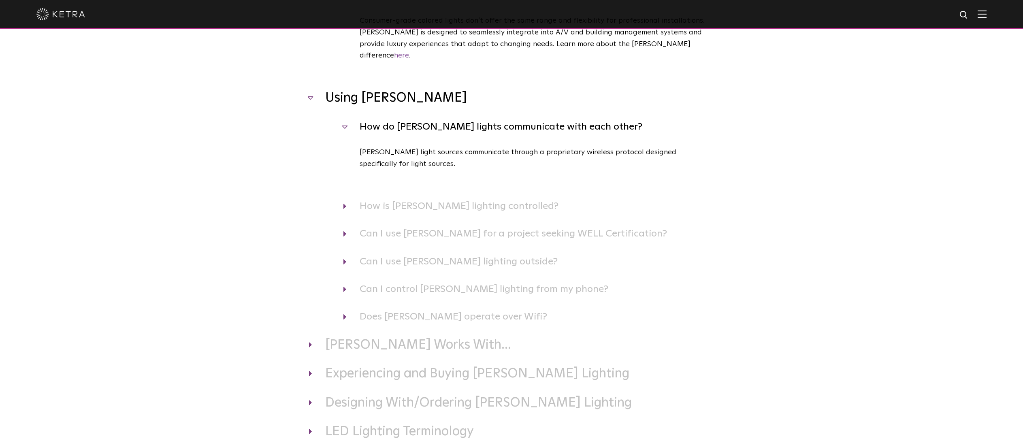
click at [344, 119] on h4 "How do Ketra lights communicate with each other?" at bounding box center [528, 126] width 370 height 15
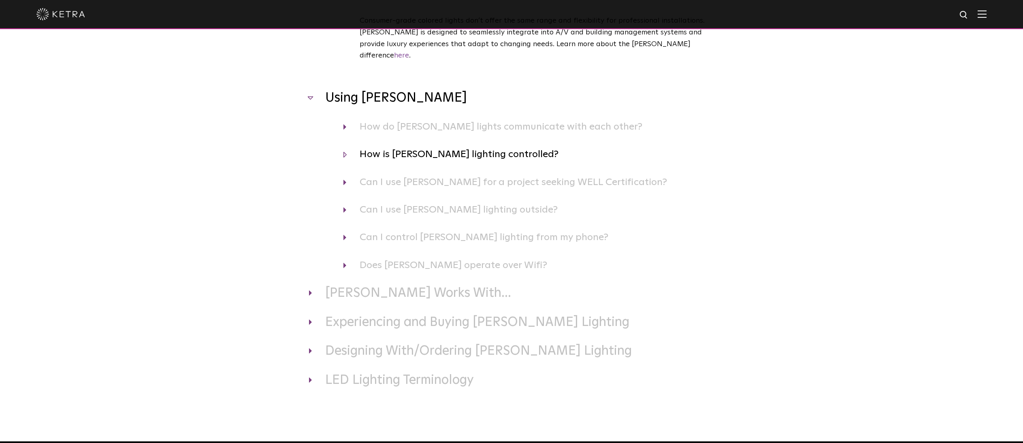
click at [345, 147] on h4 "How is Ketra lighting controlled?" at bounding box center [528, 154] width 370 height 15
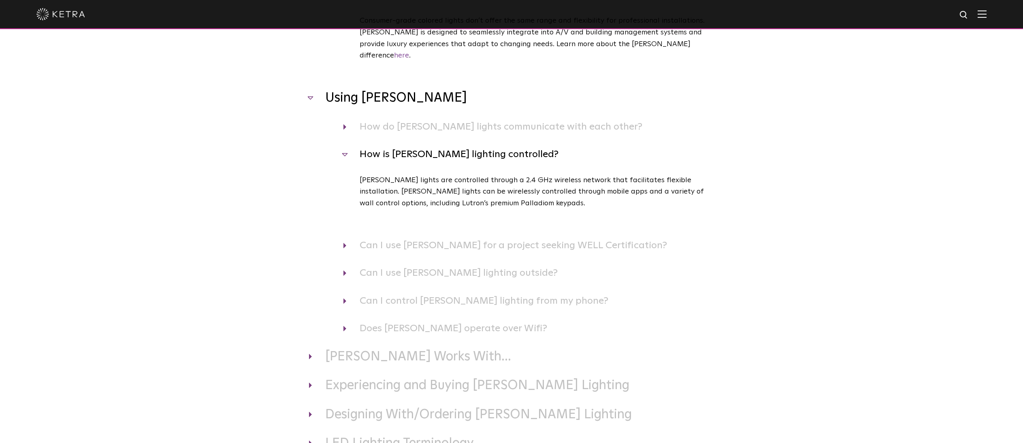
click at [345, 147] on h4 "How is Ketra lighting controlled?" at bounding box center [528, 154] width 370 height 15
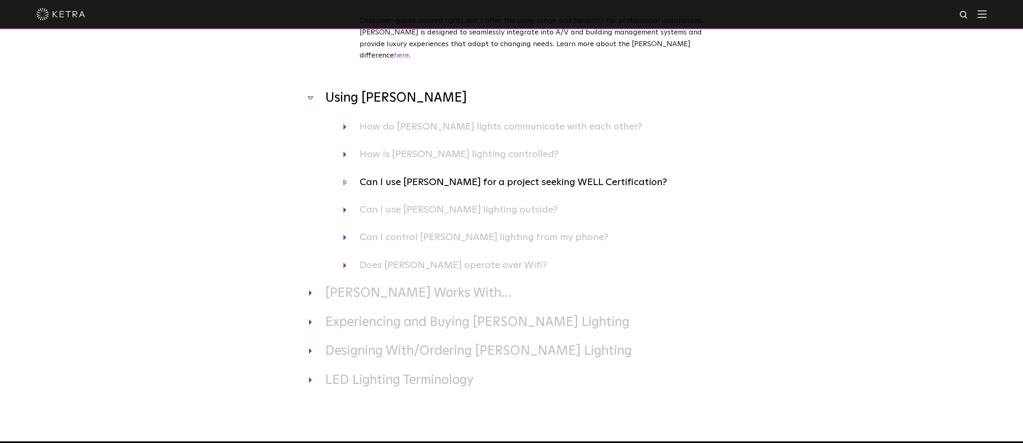
click at [345, 174] on h4 "Can I use Ketra for a project seeking WELL Certification?" at bounding box center [528, 181] width 370 height 15
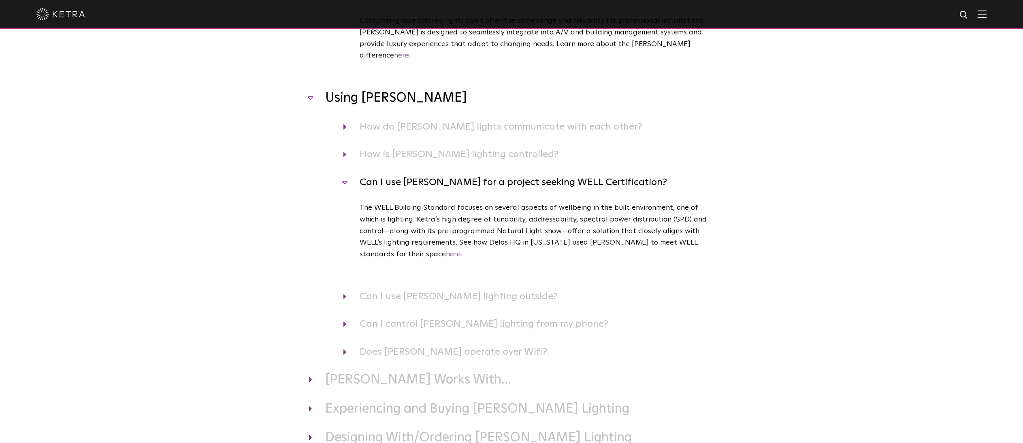
click at [345, 174] on h4 "Can I use Ketra for a project seeking WELL Certification?" at bounding box center [528, 181] width 370 height 15
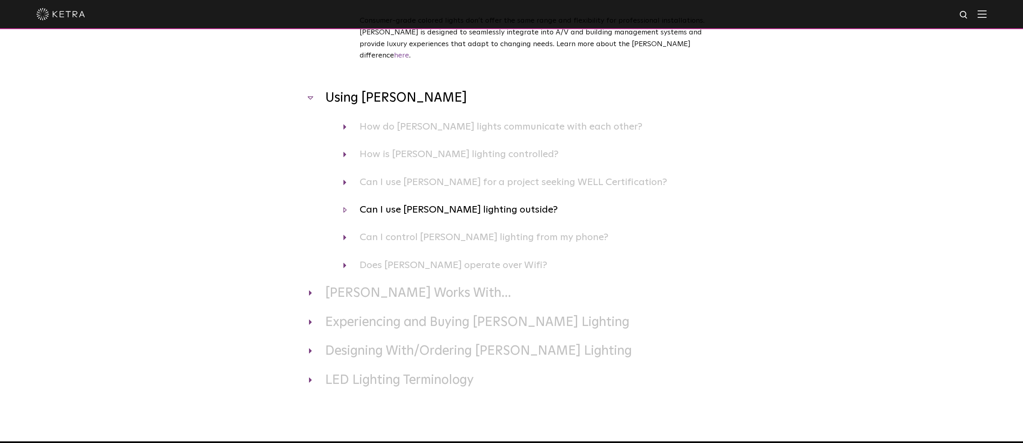
click at [344, 202] on h4 "Can I use Ketra lighting outside?" at bounding box center [528, 209] width 370 height 15
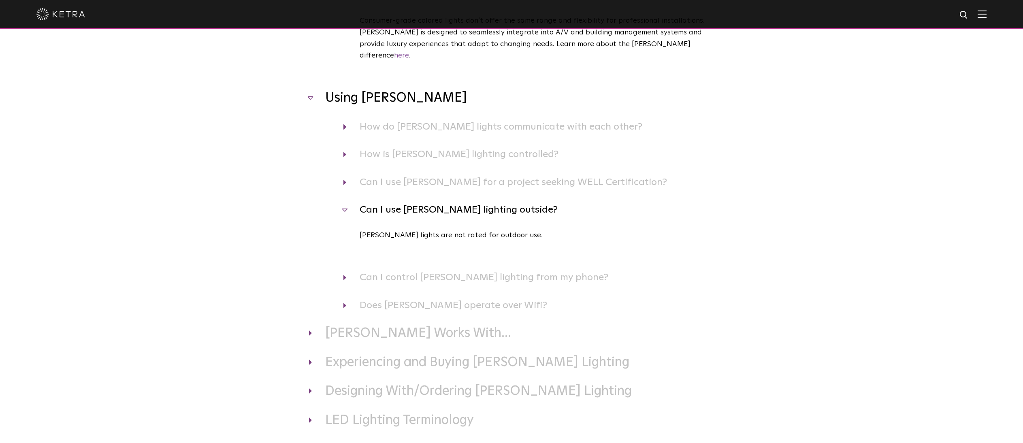
click at [346, 202] on h4 "Can I use Ketra lighting outside?" at bounding box center [528, 209] width 370 height 15
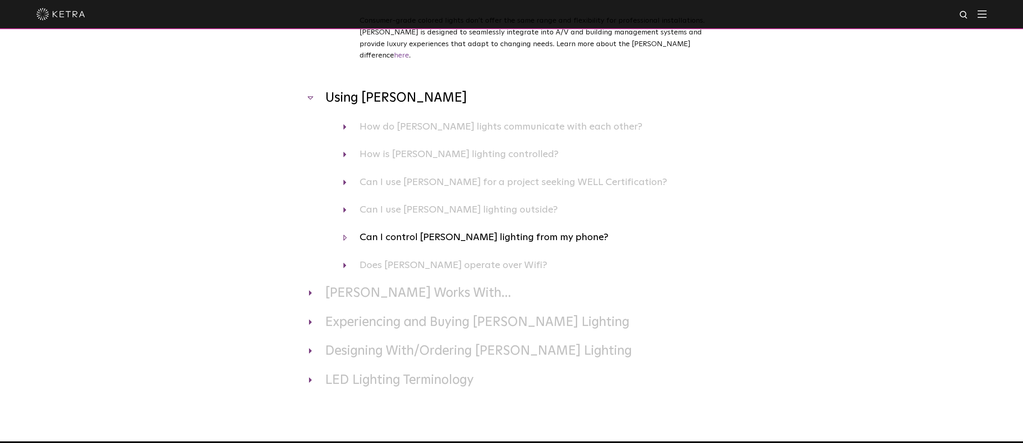
click at [346, 230] on h4 "Can I control Ketra lighting from my phone?" at bounding box center [528, 237] width 370 height 15
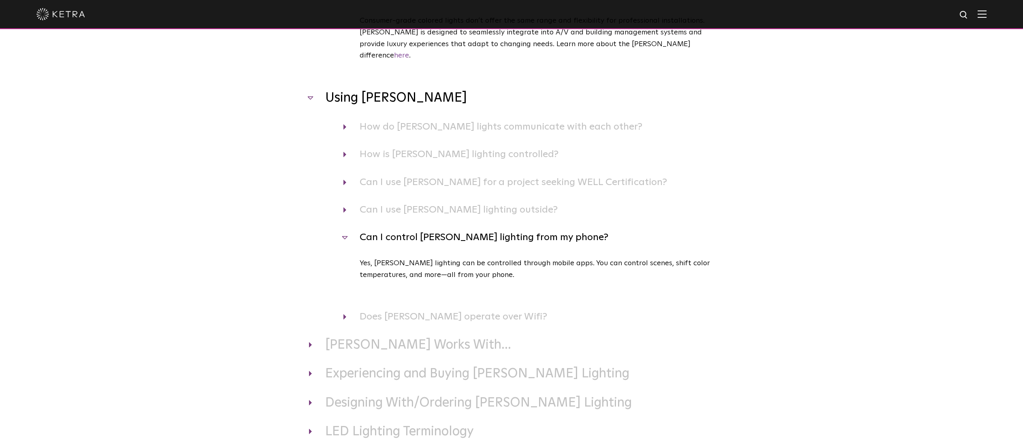
click at [346, 230] on h4 "Can I control Ketra lighting from my phone?" at bounding box center [528, 237] width 370 height 15
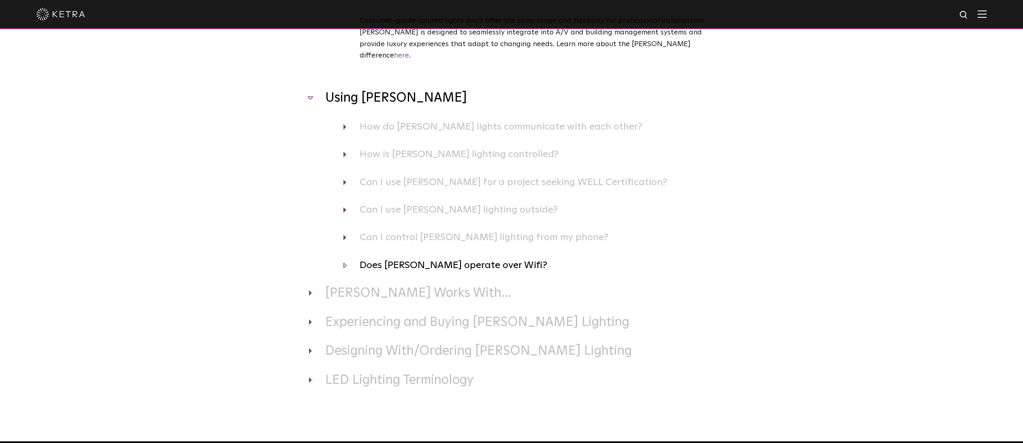
click at [344, 257] on h4 "Does Ketra operate over Wifi?" at bounding box center [528, 264] width 370 height 15
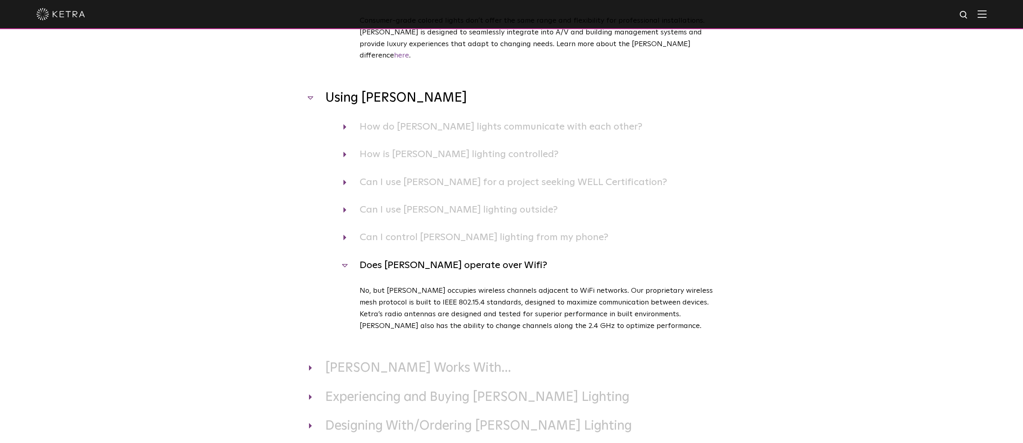
click at [345, 257] on h4 "Does Ketra operate over Wifi?" at bounding box center [528, 264] width 370 height 15
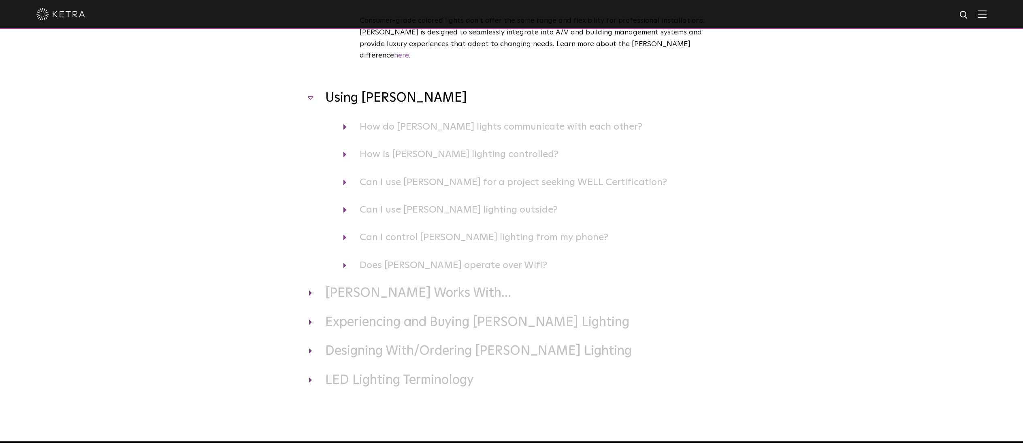
click at [312, 90] on h3 "Using Ketra" at bounding box center [511, 98] width 405 height 17
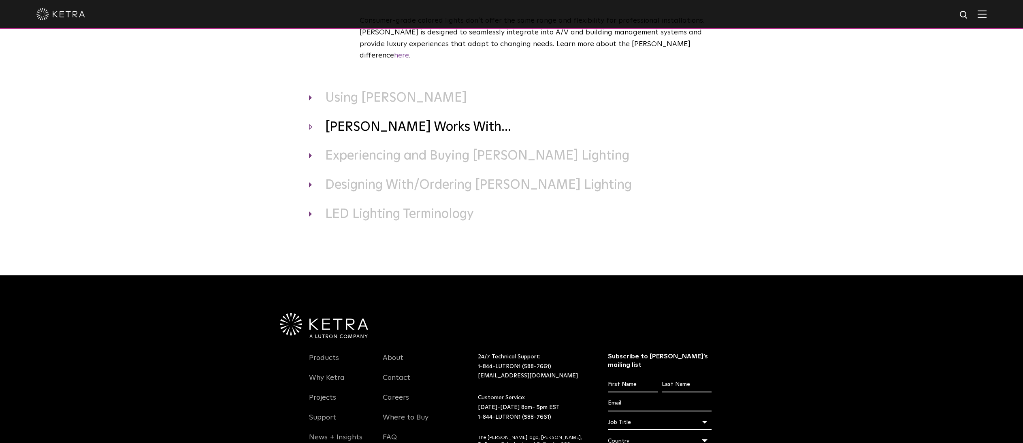
click at [313, 119] on h3 "Ketra Works With..." at bounding box center [511, 127] width 405 height 17
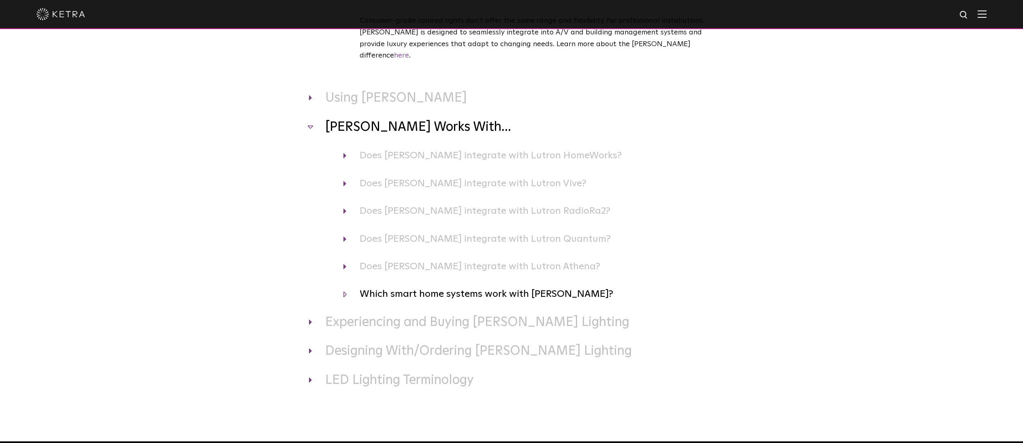
click at [343, 286] on h4 "Which smart home systems work with Ketra?" at bounding box center [528, 293] width 370 height 15
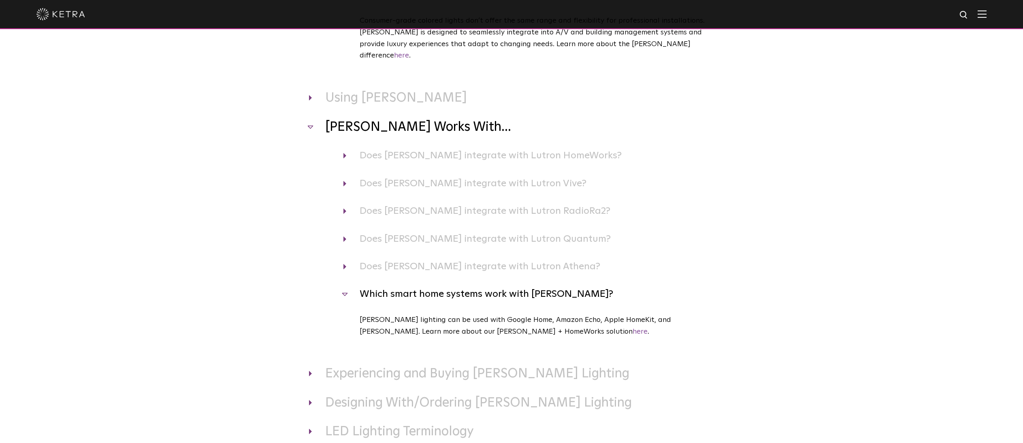
click at [343, 286] on h4 "Which smart home systems work with Ketra?" at bounding box center [528, 293] width 370 height 15
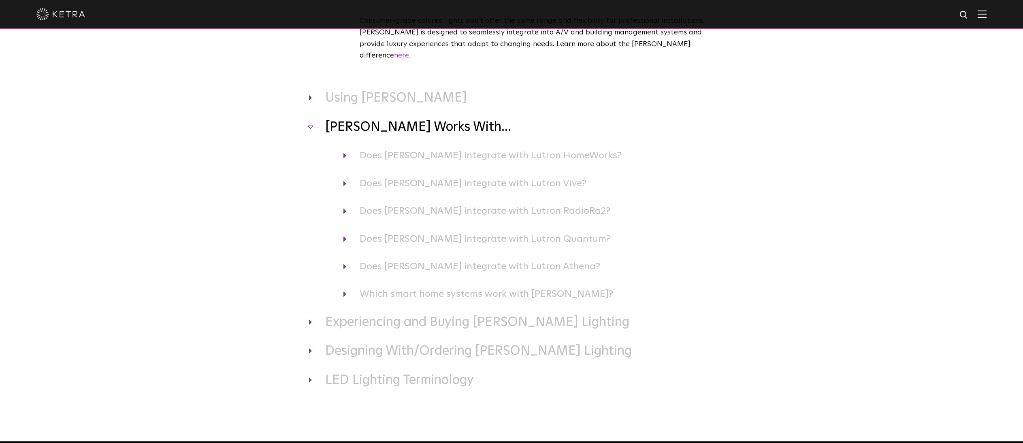
click at [309, 119] on h3 "Ketra Works With..." at bounding box center [511, 127] width 405 height 17
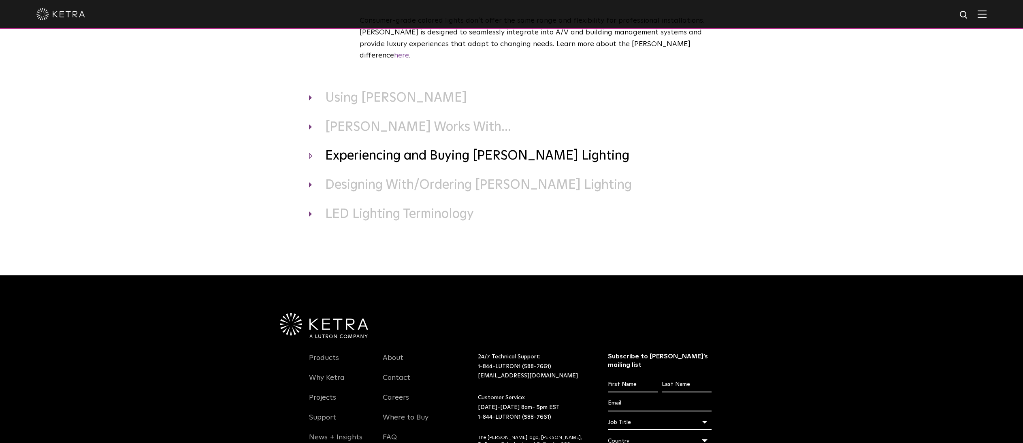
click at [310, 148] on h3 "Experiencing and Buying Ketra Lighting" at bounding box center [511, 156] width 405 height 17
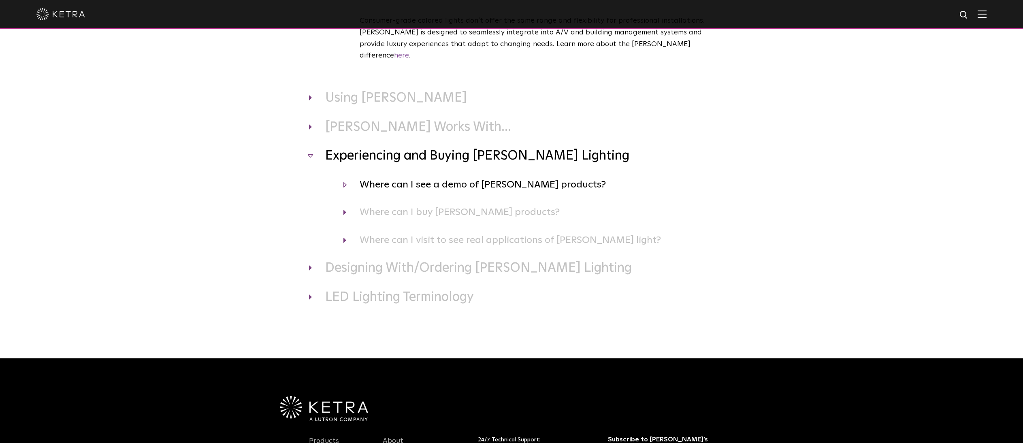
click at [344, 177] on h4 "Where can I see a demo of Ketra products?" at bounding box center [528, 184] width 370 height 15
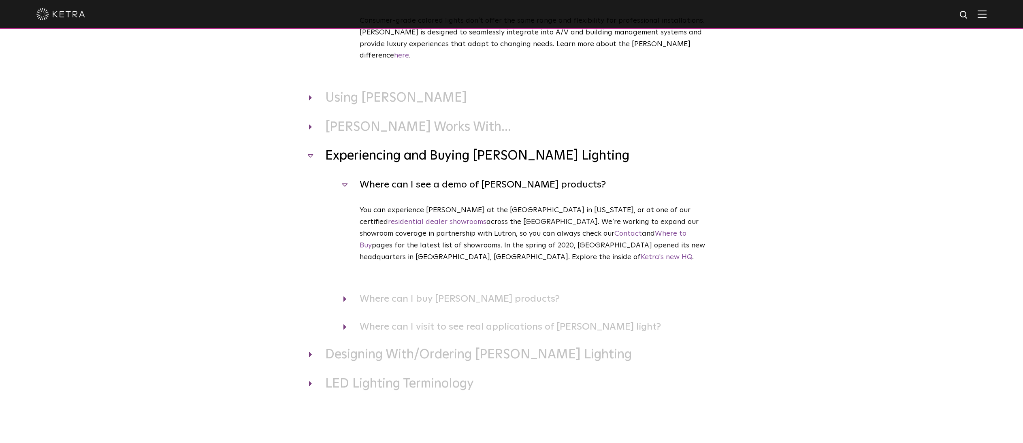
click at [344, 177] on h4 "Where can I see a demo of Ketra products?" at bounding box center [528, 184] width 370 height 15
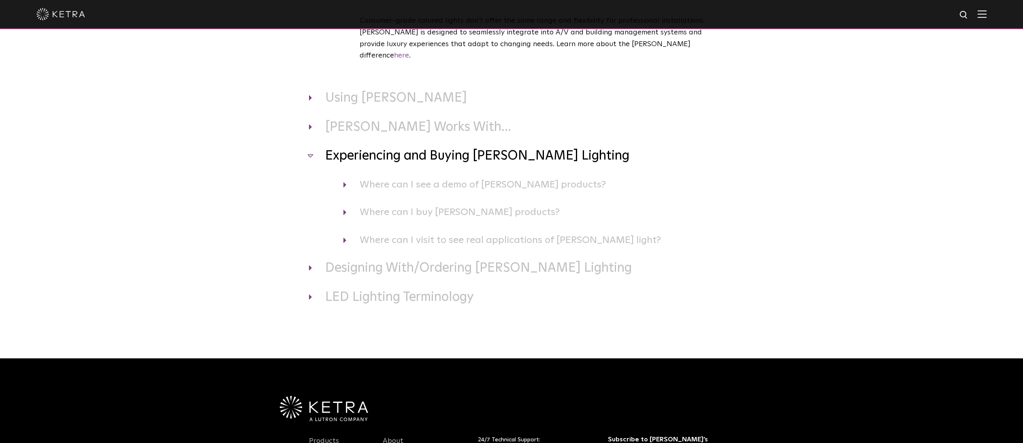
click at [311, 148] on h3 "Experiencing and Buying Ketra Lighting" at bounding box center [511, 156] width 405 height 17
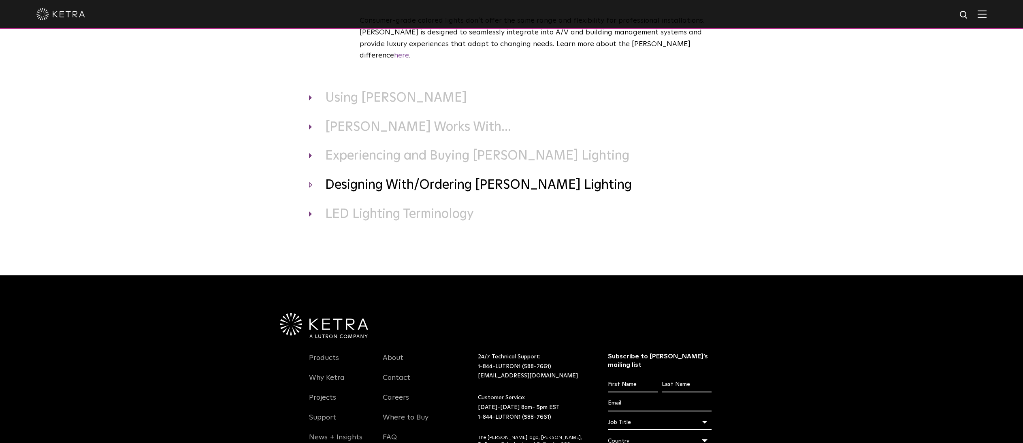
click at [310, 177] on h3 "Designing With/Ordering Ketra Lighting" at bounding box center [511, 185] width 405 height 17
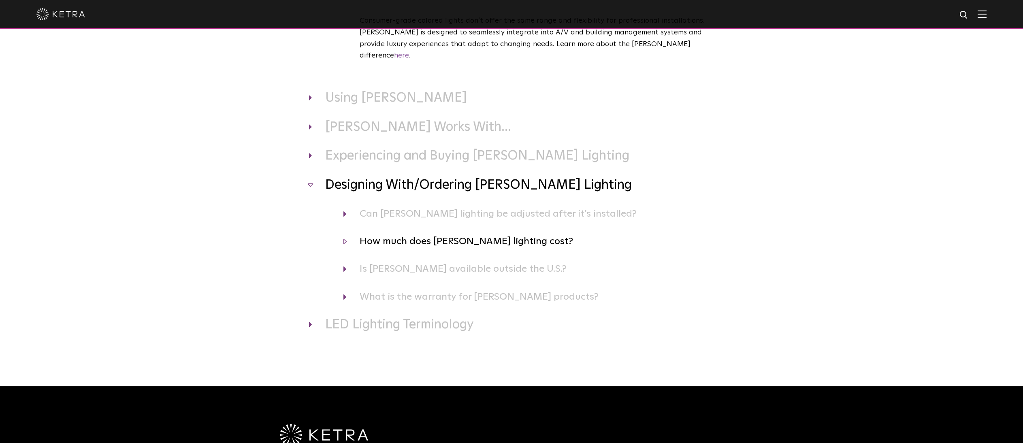
click at [345, 234] on h4 "How much does Ketra lighting cost?" at bounding box center [528, 241] width 370 height 15
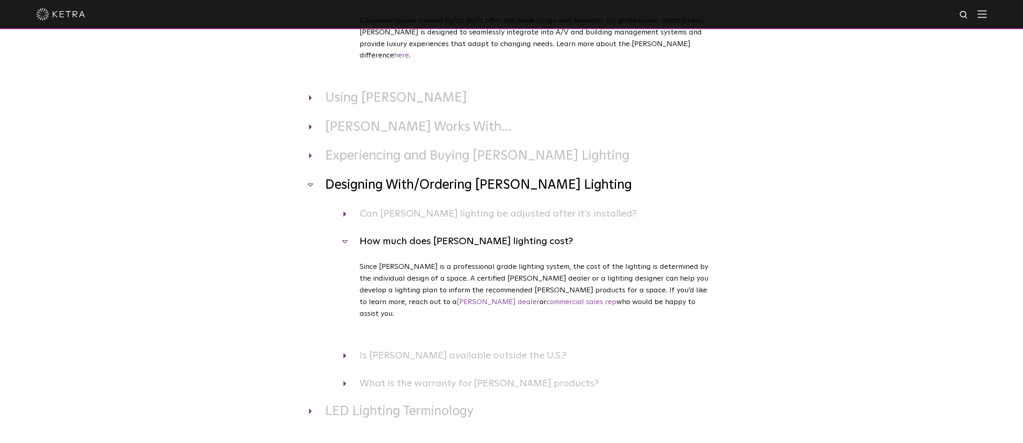
click at [345, 234] on h4 "How much does Ketra lighting cost?" at bounding box center [528, 241] width 370 height 15
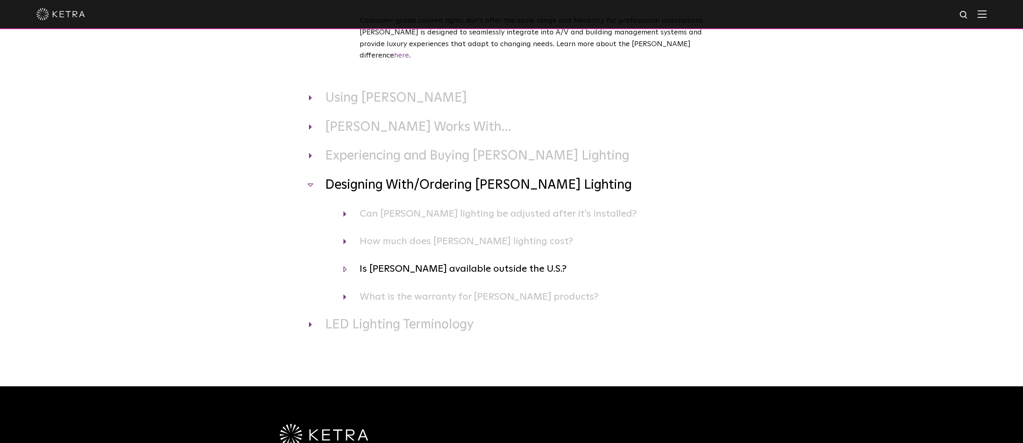
click at [344, 261] on h4 "Is Ketra available outside the U.S.?" at bounding box center [528, 268] width 370 height 15
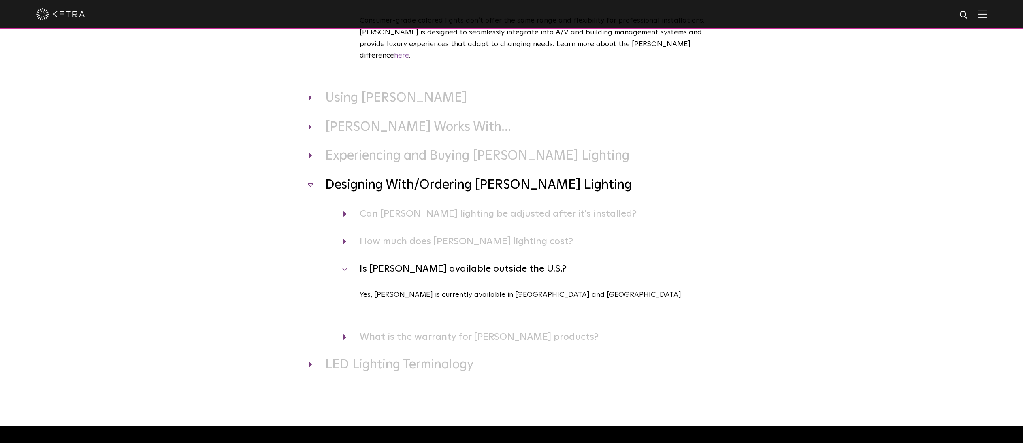
click at [344, 261] on h4 "Is Ketra available outside the U.S.?" at bounding box center [528, 268] width 370 height 15
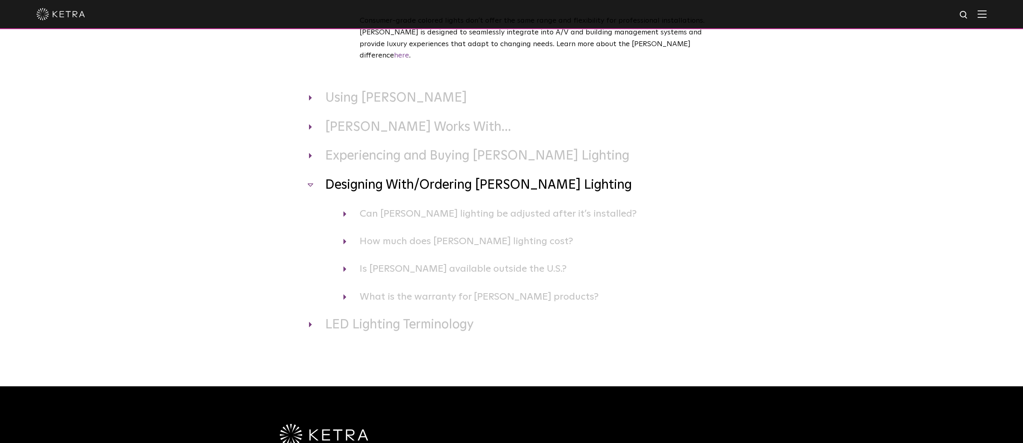
click at [310, 177] on h3 "Designing With/Ordering Ketra Lighting" at bounding box center [511, 185] width 405 height 17
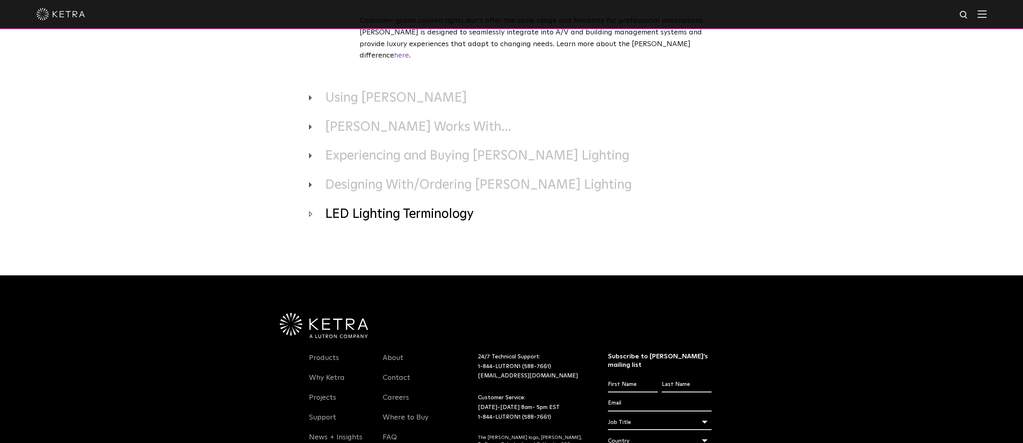
click at [309, 206] on h3 "LED Lighting Terminology" at bounding box center [511, 214] width 405 height 17
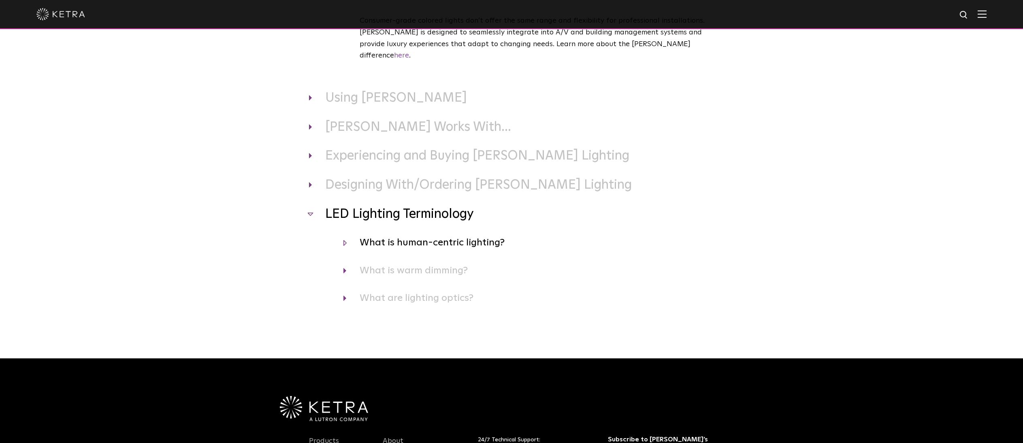
click at [347, 235] on h4 "What is human-centric lighting?" at bounding box center [528, 242] width 370 height 15
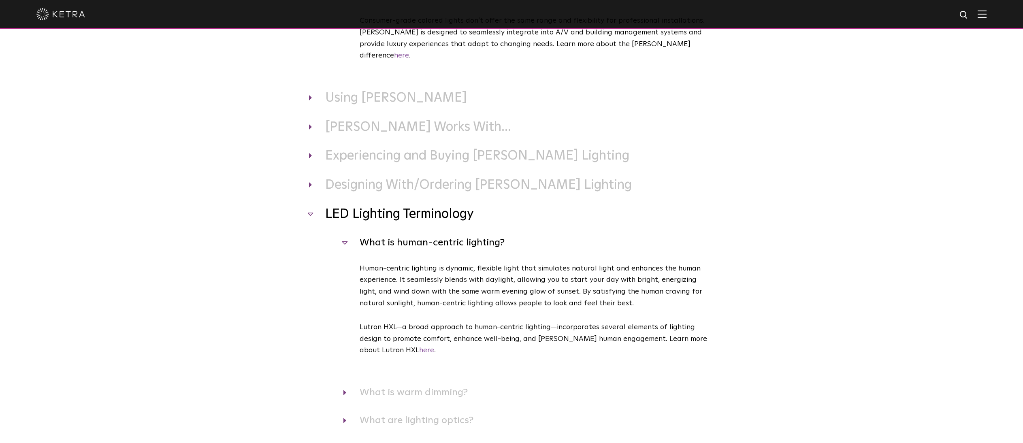
click at [347, 235] on h4 "What is human-centric lighting?" at bounding box center [528, 242] width 370 height 15
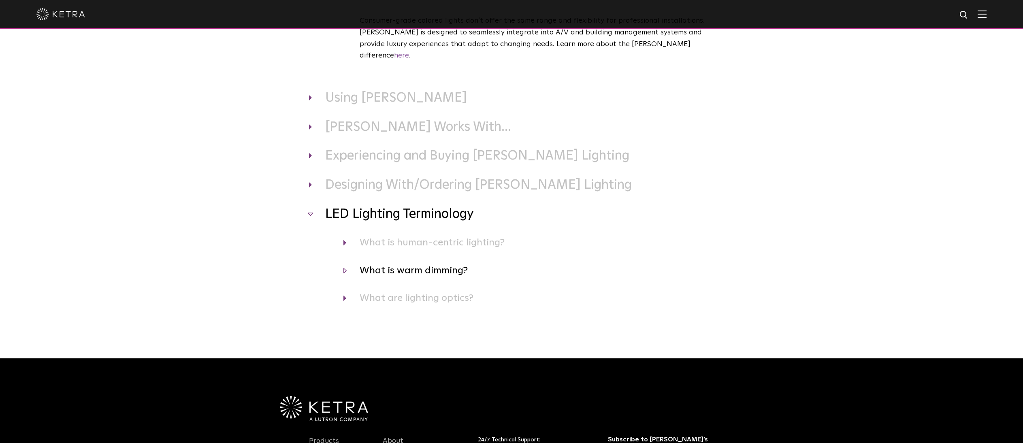
click at [345, 263] on h4 "What is warm dimming?" at bounding box center [528, 270] width 370 height 15
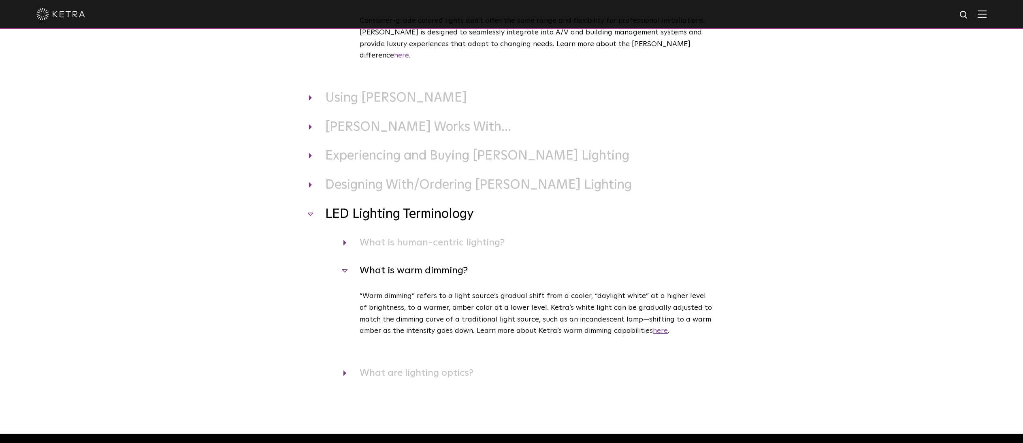
click at [665, 327] on link "here" at bounding box center [660, 330] width 15 height 7
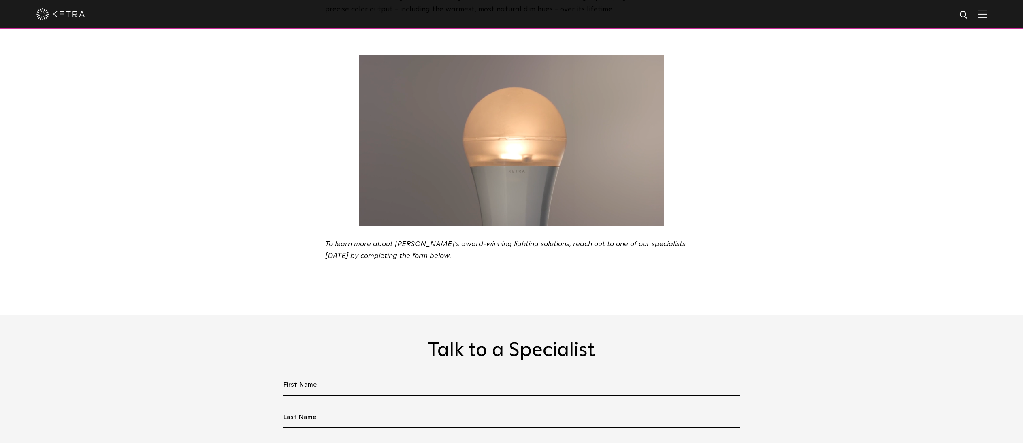
scroll to position [1360, 0]
